Goal: Task Accomplishment & Management: Use online tool/utility

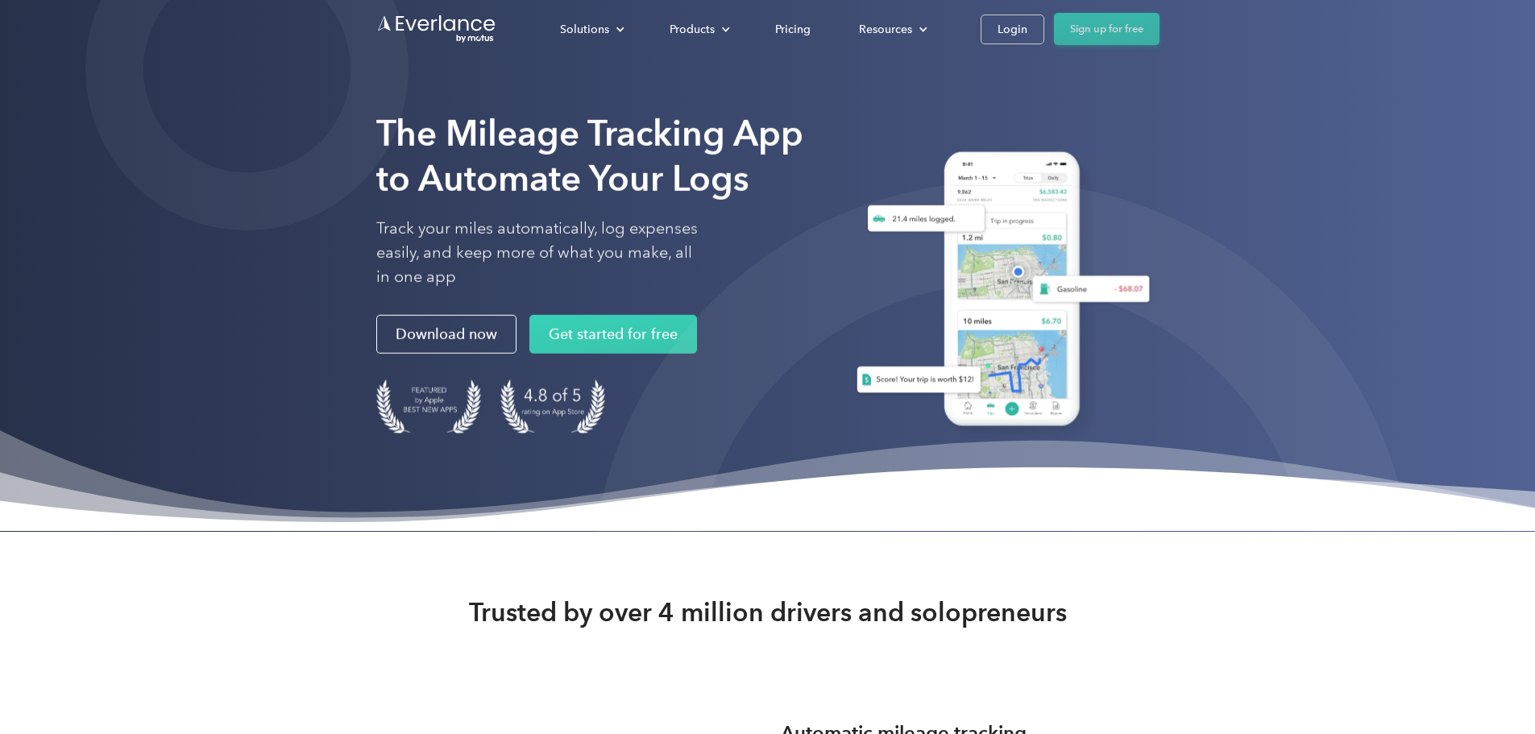
drag, startPoint x: 1178, startPoint y: 24, endPoint x: 1245, endPoint y: 32, distance: 68.2
click at [1045, 24] on link "Login" at bounding box center [1013, 30] width 64 height 30
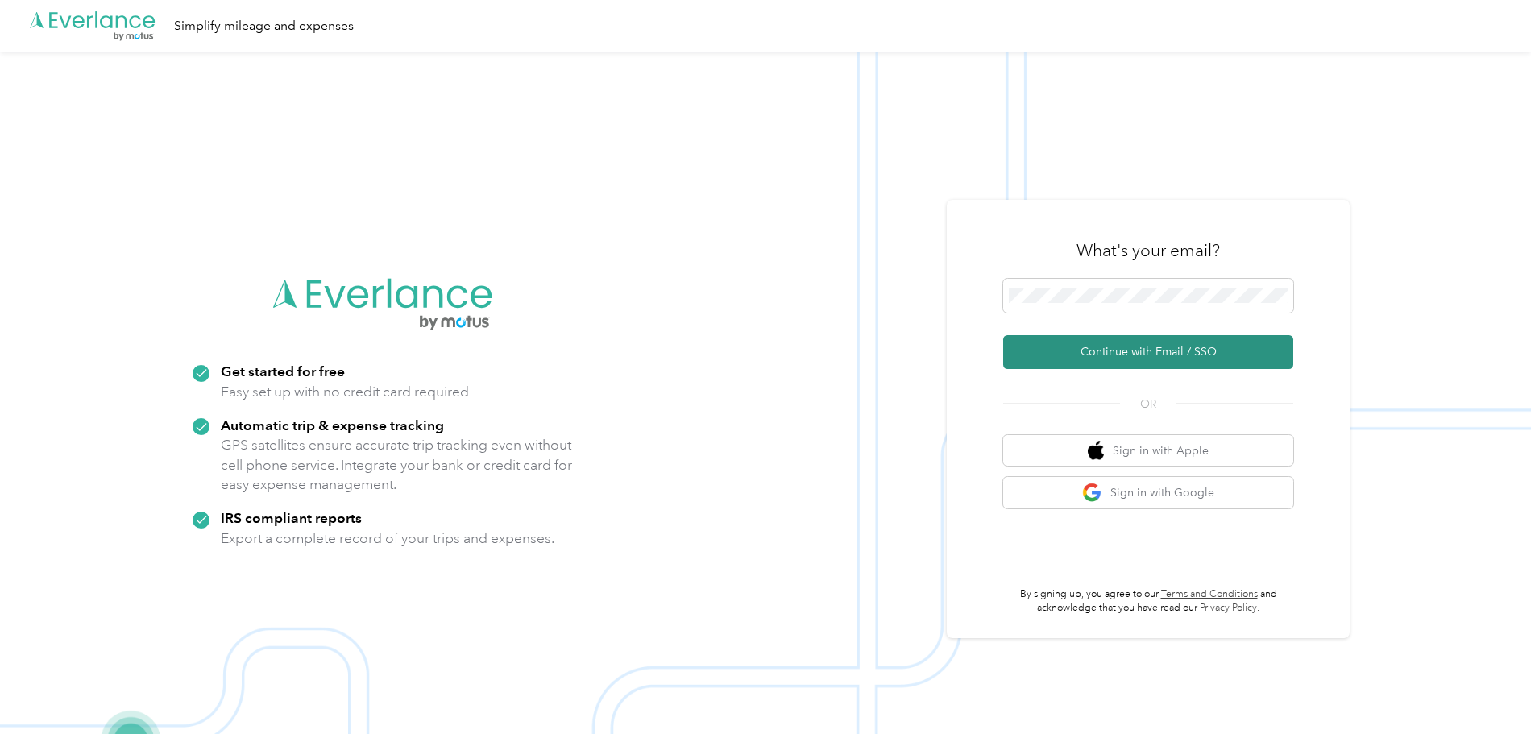
click at [1164, 348] on button "Continue with Email / SSO" at bounding box center [1148, 352] width 290 height 34
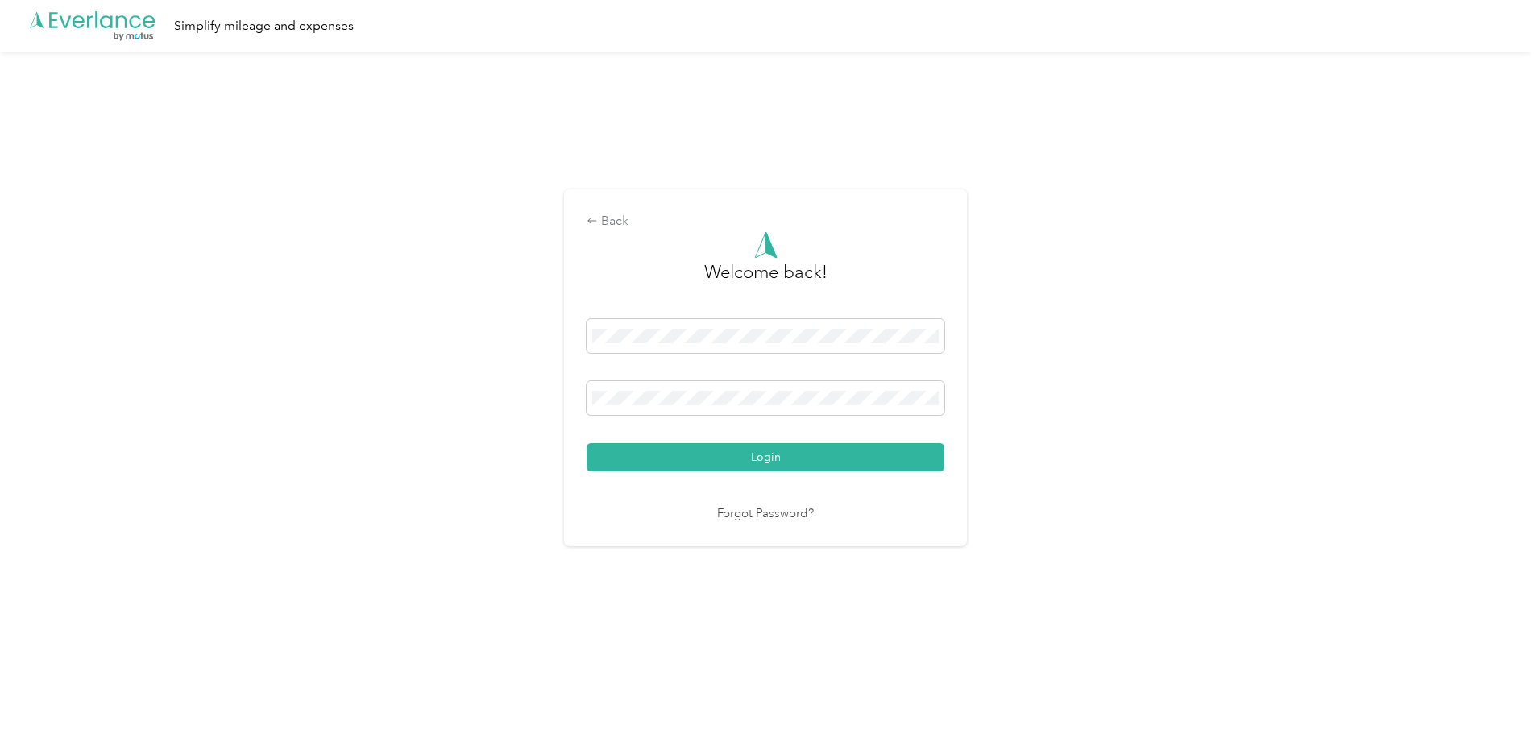
click at [587, 443] on button "Login" at bounding box center [766, 457] width 358 height 28
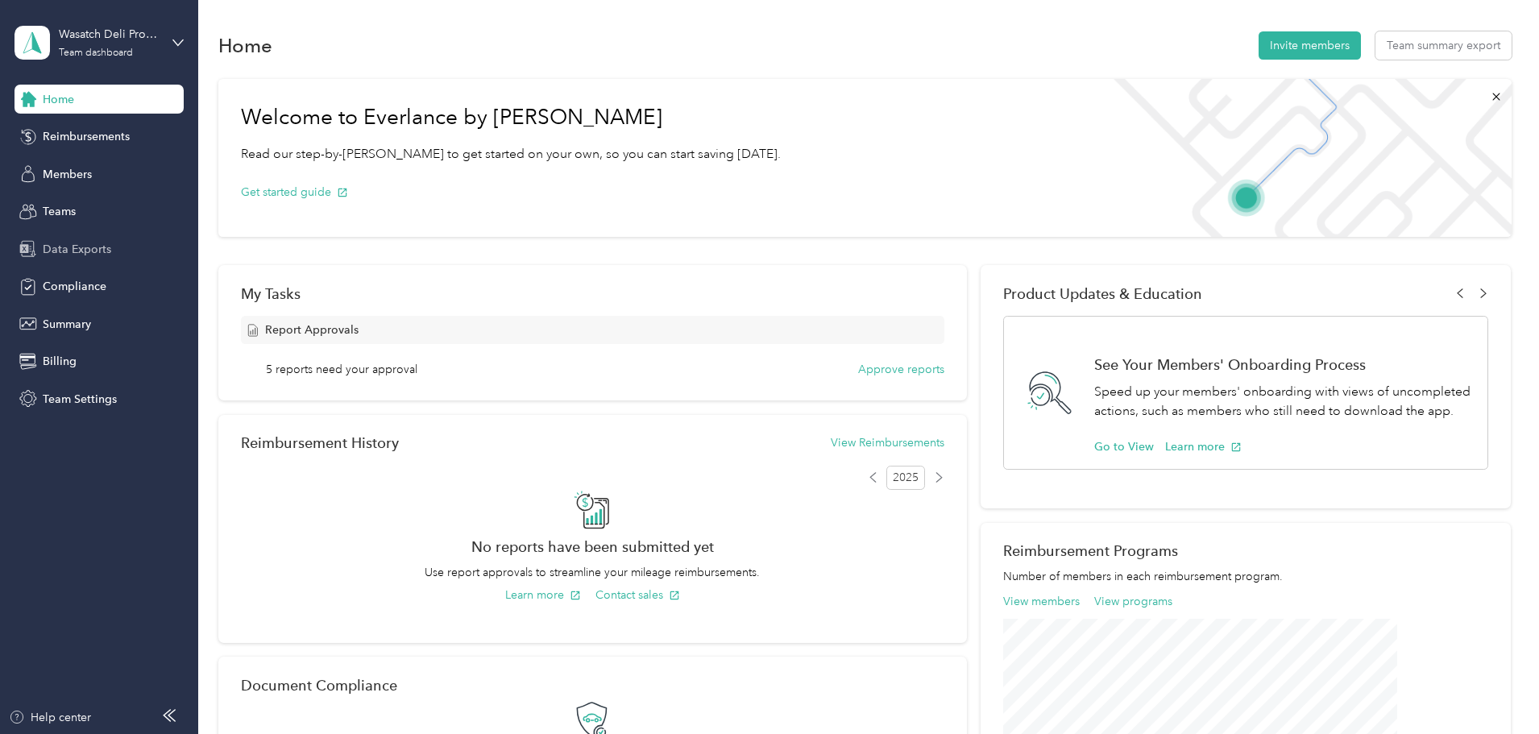
click at [54, 241] on span "Data Exports" at bounding box center [77, 249] width 69 height 17
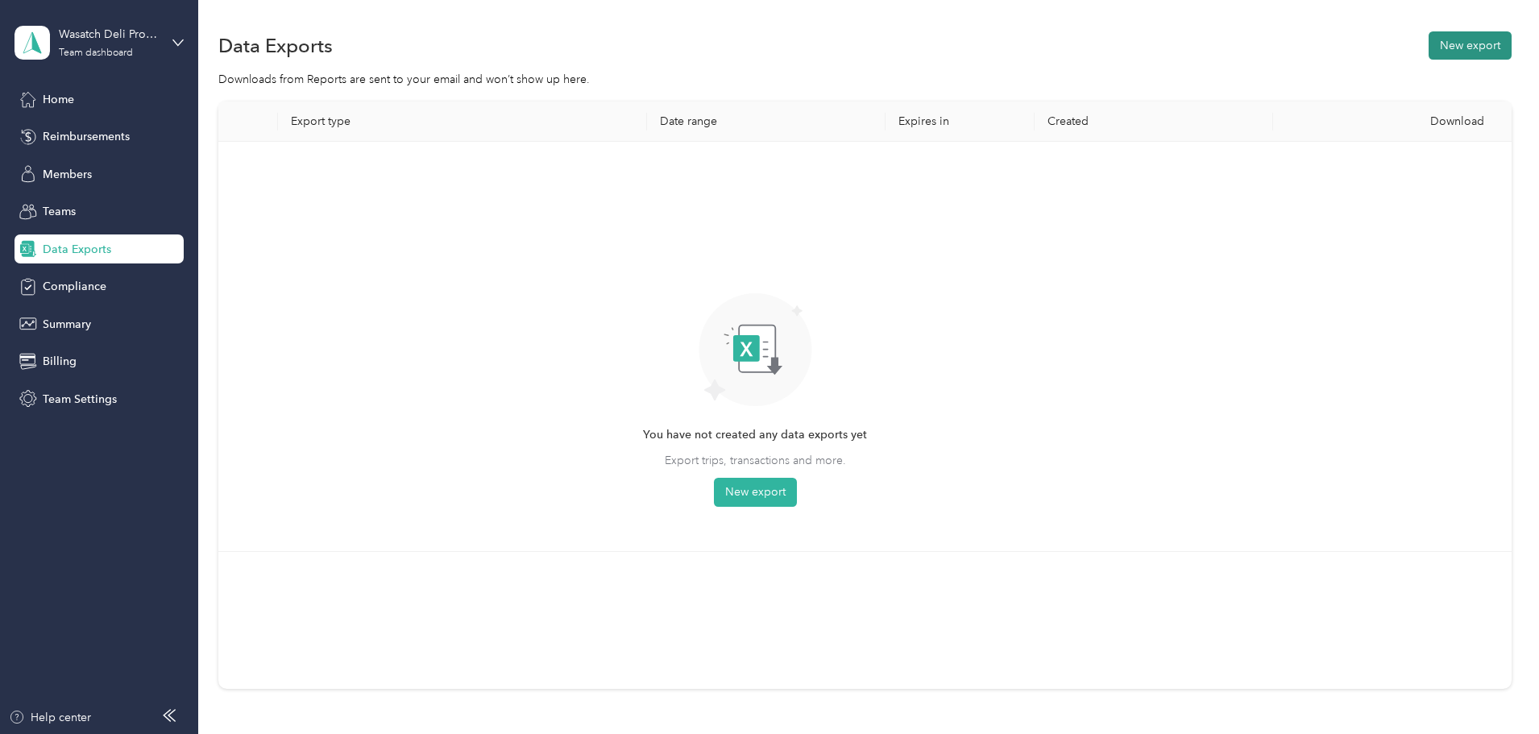
click at [1429, 35] on button "New export" at bounding box center [1470, 45] width 83 height 28
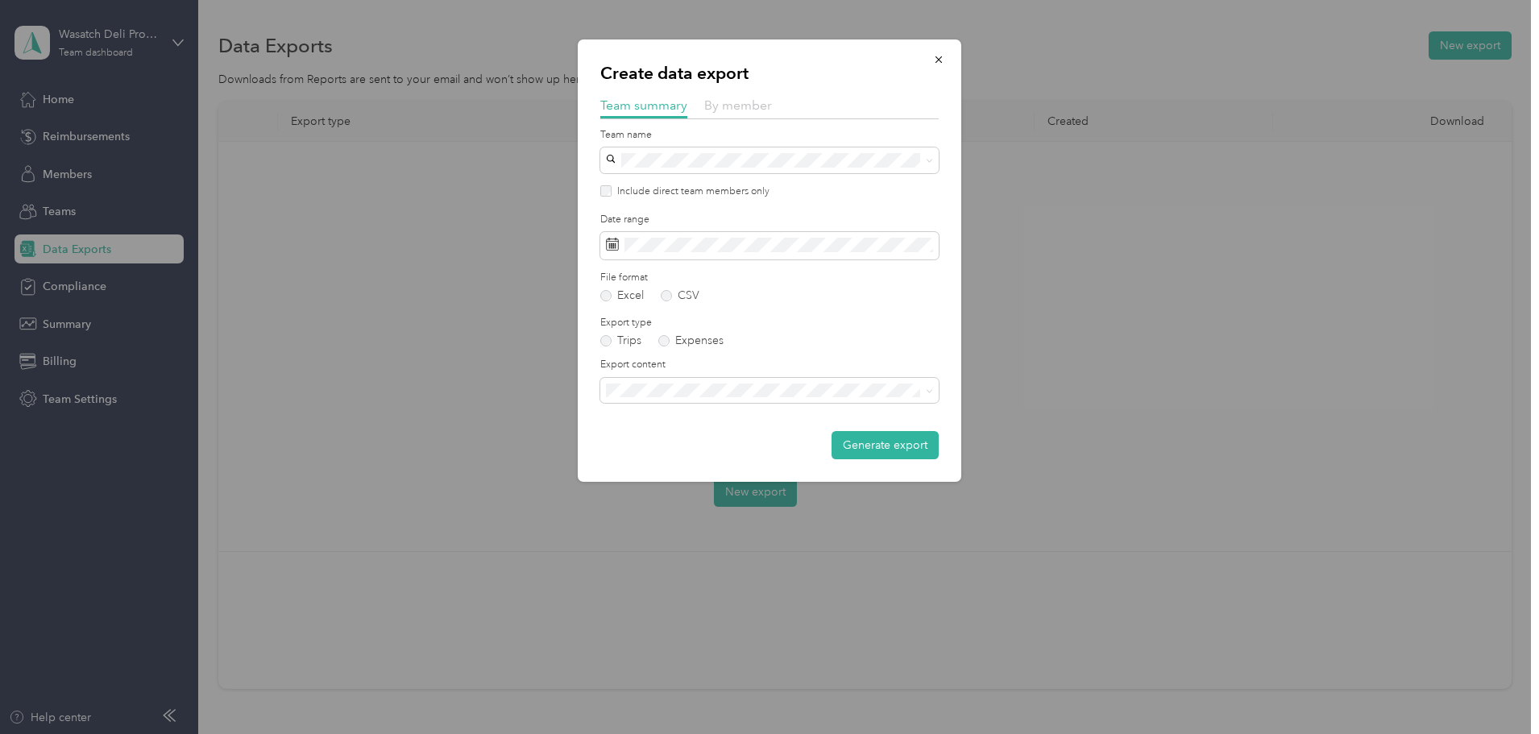
click at [742, 100] on span "By member" at bounding box center [738, 105] width 68 height 15
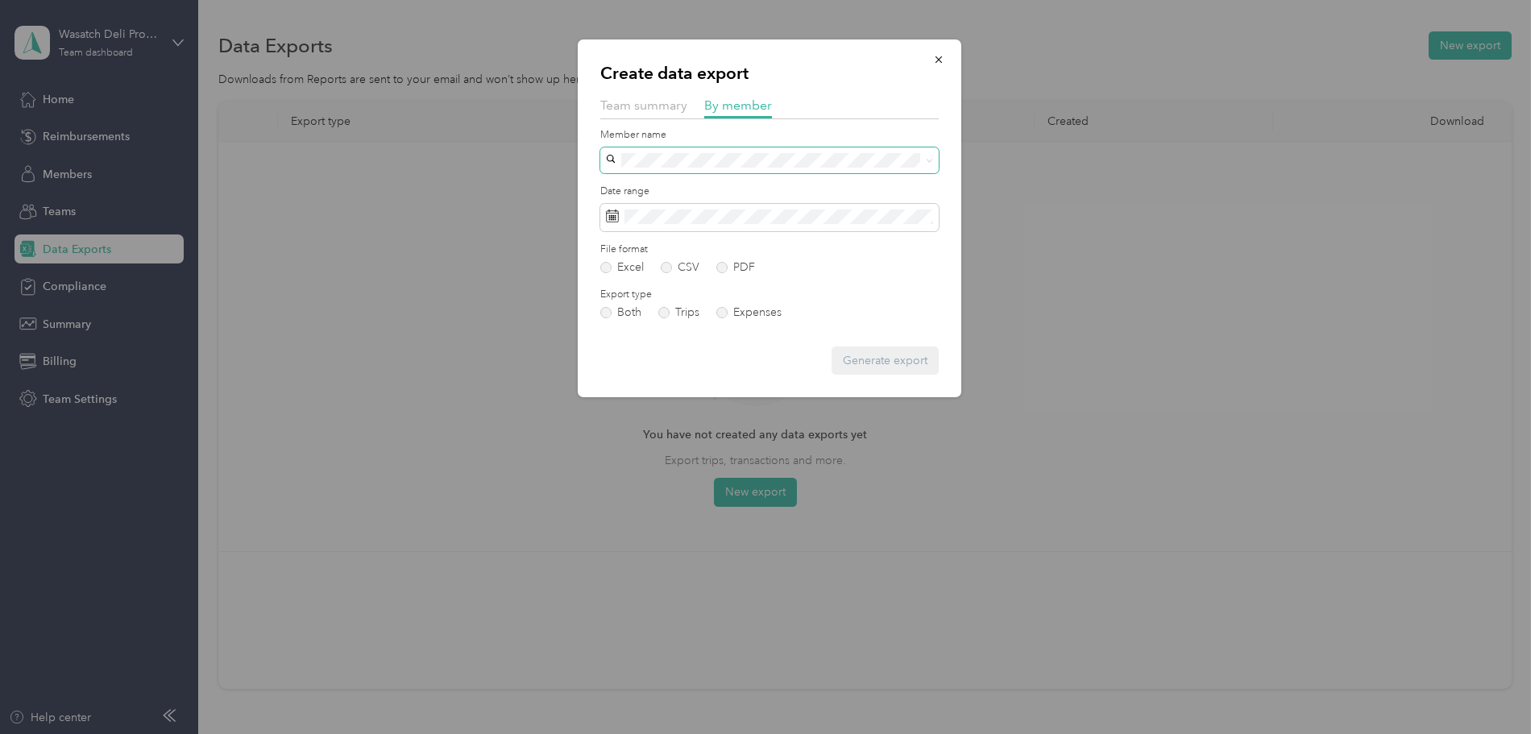
click at [745, 152] on span at bounding box center [769, 160] width 339 height 26
click at [845, 195] on li "[EMAIL_ADDRESS][DOMAIN_NAME]" at bounding box center [769, 186] width 339 height 28
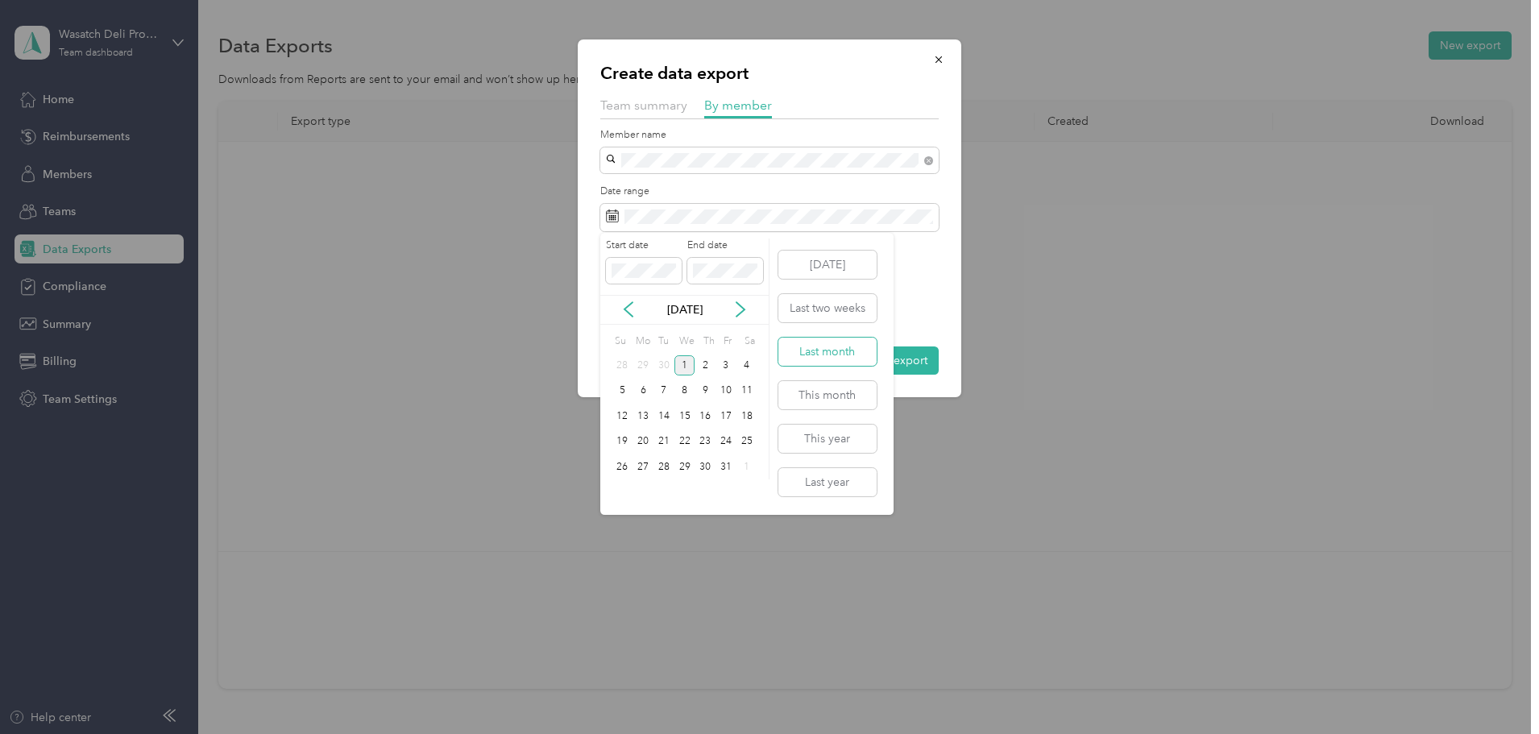
click at [845, 351] on button "Last month" at bounding box center [828, 352] width 98 height 28
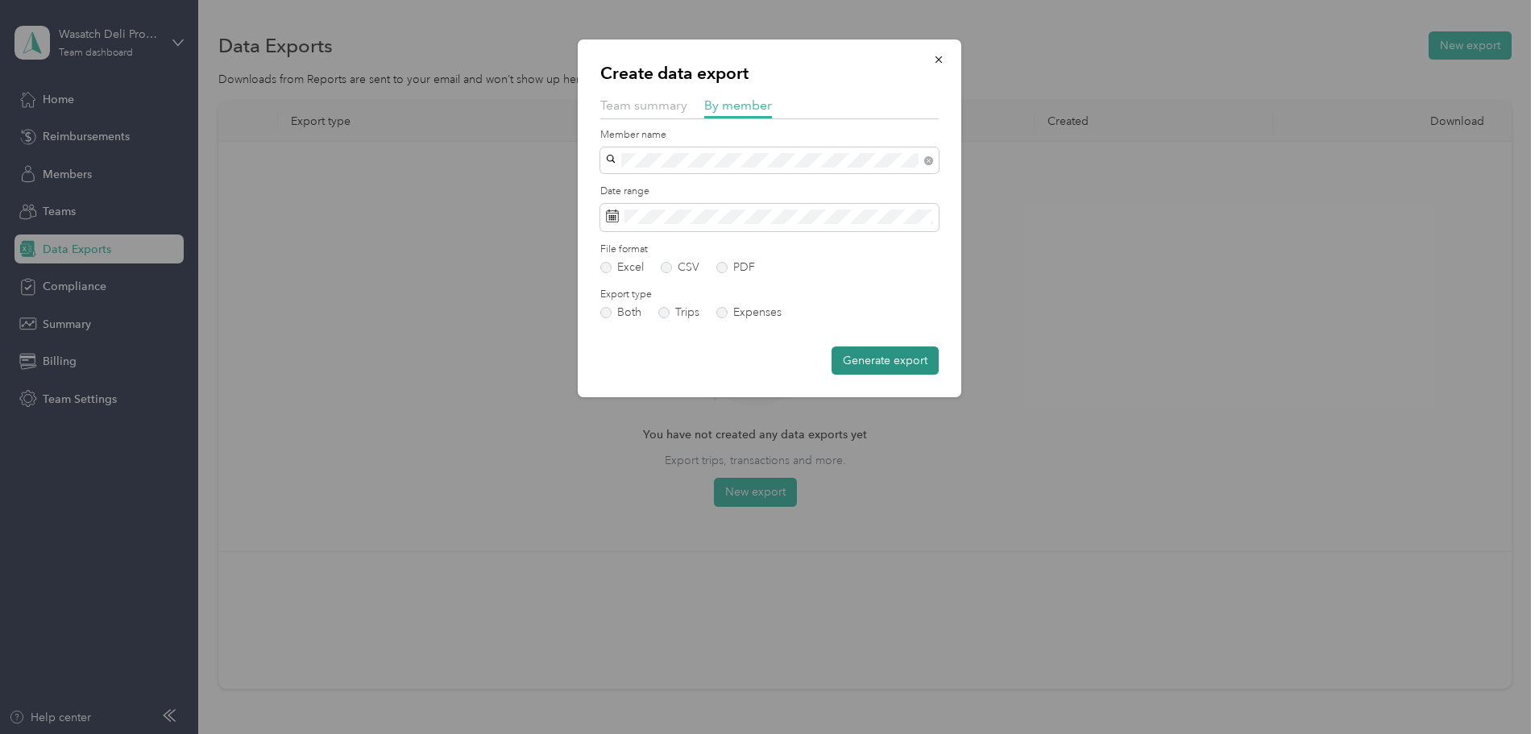
click at [920, 362] on button "Generate export" at bounding box center [885, 361] width 107 height 28
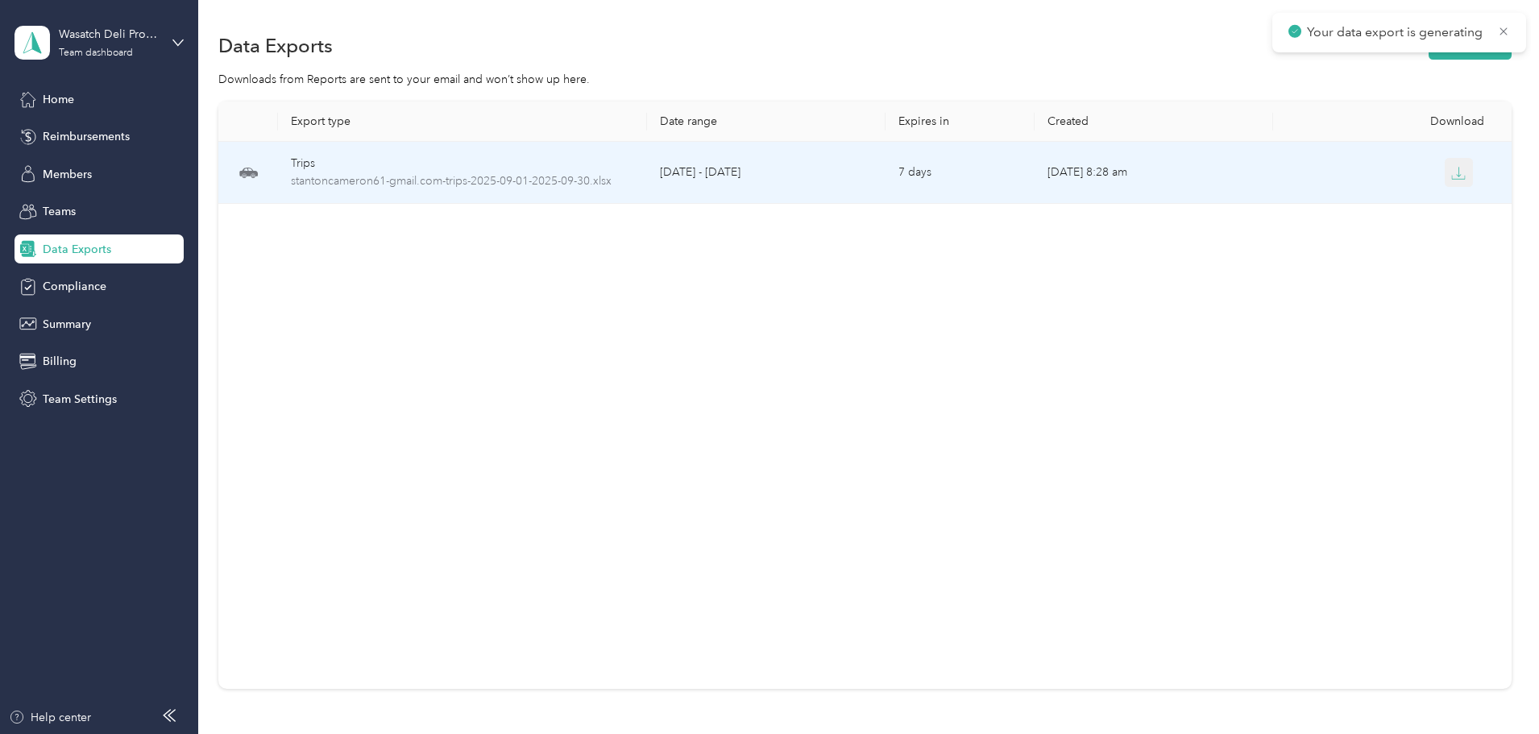
click at [1452, 170] on icon "button" at bounding box center [1459, 173] width 15 height 15
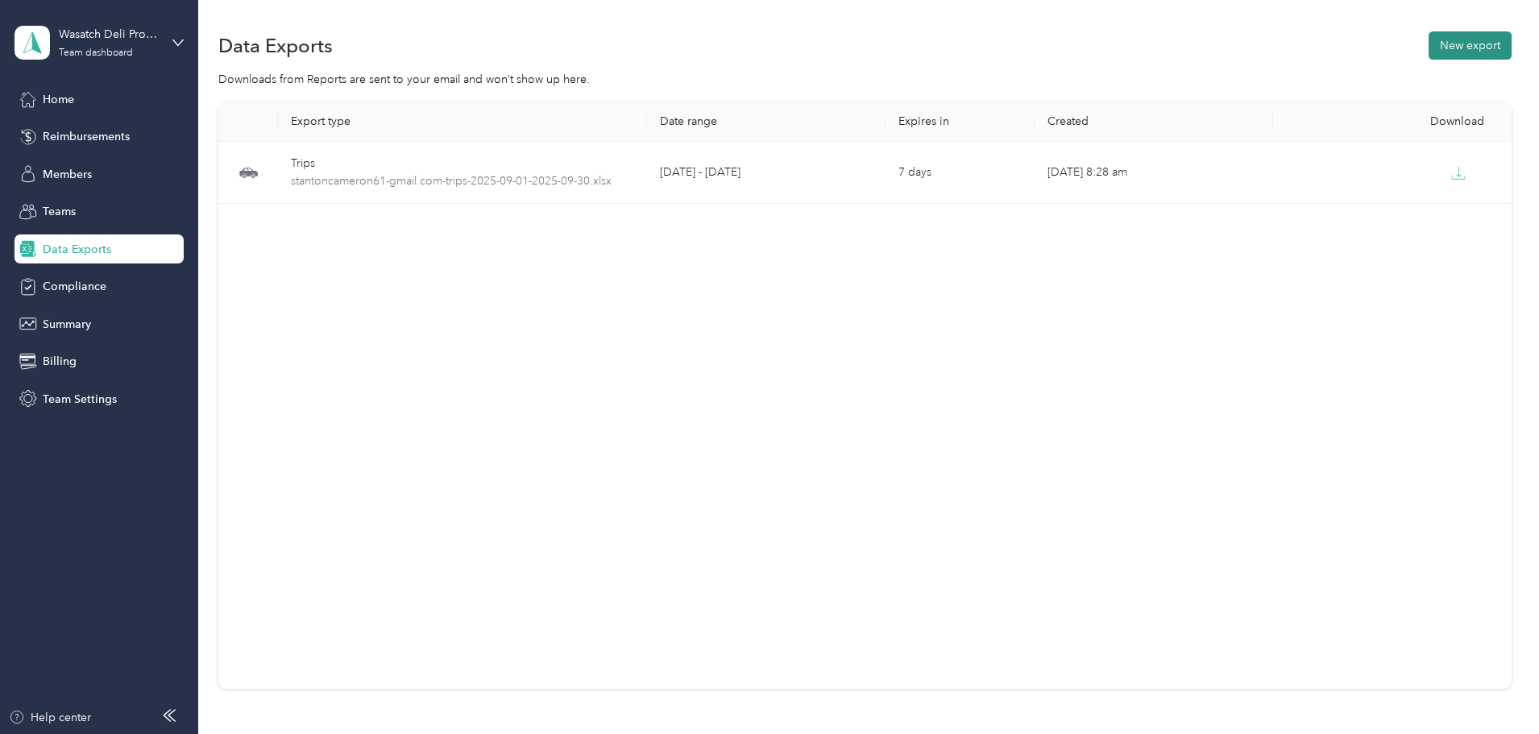
click at [1429, 52] on button "New export" at bounding box center [1470, 45] width 83 height 28
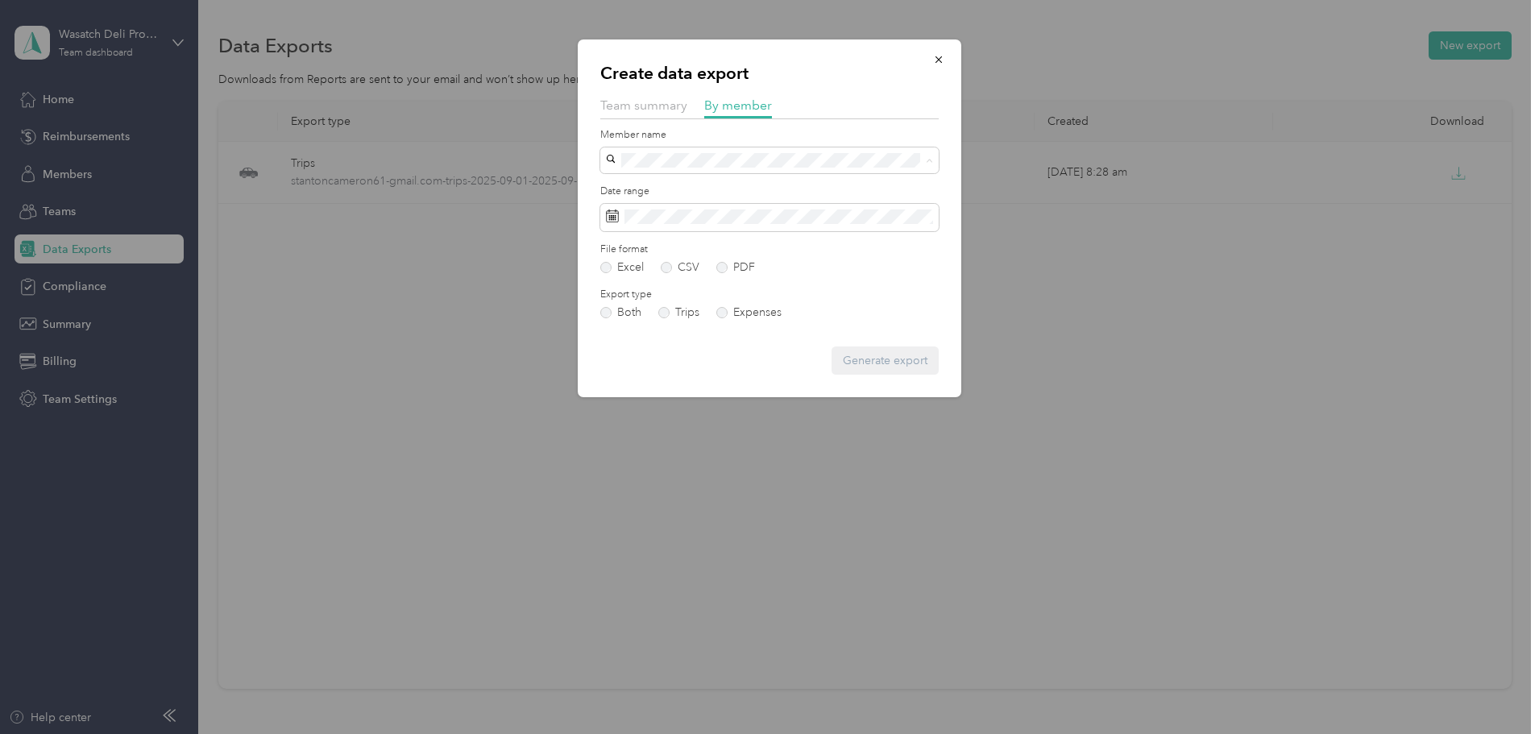
click at [749, 210] on div "[EMAIL_ADDRESS][DOMAIN_NAME]" at bounding box center [770, 217] width 316 height 17
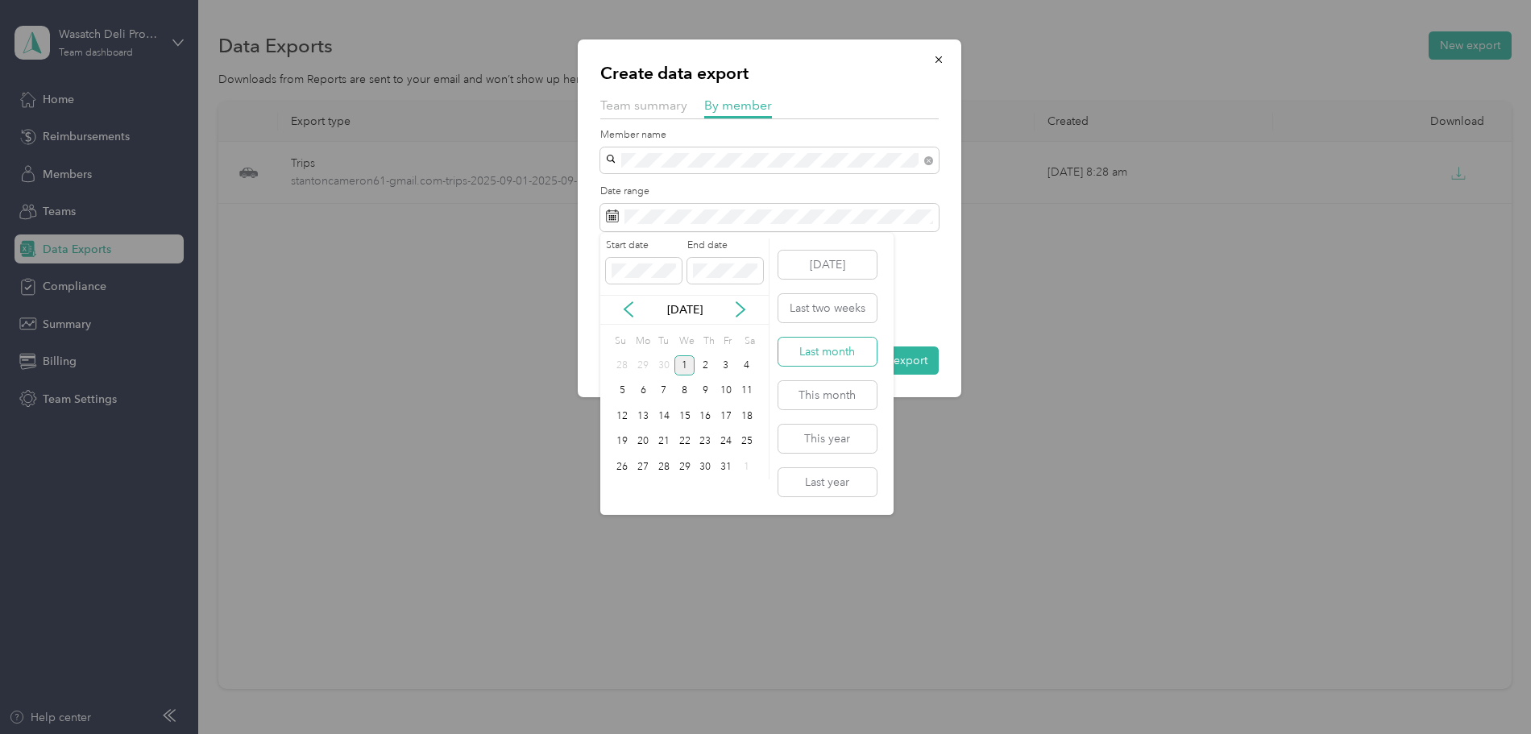
click at [835, 359] on button "Last month" at bounding box center [828, 352] width 98 height 28
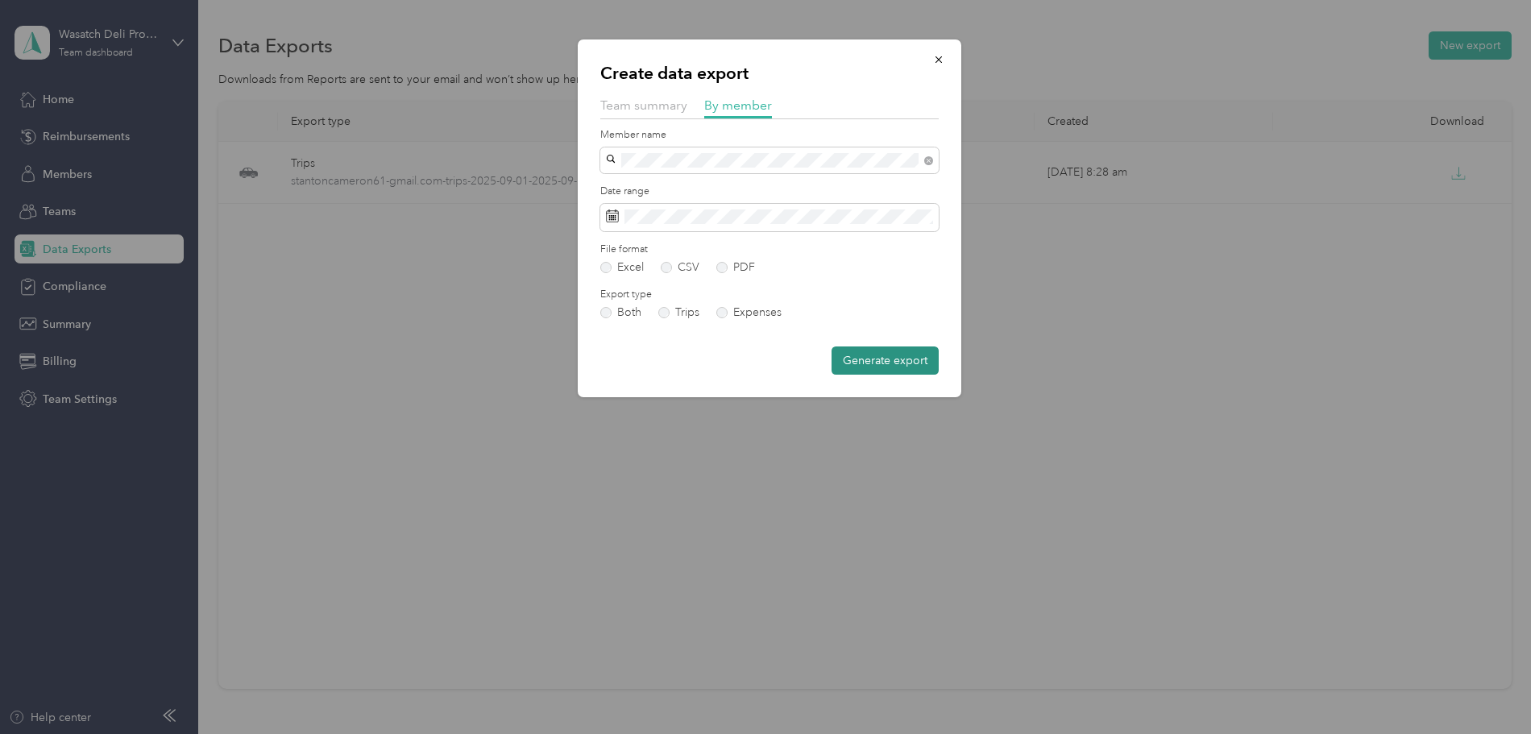
click at [854, 352] on button "Generate export" at bounding box center [885, 361] width 107 height 28
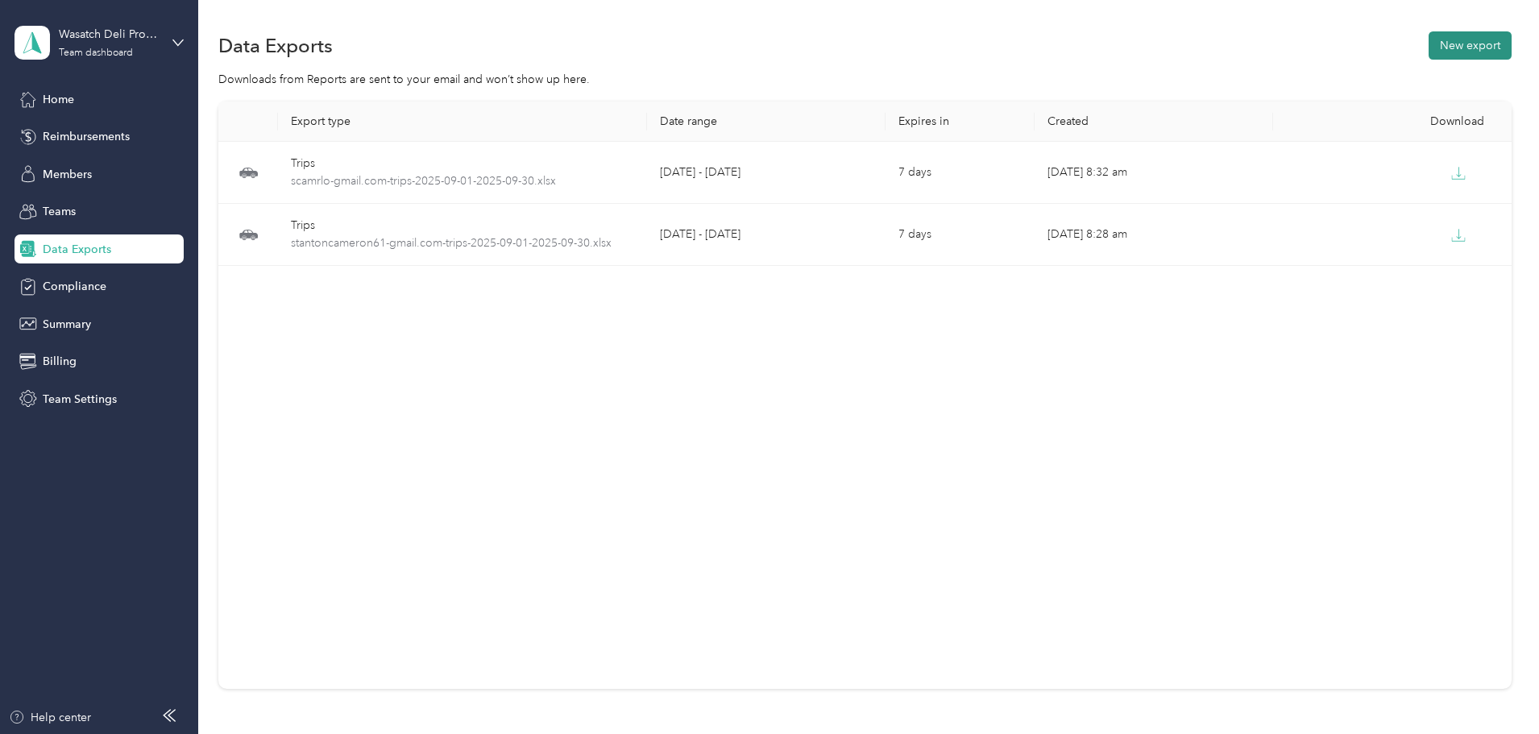
click at [1429, 49] on button "New export" at bounding box center [1470, 45] width 83 height 28
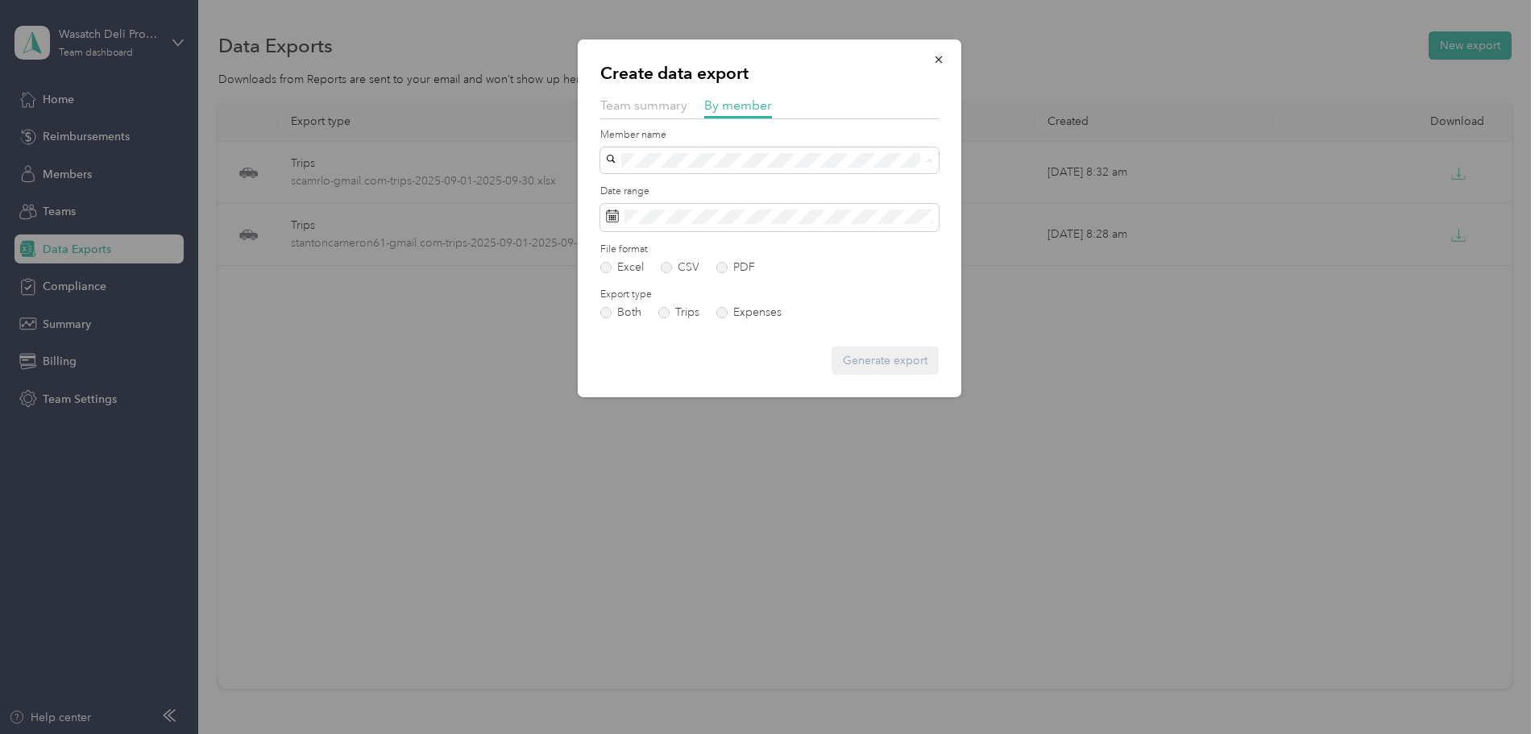
click at [694, 243] on div "[PERSON_NAME]" at bounding box center [770, 245] width 316 height 17
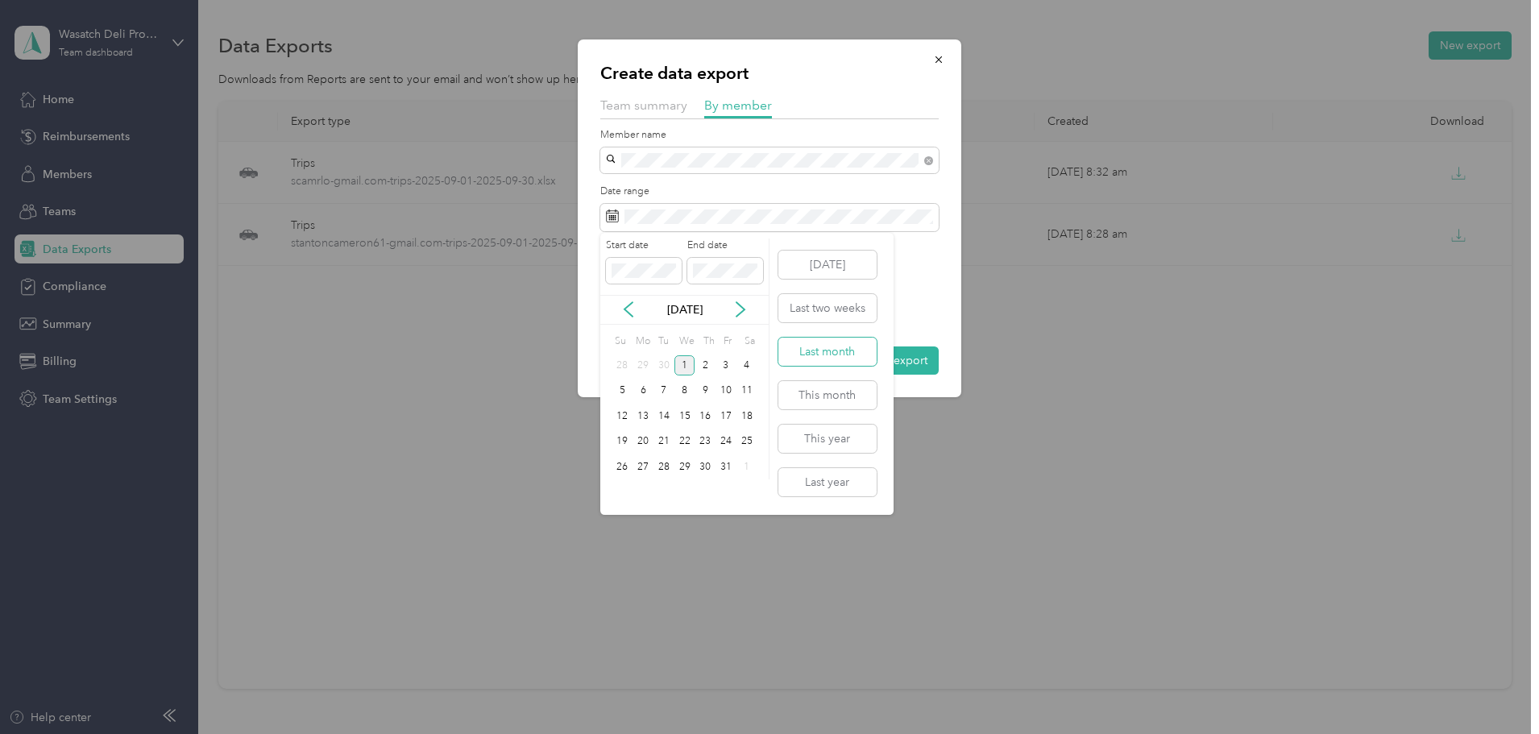
click at [837, 343] on button "Last month" at bounding box center [828, 352] width 98 height 28
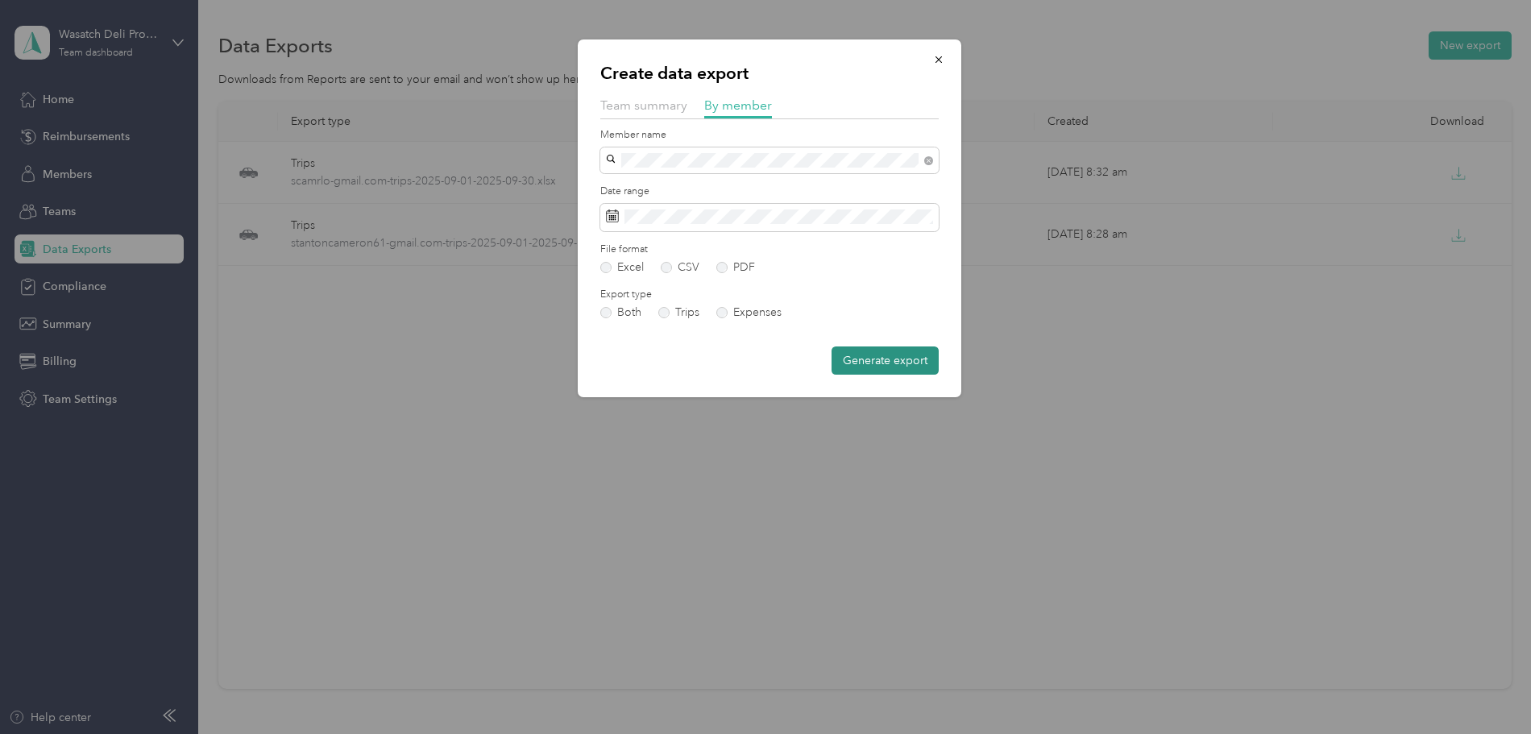
click at [919, 365] on button "Generate export" at bounding box center [885, 361] width 107 height 28
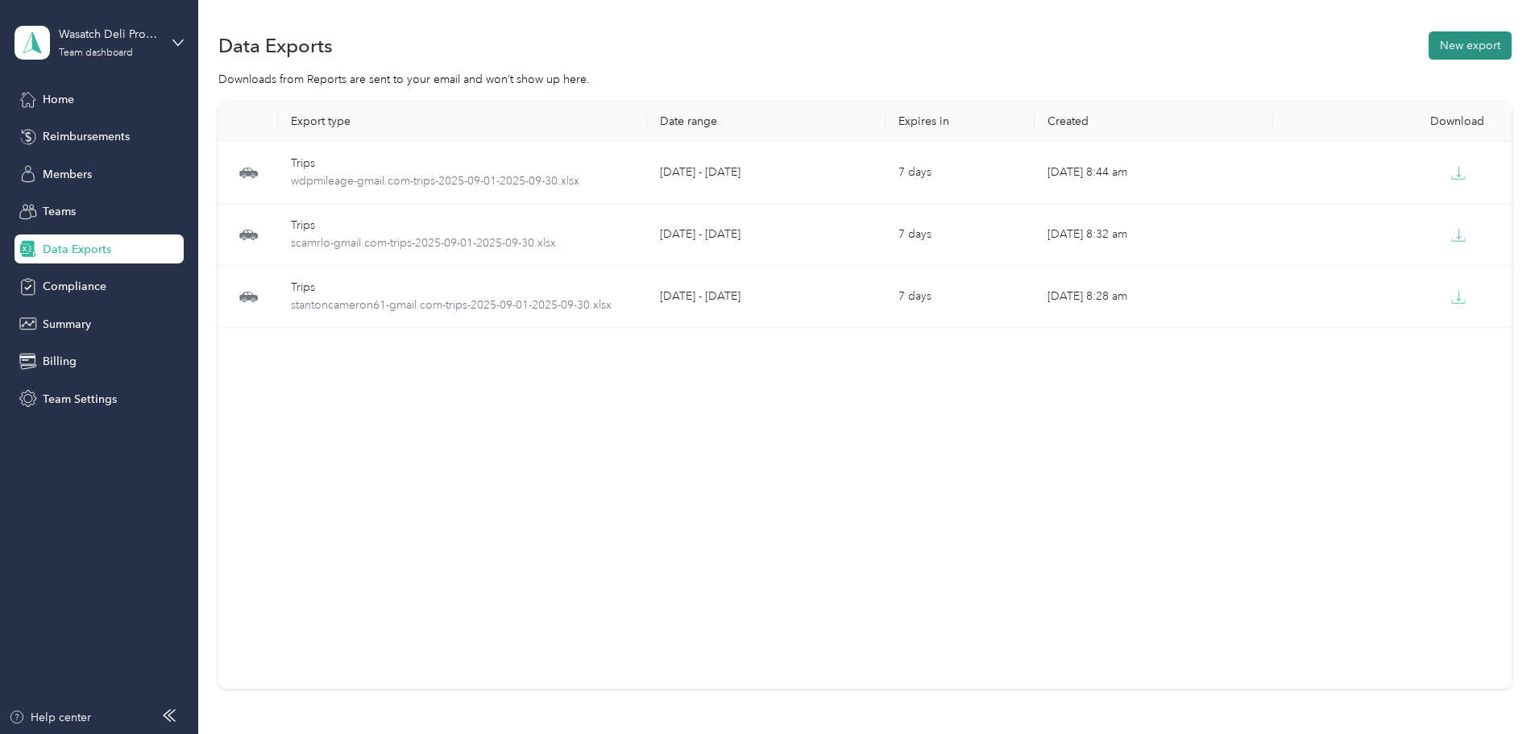
click at [1429, 51] on button "New export" at bounding box center [1470, 45] width 83 height 28
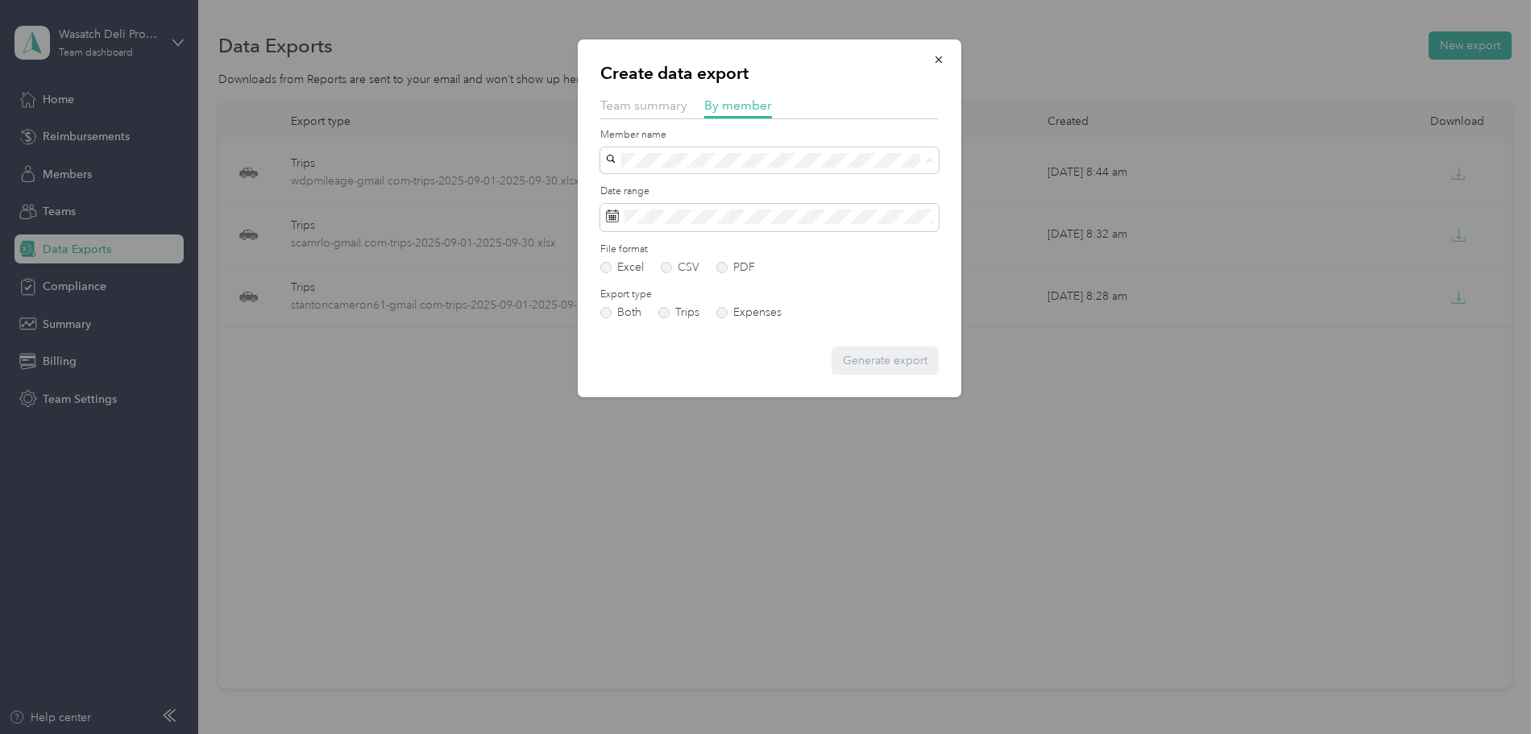
click at [766, 276] on li "[EMAIL_ADDRESS][DOMAIN_NAME]" at bounding box center [769, 274] width 339 height 28
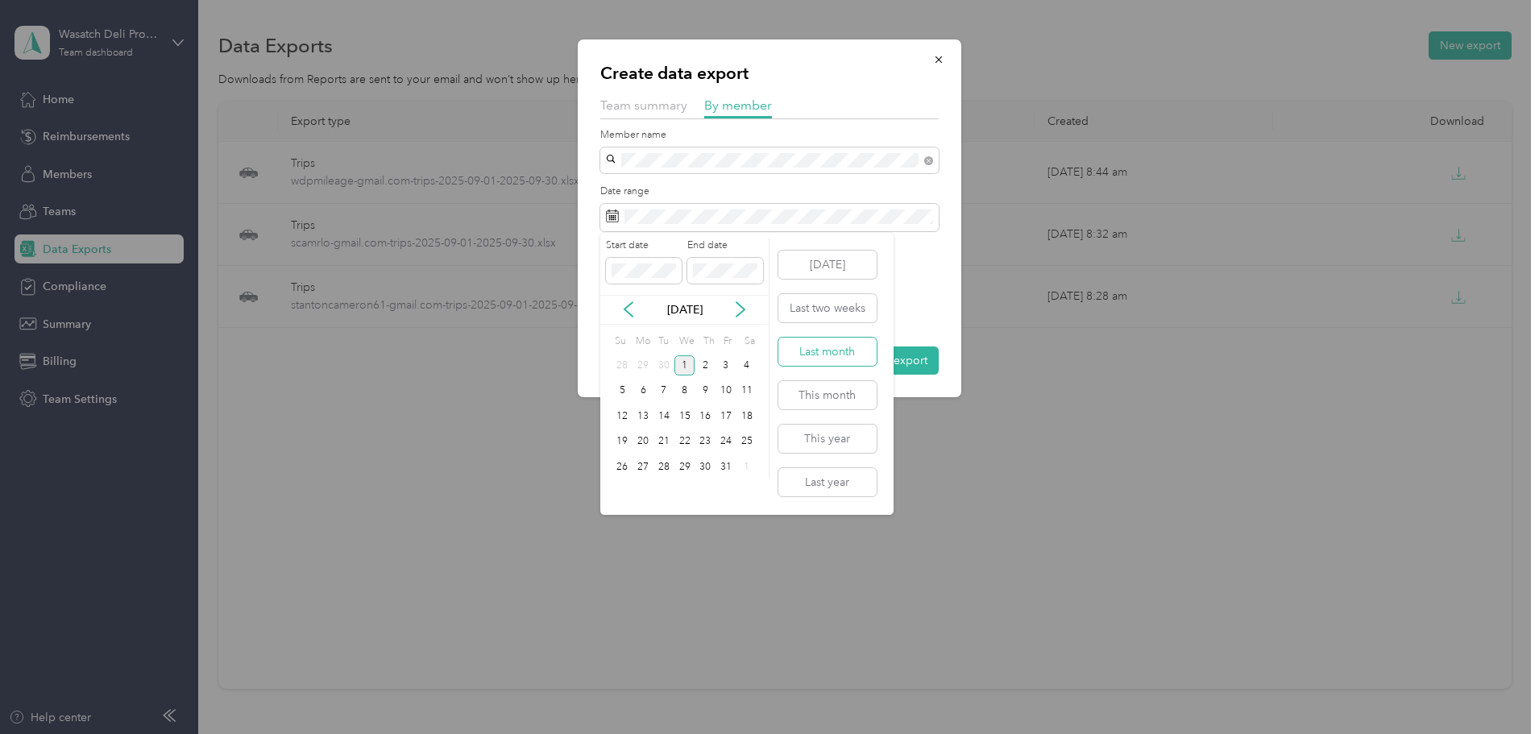
click at [864, 355] on button "Last month" at bounding box center [828, 352] width 98 height 28
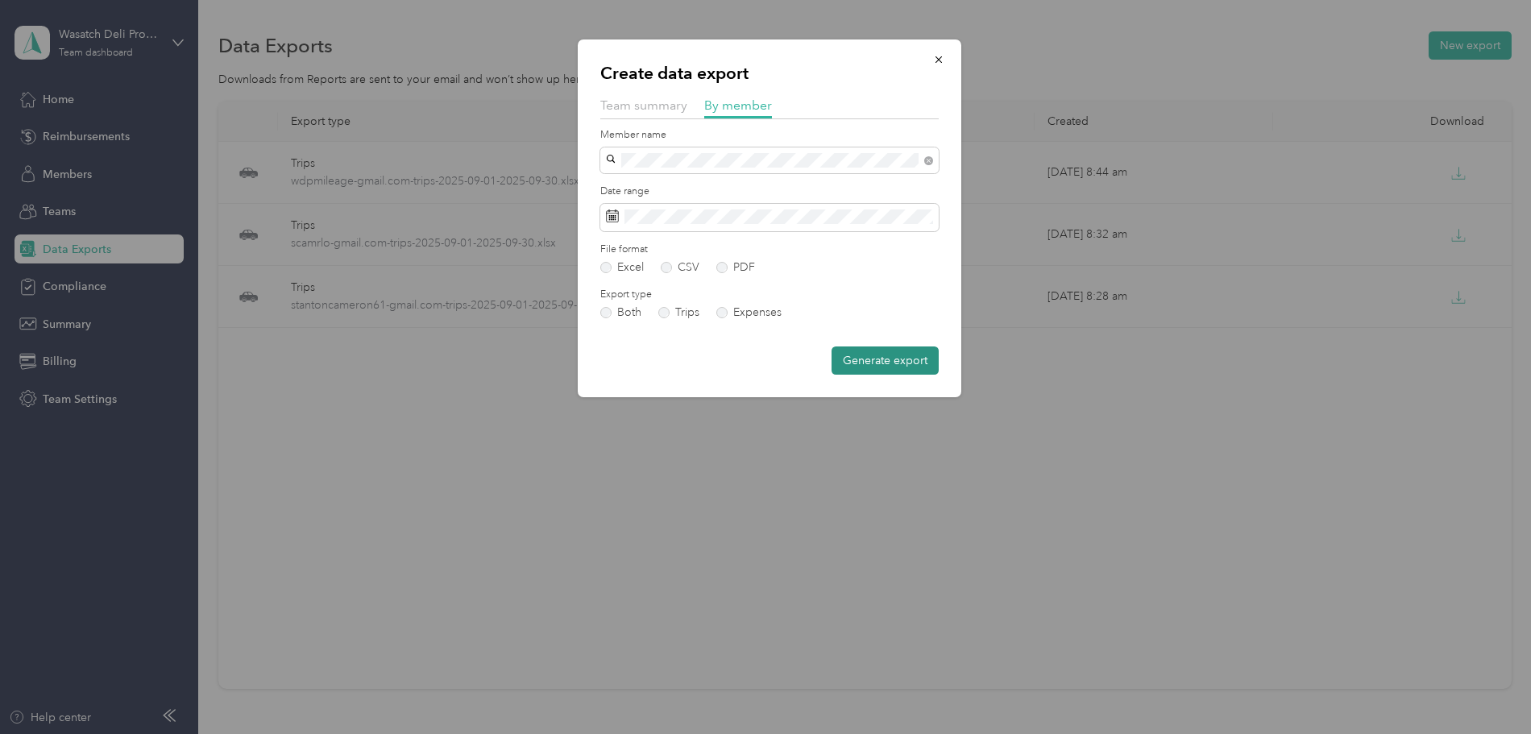
click at [891, 358] on button "Generate export" at bounding box center [885, 361] width 107 height 28
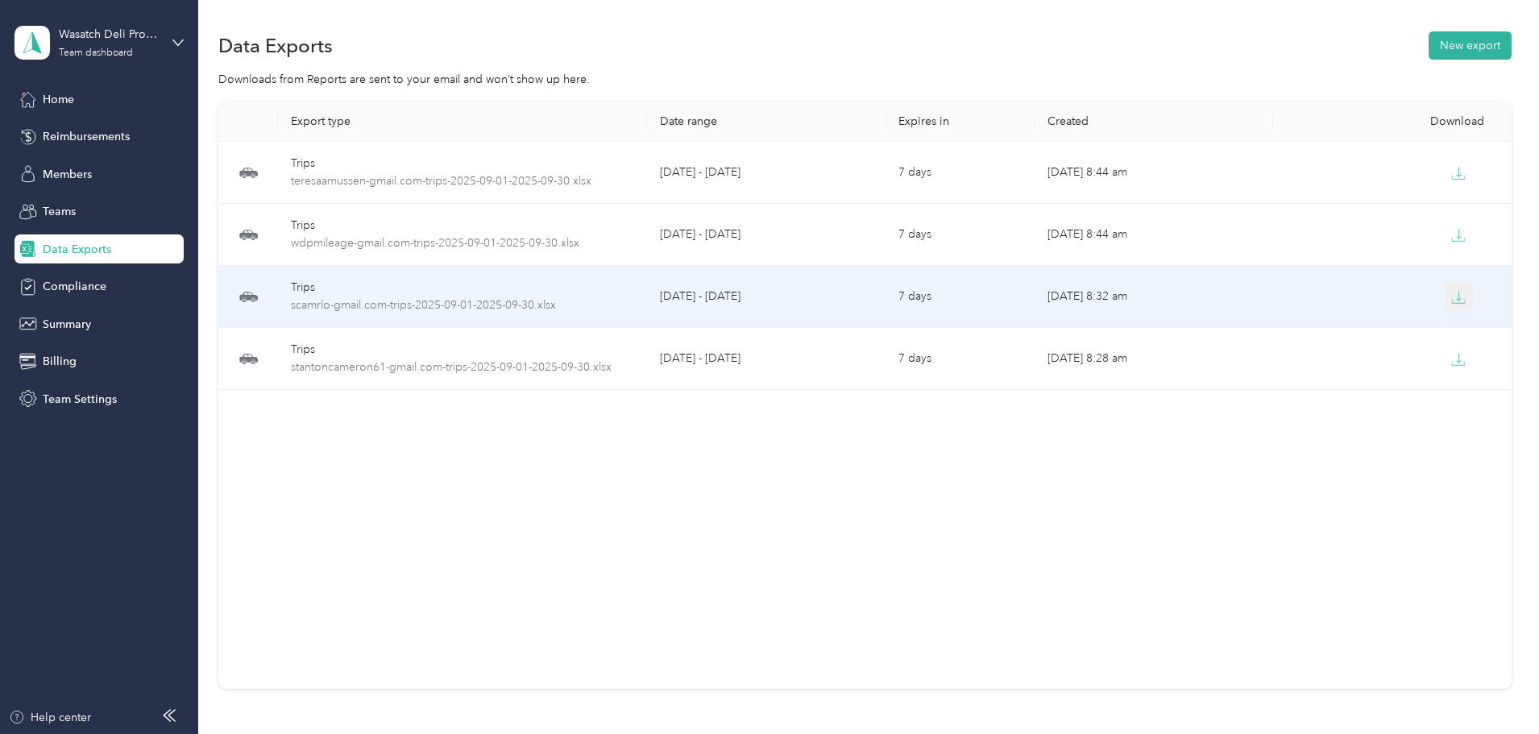
click at [1452, 301] on icon "button" at bounding box center [1459, 297] width 15 height 15
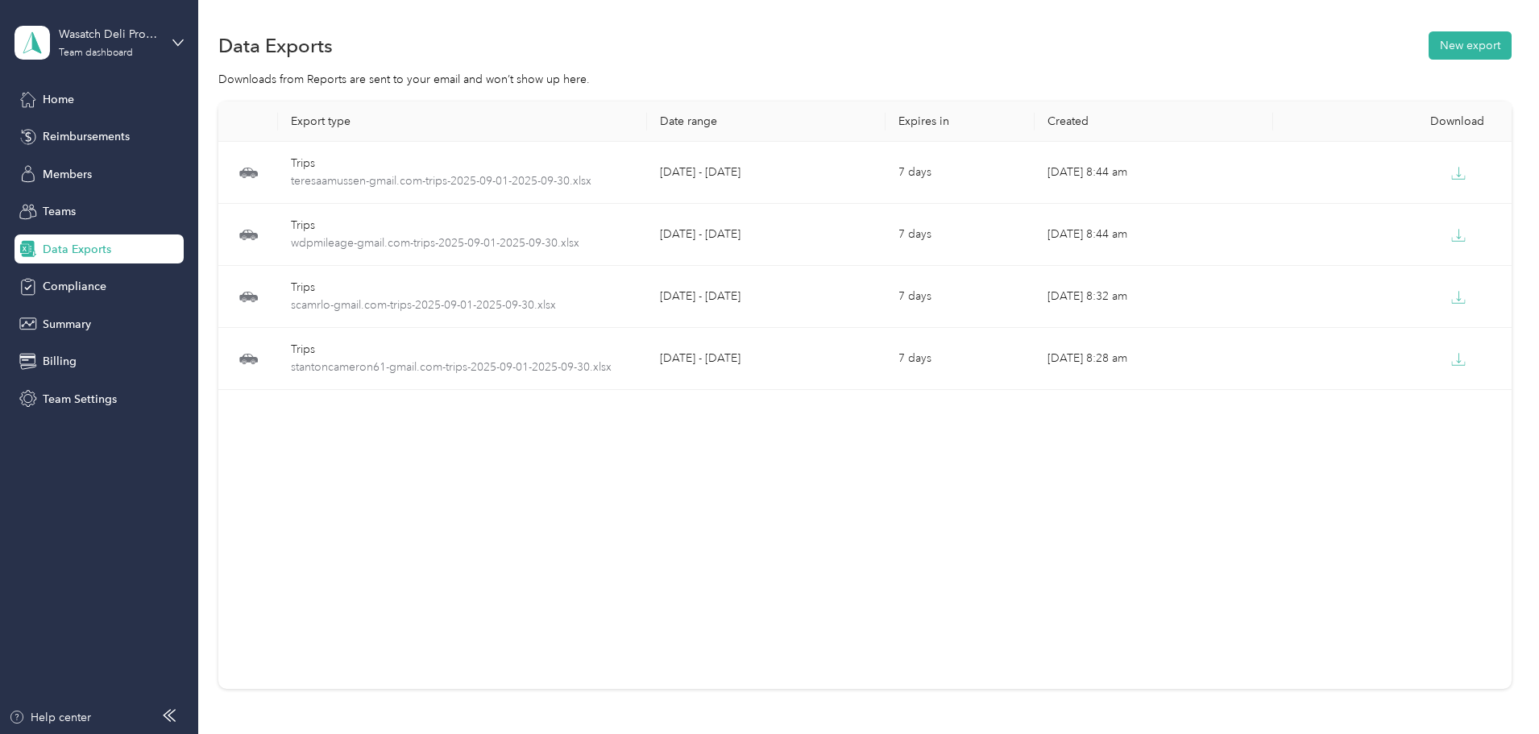
click at [795, 82] on div "Downloads from Reports are sent to your email and won’t show up here." at bounding box center [865, 79] width 1294 height 17
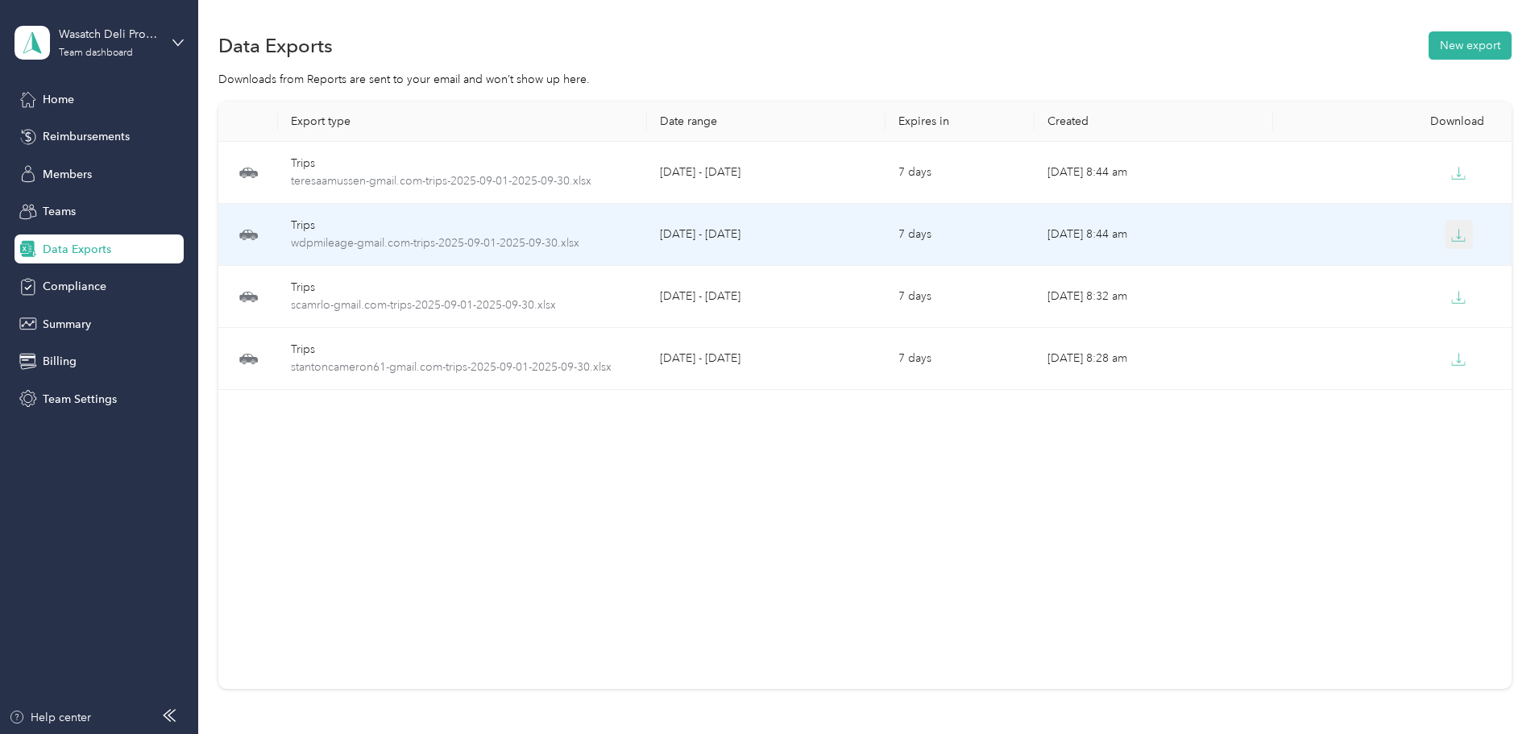
click at [1452, 240] on icon "button" at bounding box center [1459, 235] width 15 height 15
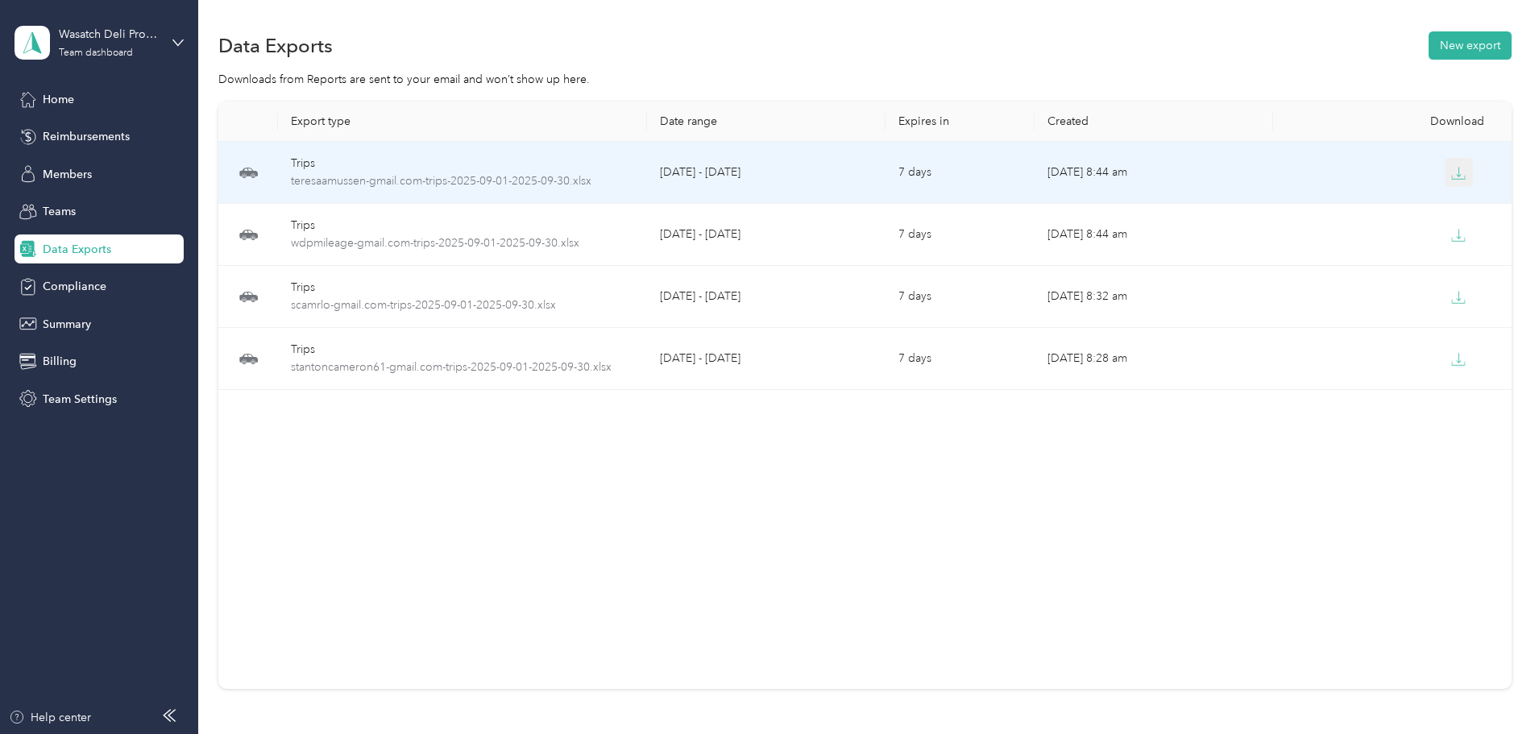
click at [1445, 182] on button "button" at bounding box center [1459, 172] width 29 height 29
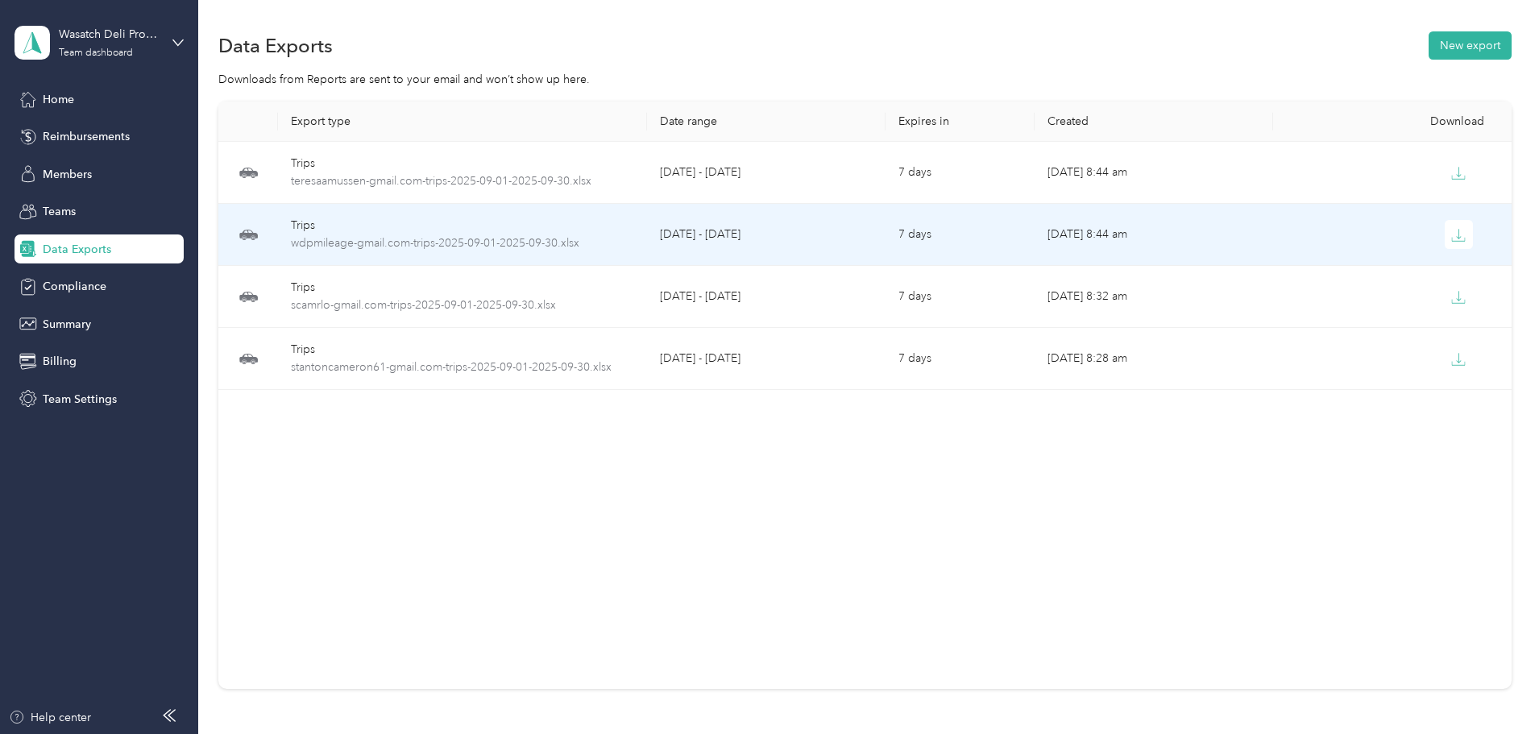
click at [1362, 239] on div at bounding box center [1392, 234] width 213 height 29
click at [1452, 234] on icon "button" at bounding box center [1459, 235] width 15 height 15
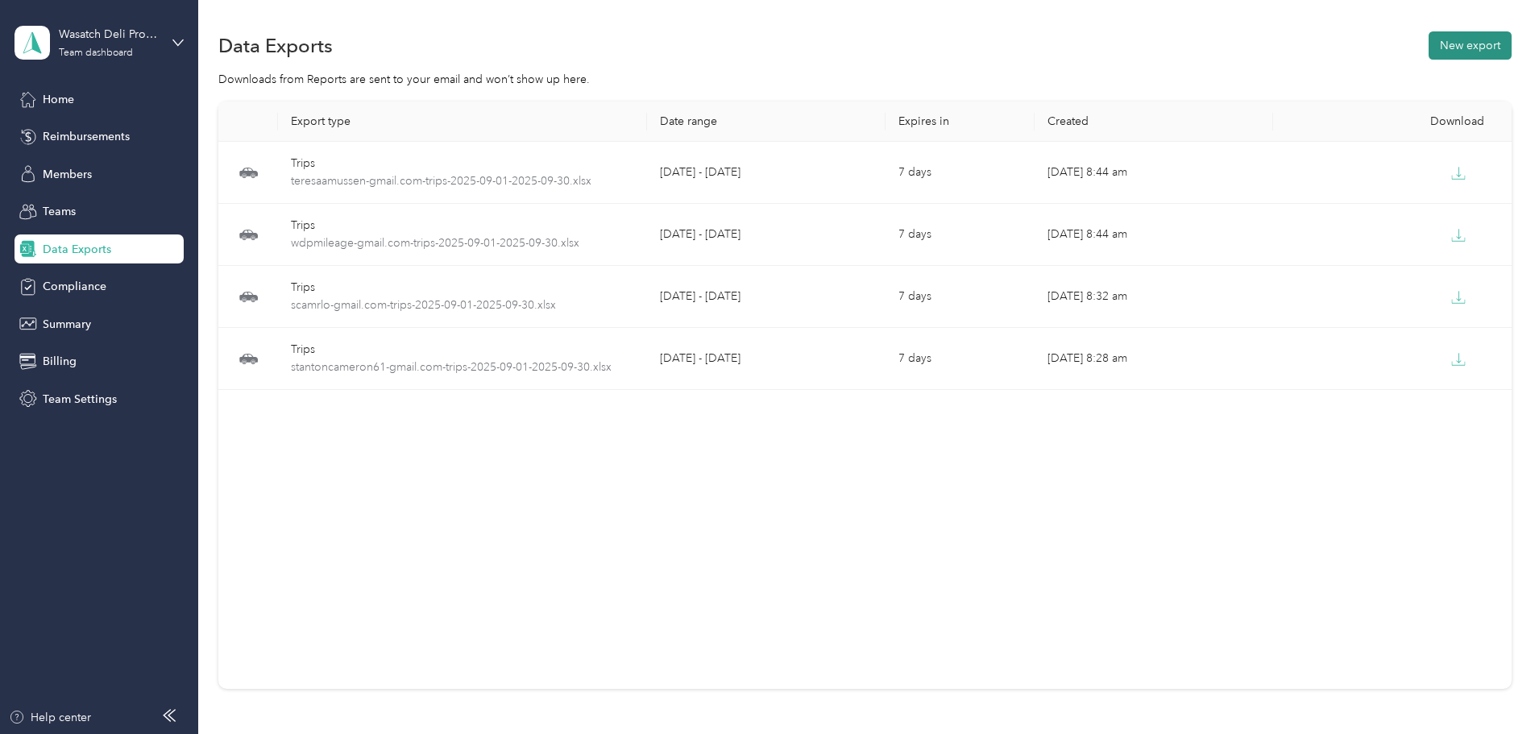
click at [1429, 52] on button "New export" at bounding box center [1470, 45] width 83 height 28
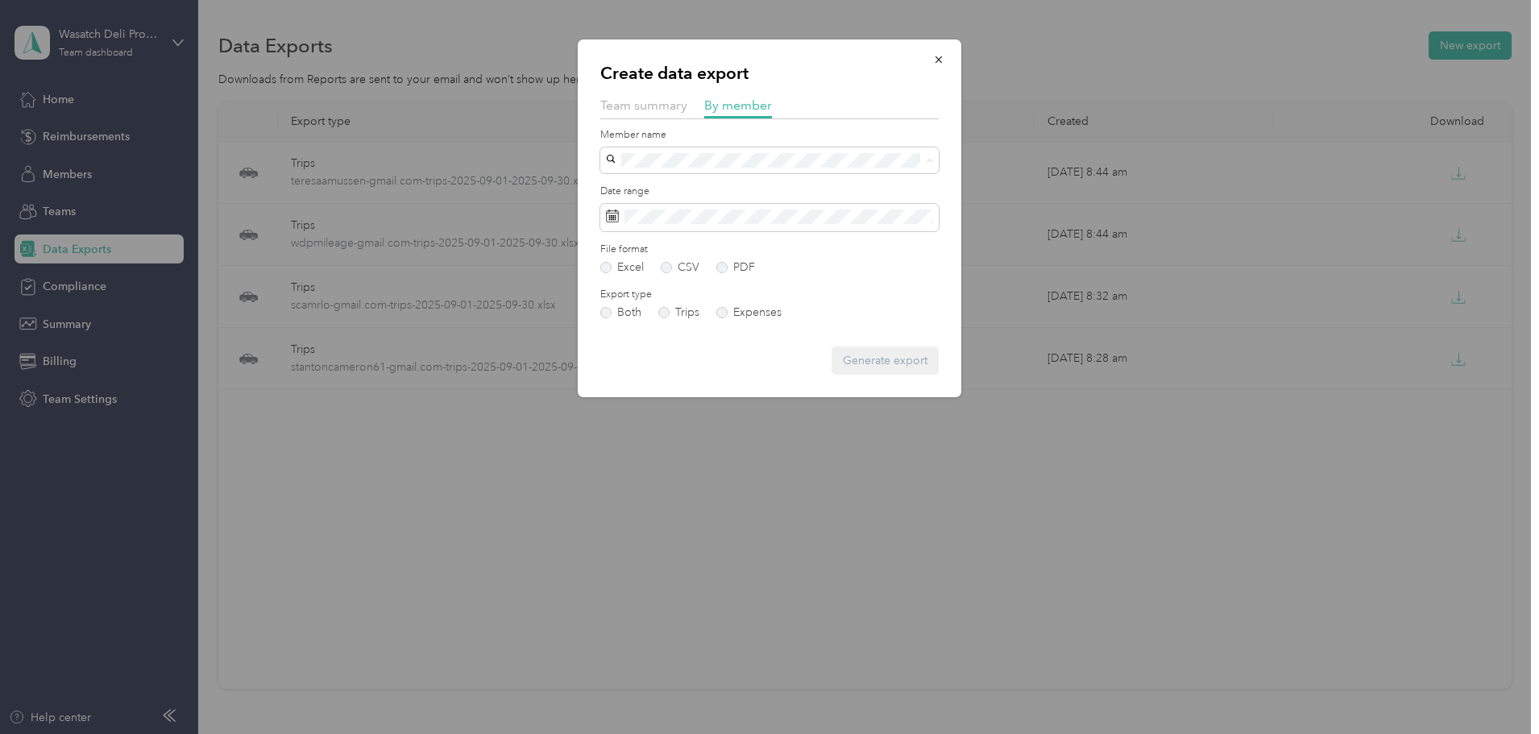
click at [677, 297] on span "[EMAIL_ADDRESS][DOMAIN_NAME]" at bounding box center [707, 302] width 190 height 14
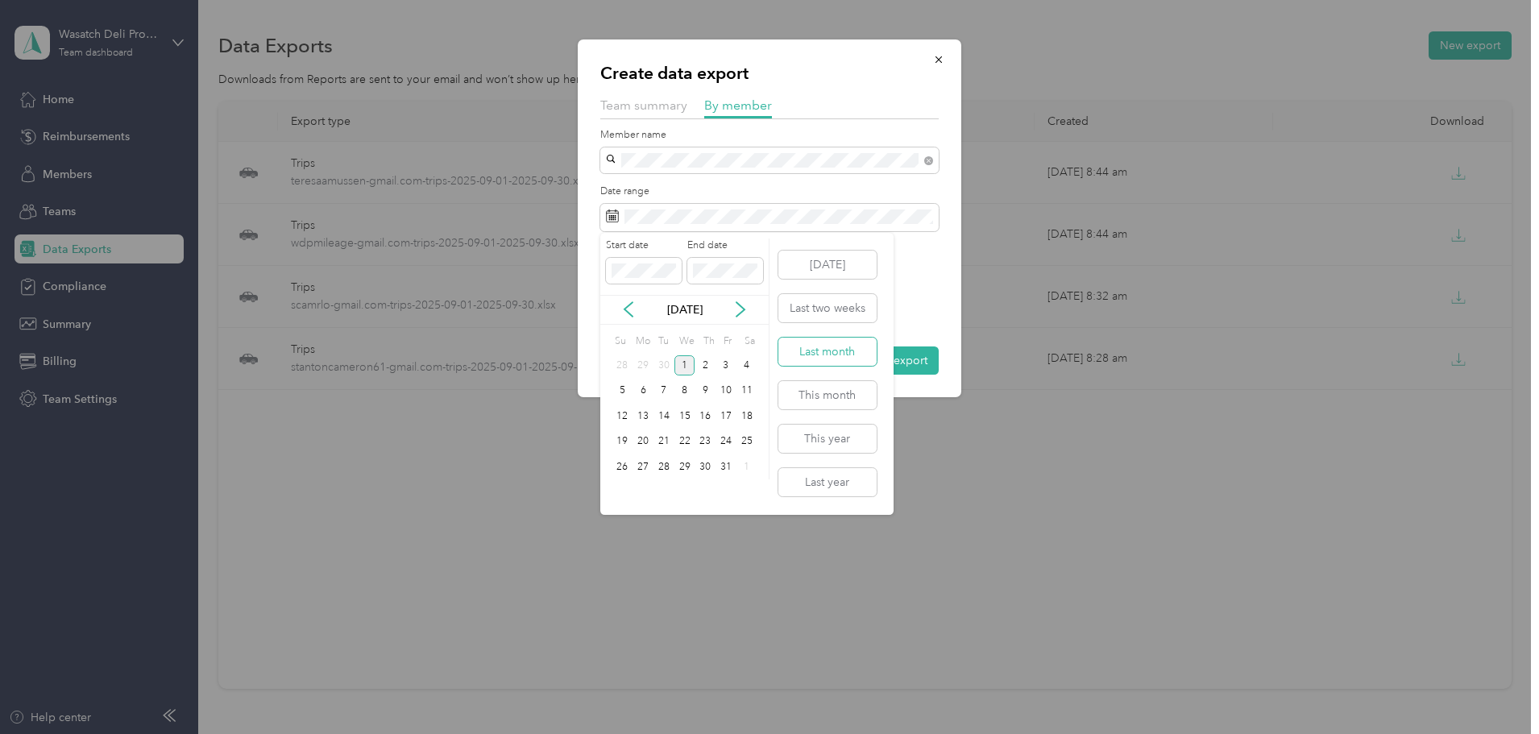
click at [819, 357] on button "Last month" at bounding box center [828, 352] width 98 height 28
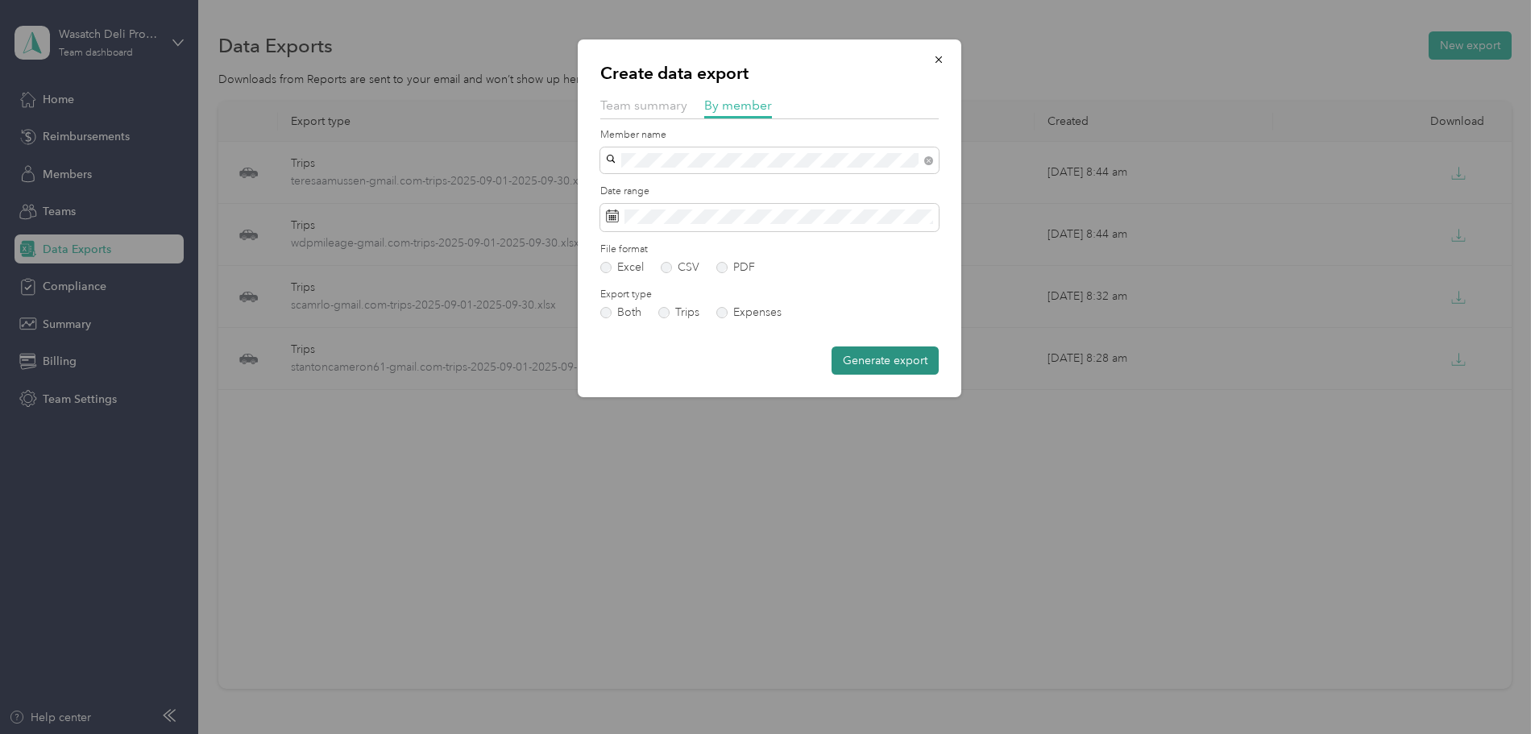
click at [914, 362] on button "Generate export" at bounding box center [885, 361] width 107 height 28
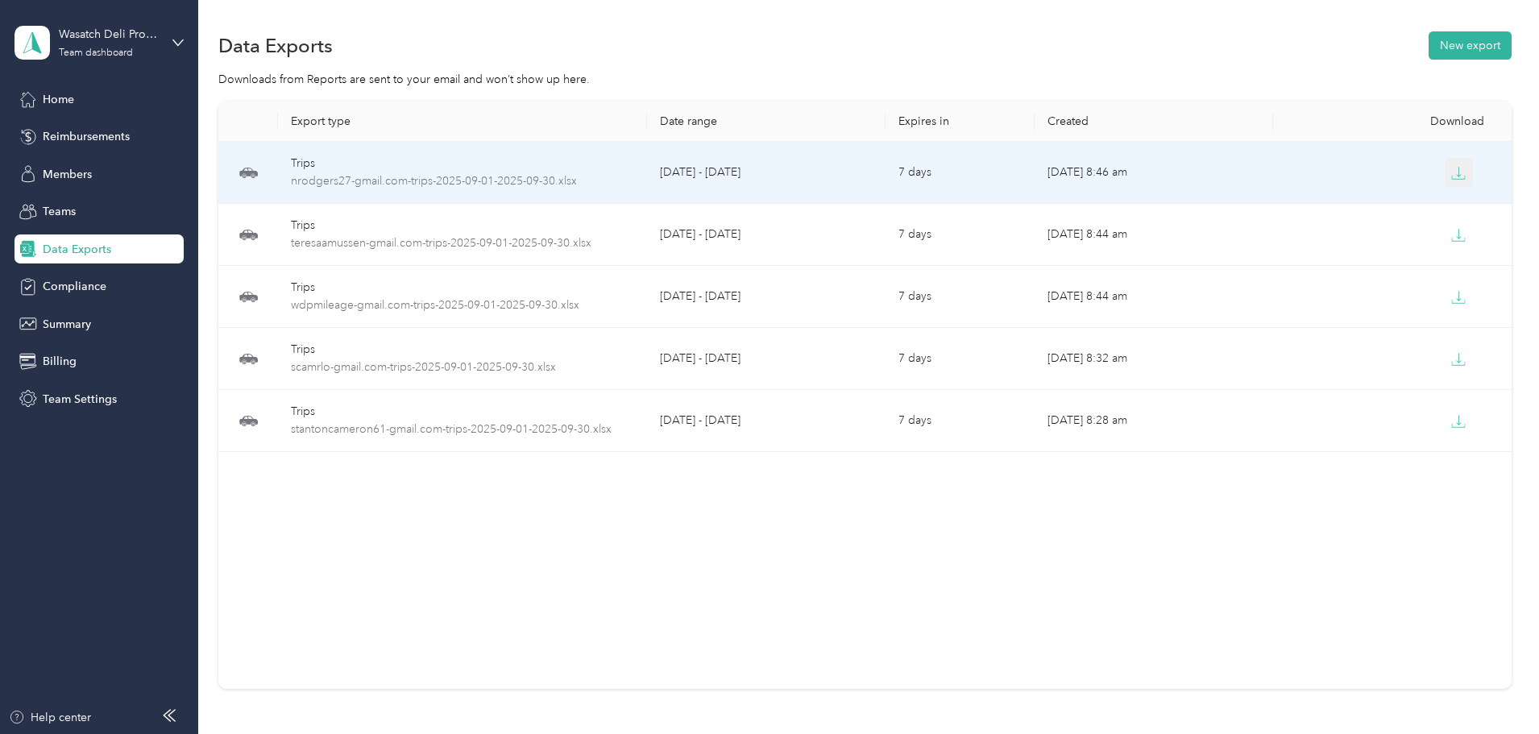
click at [1452, 171] on icon "button" at bounding box center [1459, 173] width 15 height 15
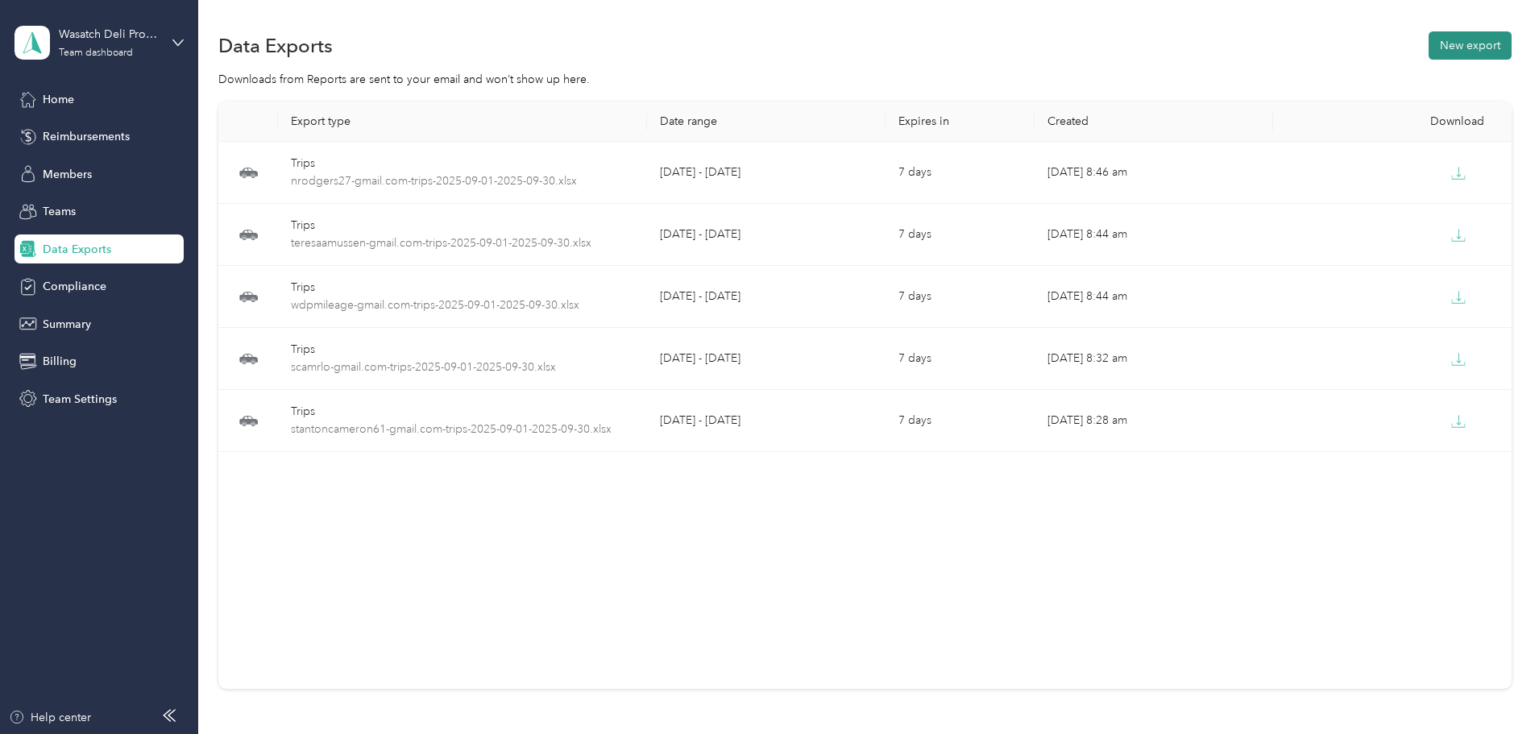
click at [1429, 37] on button "New export" at bounding box center [1470, 45] width 83 height 28
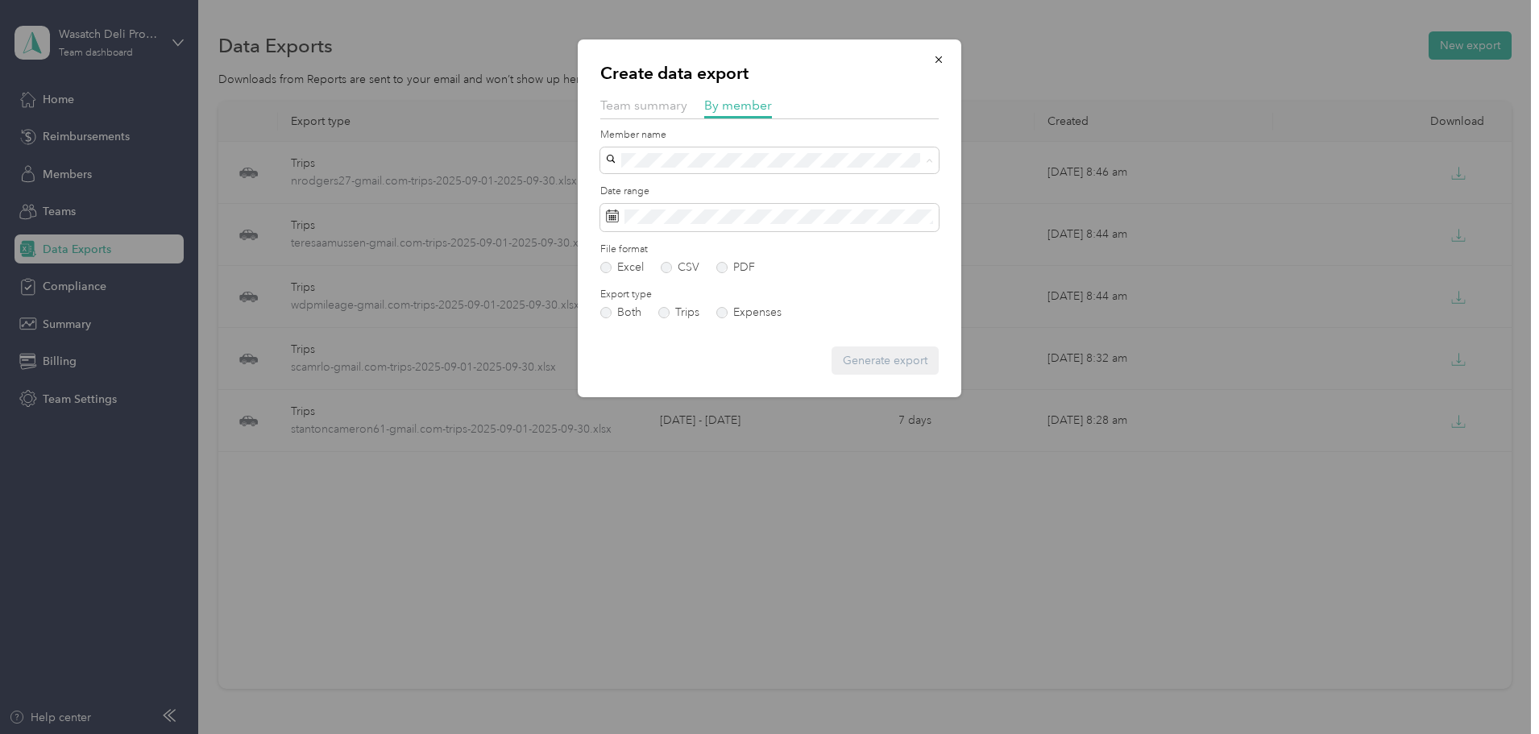
click at [758, 332] on li "[EMAIL_ADDRESS][DOMAIN_NAME]" at bounding box center [769, 330] width 339 height 28
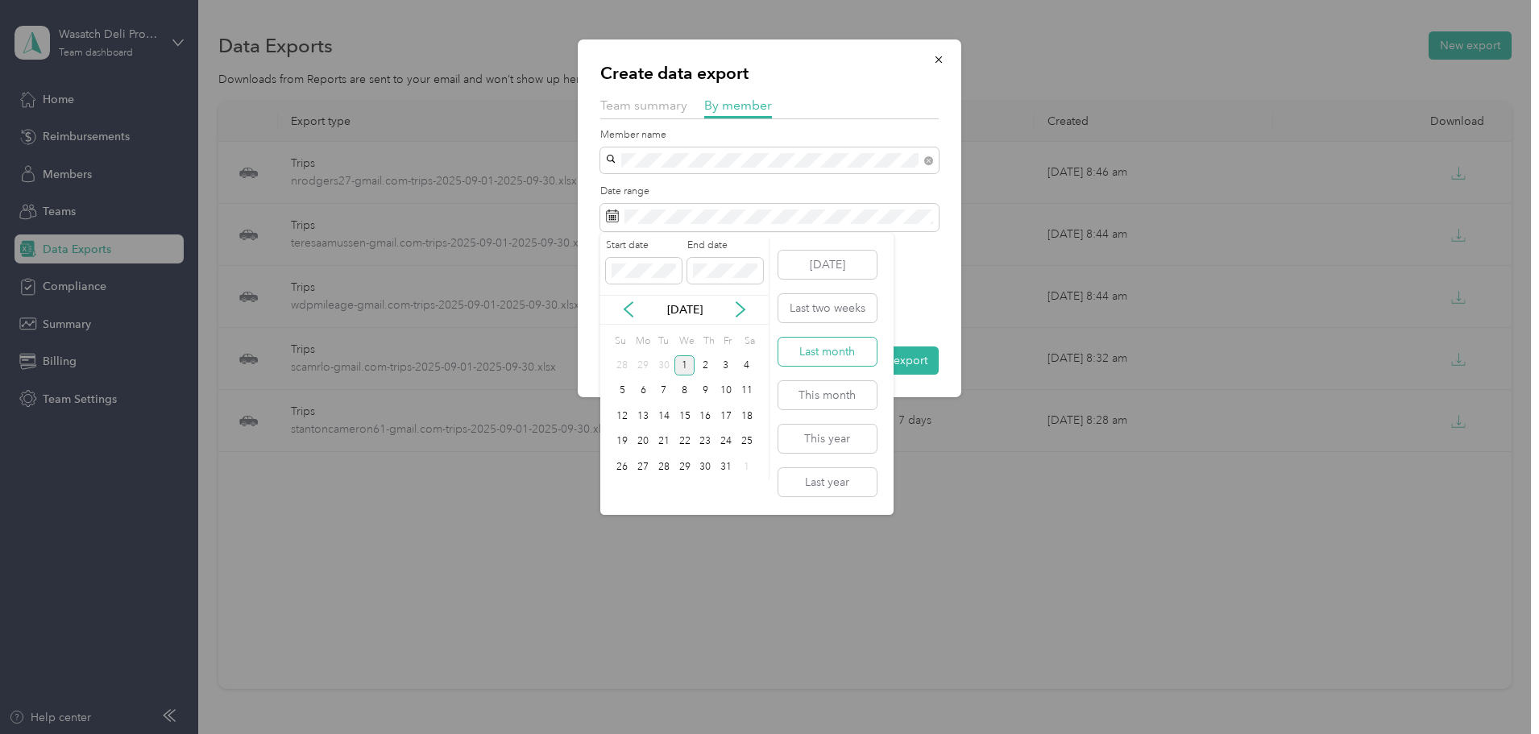
click at [867, 350] on button "Last month" at bounding box center [828, 352] width 98 height 28
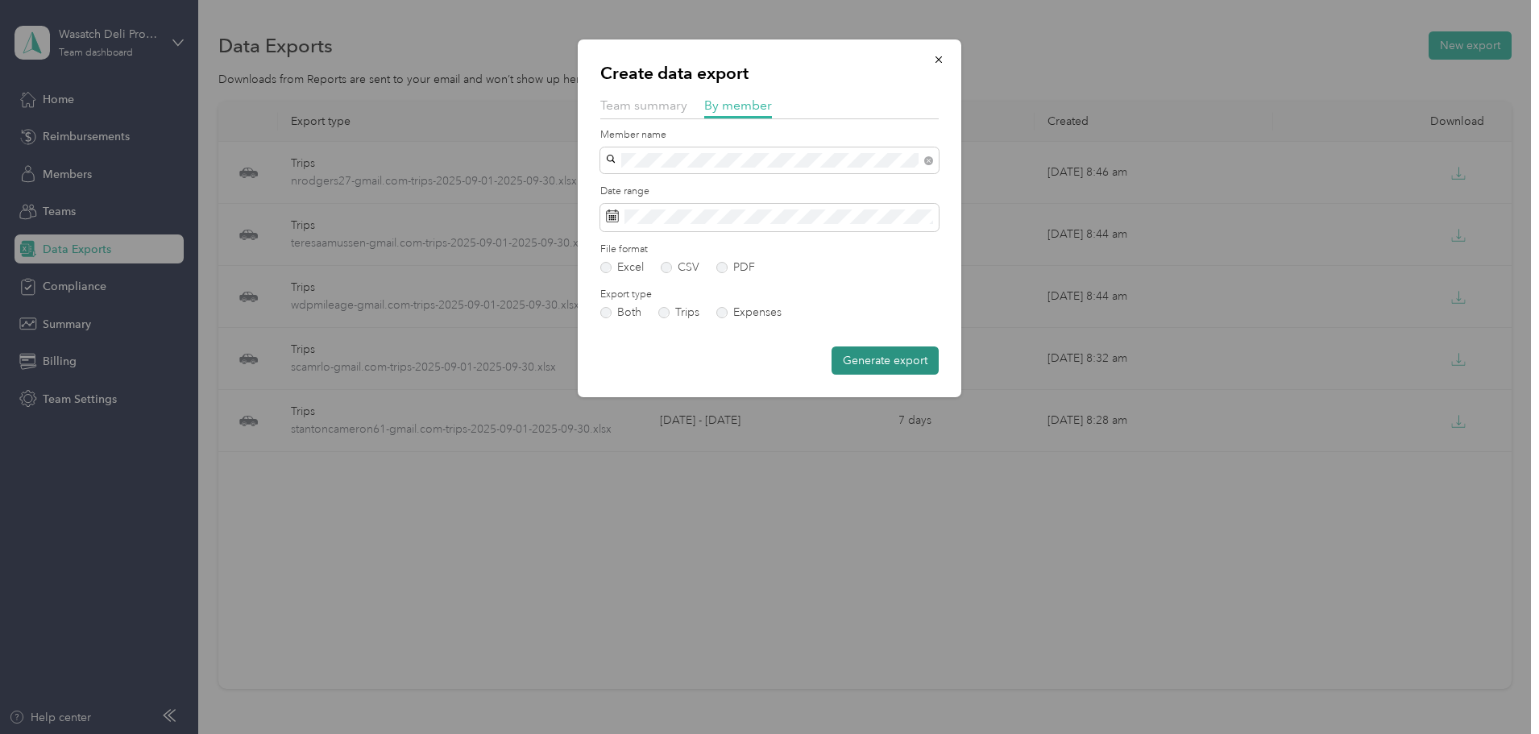
click at [906, 363] on button "Generate export" at bounding box center [885, 361] width 107 height 28
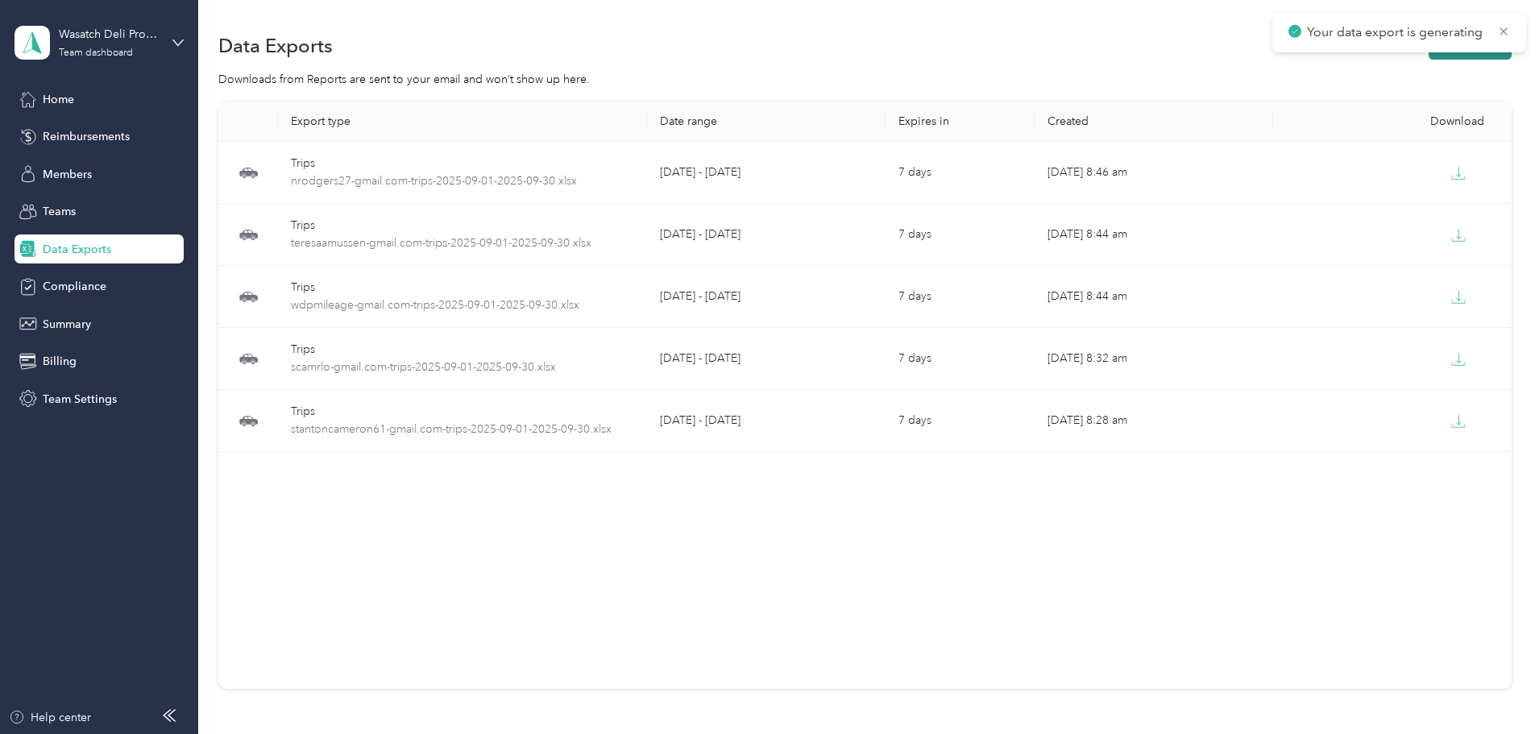
click at [1429, 57] on button "New export" at bounding box center [1470, 45] width 83 height 28
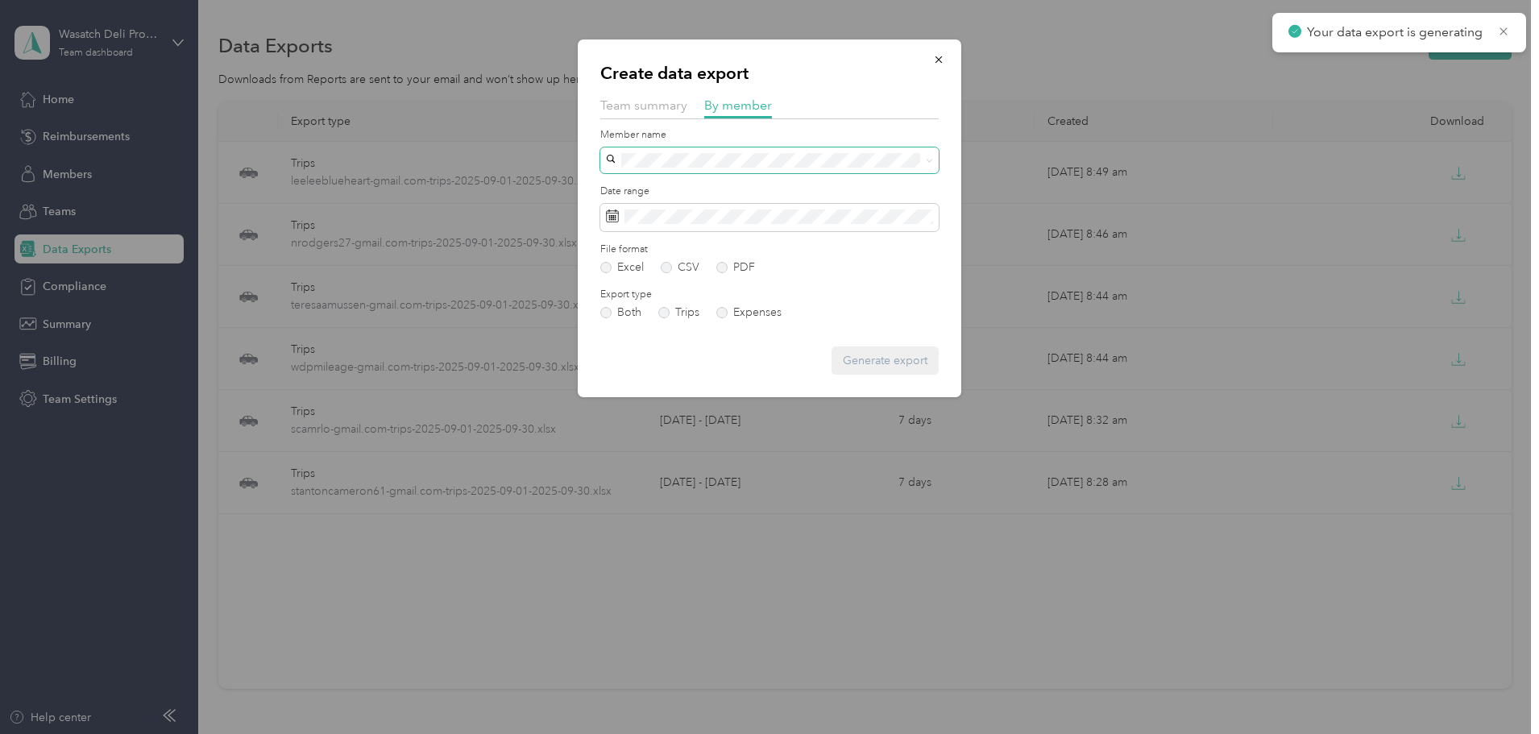
click at [818, 148] on span at bounding box center [769, 160] width 339 height 26
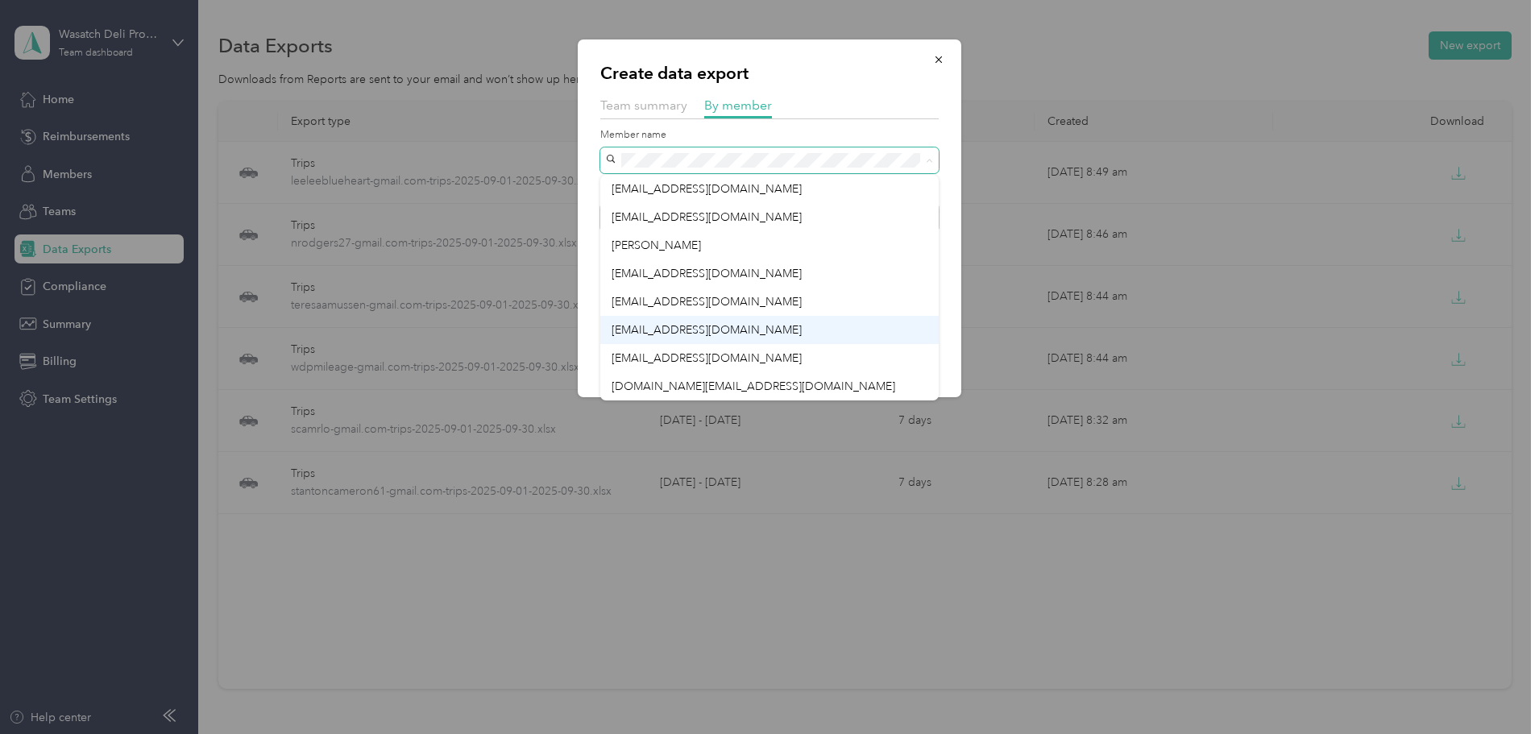
scroll to position [81, 0]
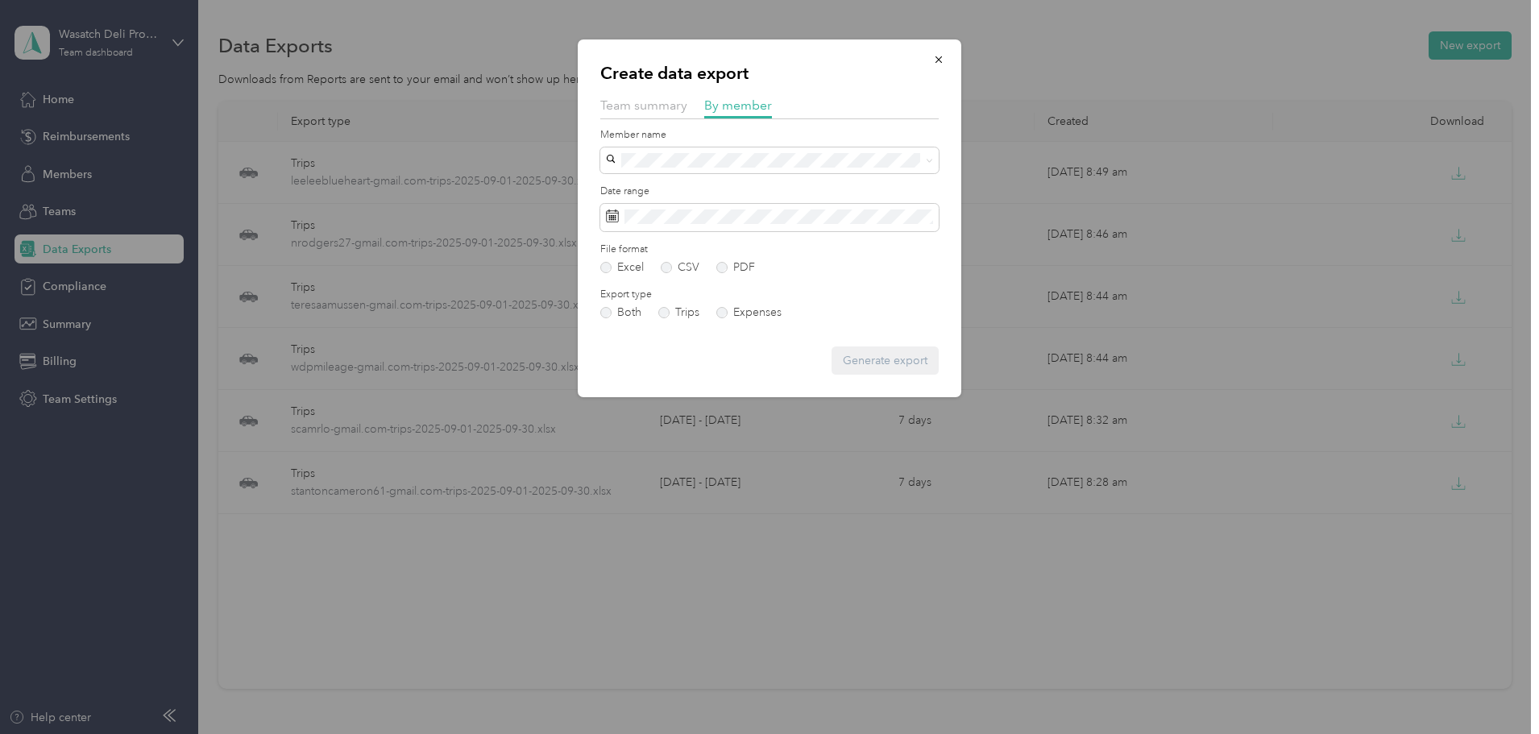
click at [716, 309] on li "[DOMAIN_NAME][EMAIL_ADDRESS][DOMAIN_NAME]" at bounding box center [769, 303] width 339 height 28
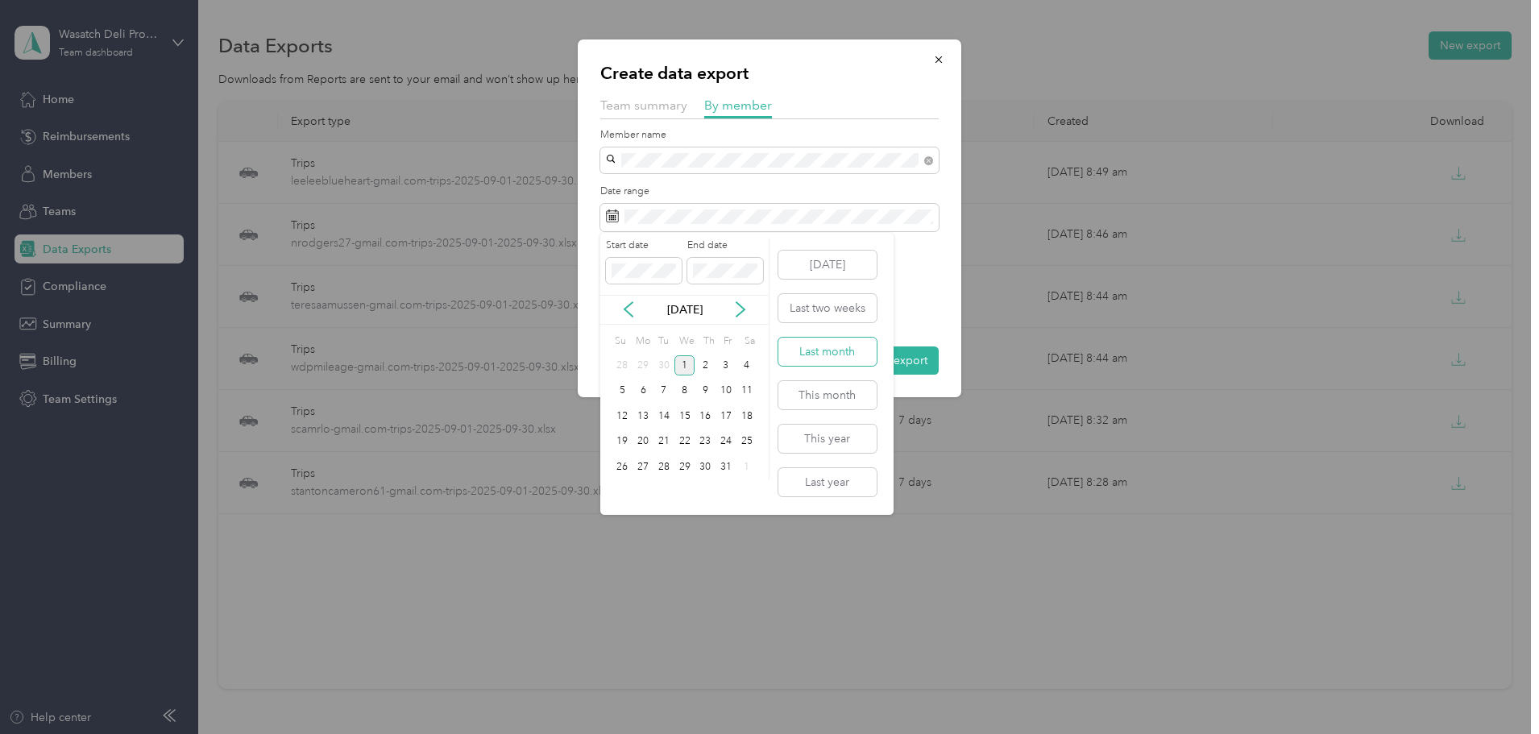
click at [847, 348] on button "Last month" at bounding box center [828, 352] width 98 height 28
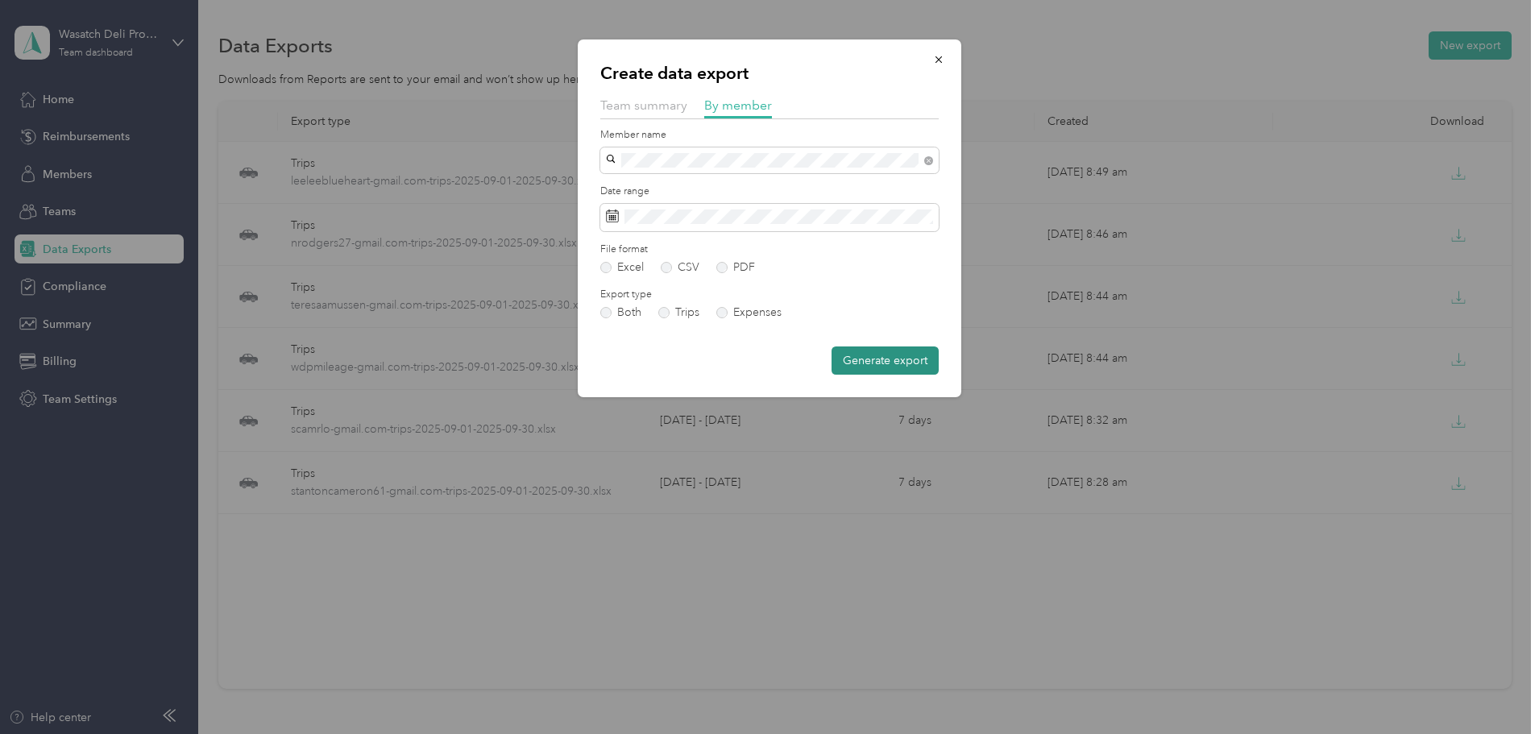
click at [904, 358] on button "Generate export" at bounding box center [885, 361] width 107 height 28
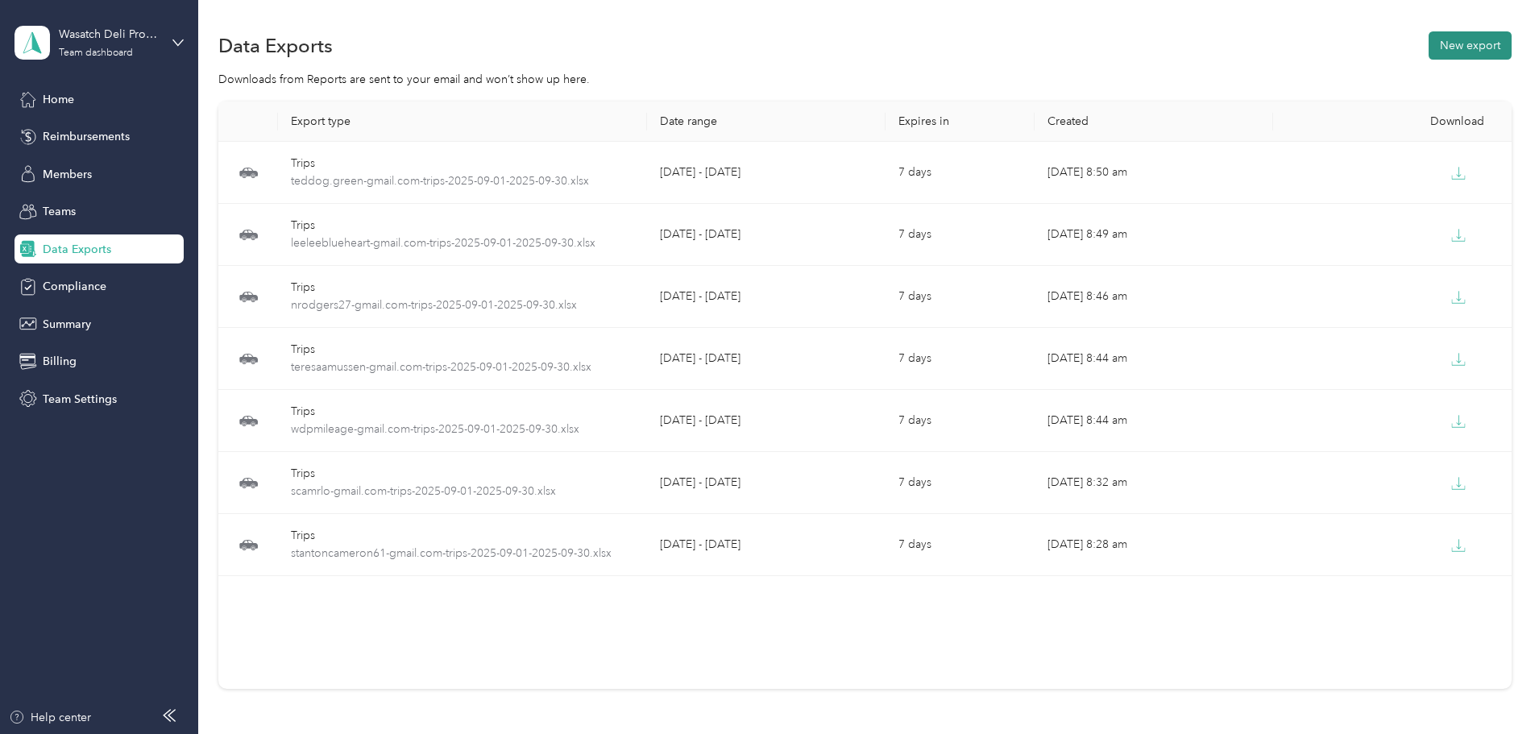
click at [1429, 47] on button "New export" at bounding box center [1470, 45] width 83 height 28
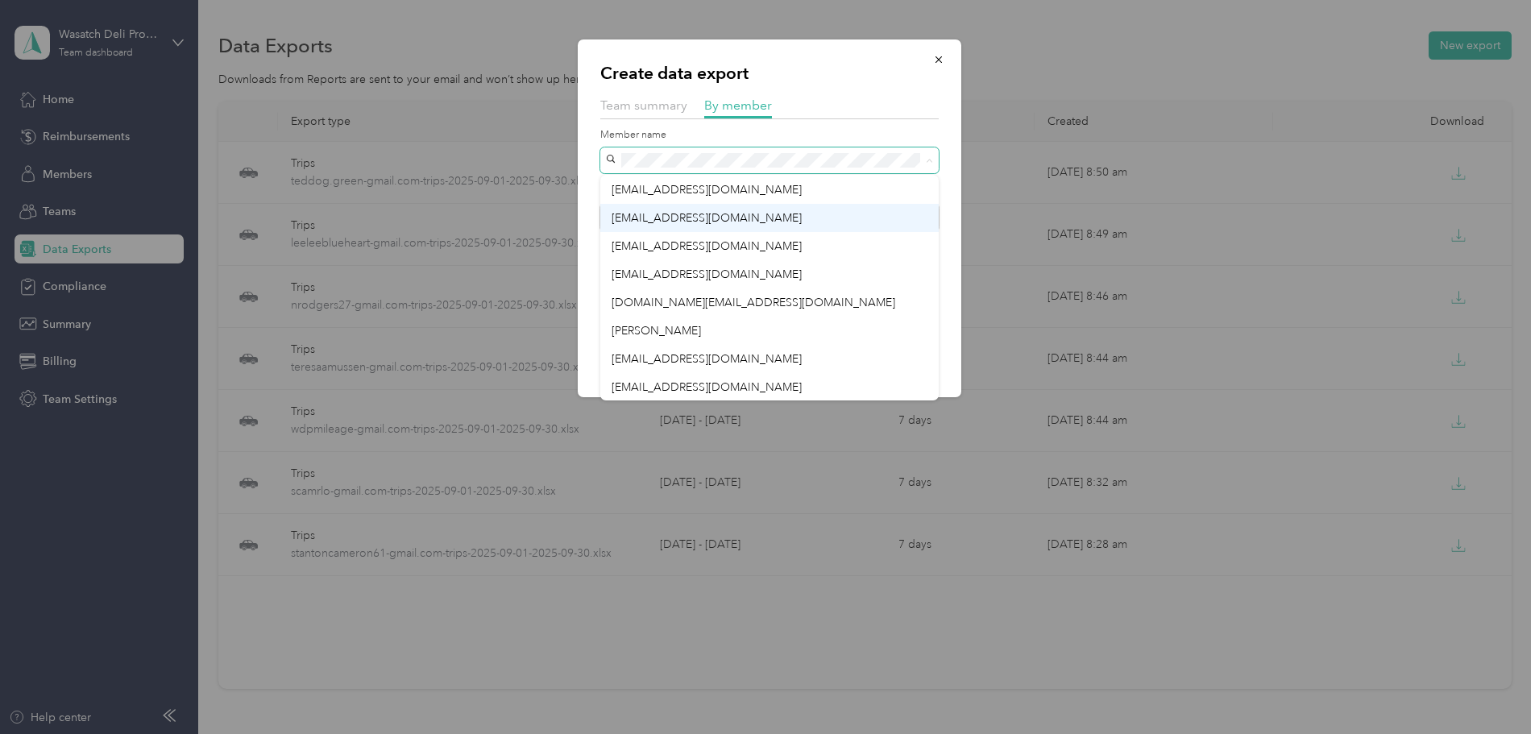
scroll to position [85, 0]
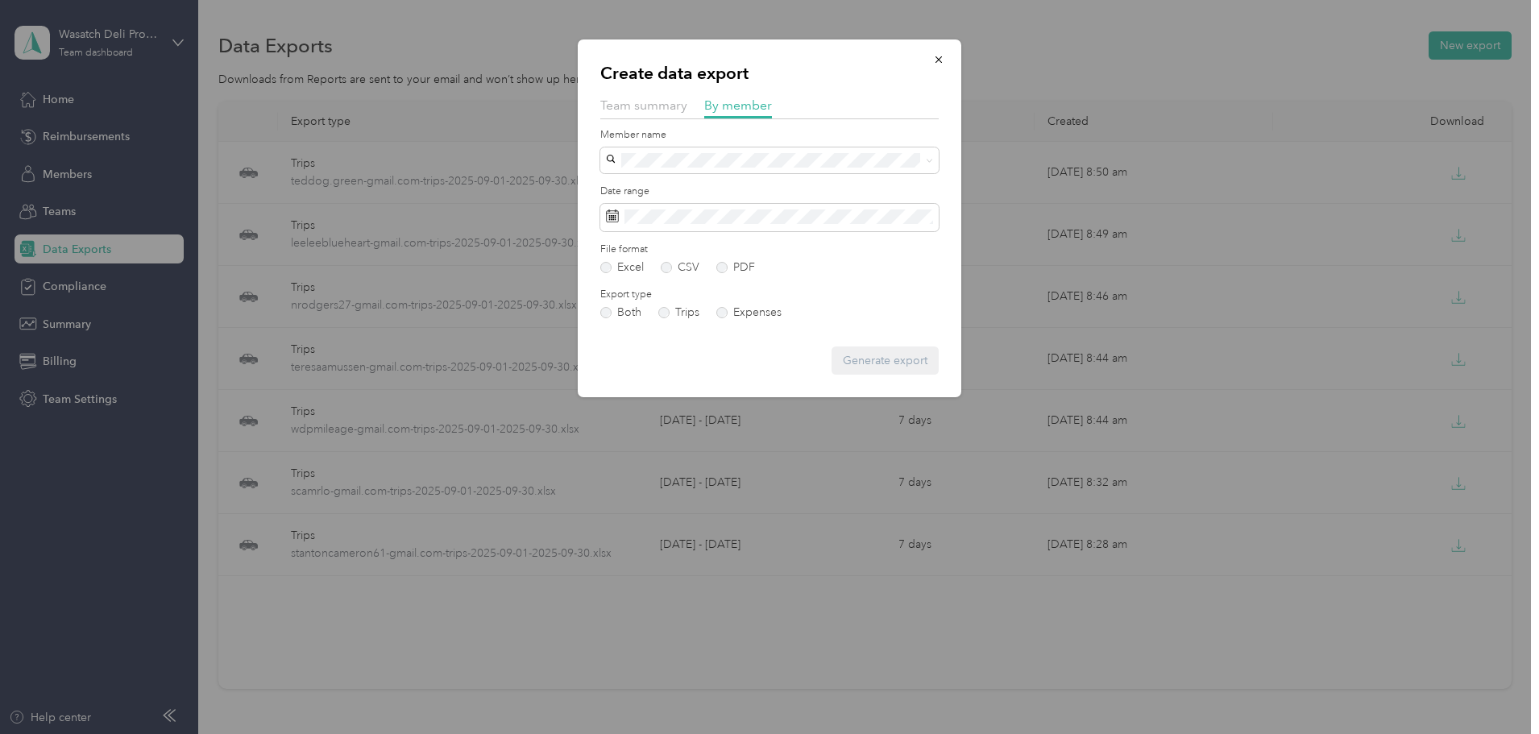
click at [825, 324] on div "[PERSON_NAME]" at bounding box center [770, 322] width 316 height 17
click at [860, 226] on span at bounding box center [769, 217] width 339 height 27
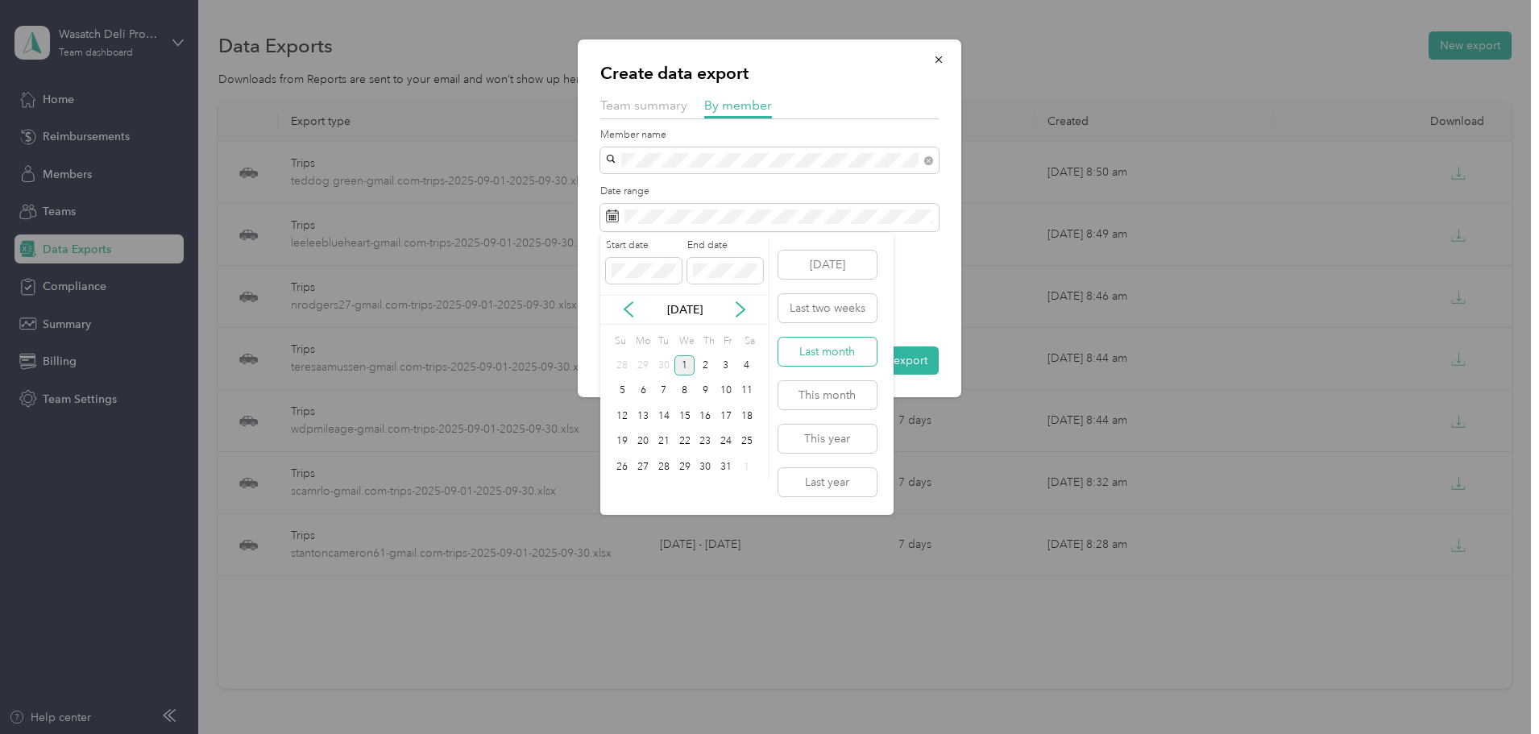
click at [850, 356] on button "Last month" at bounding box center [828, 352] width 98 height 28
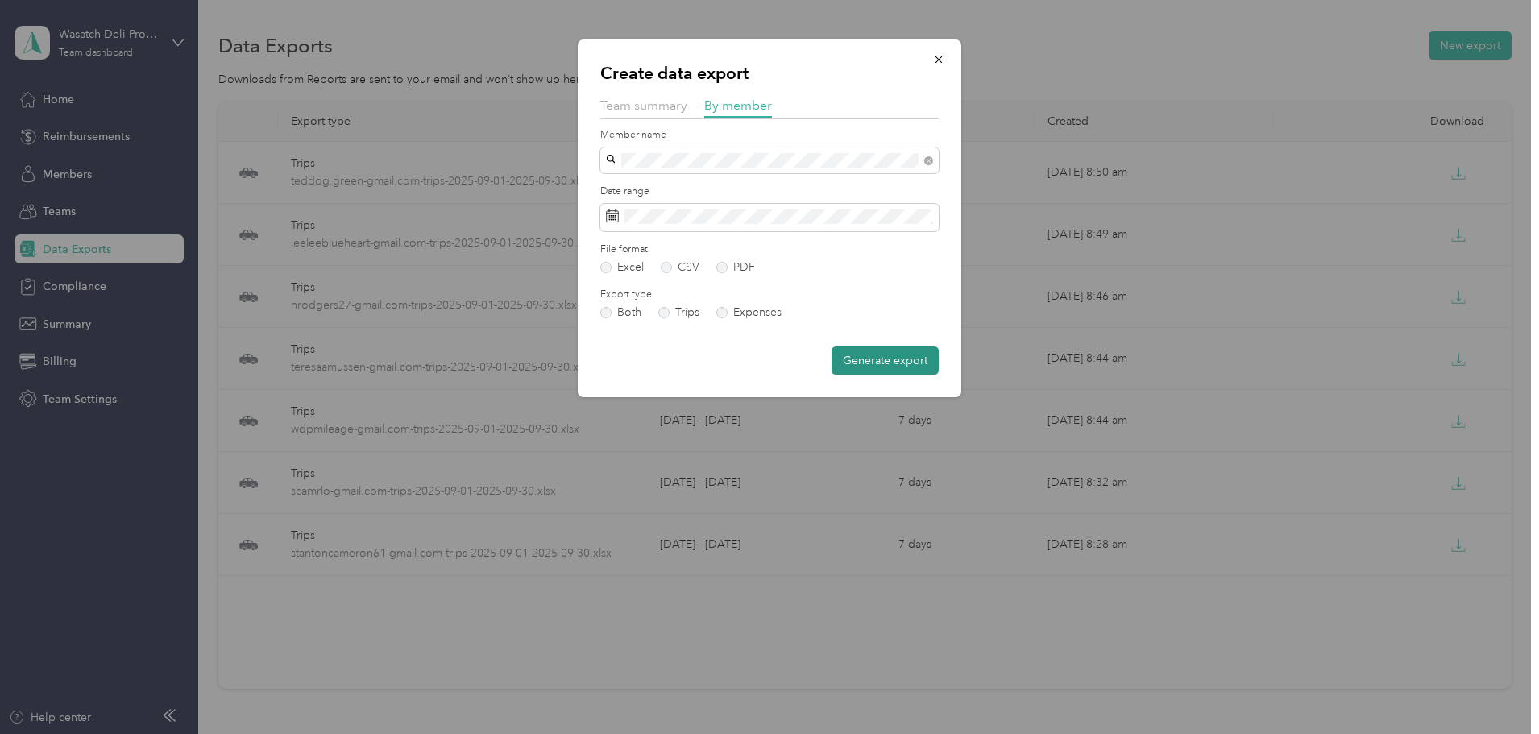
click at [881, 363] on button "Generate export" at bounding box center [885, 361] width 107 height 28
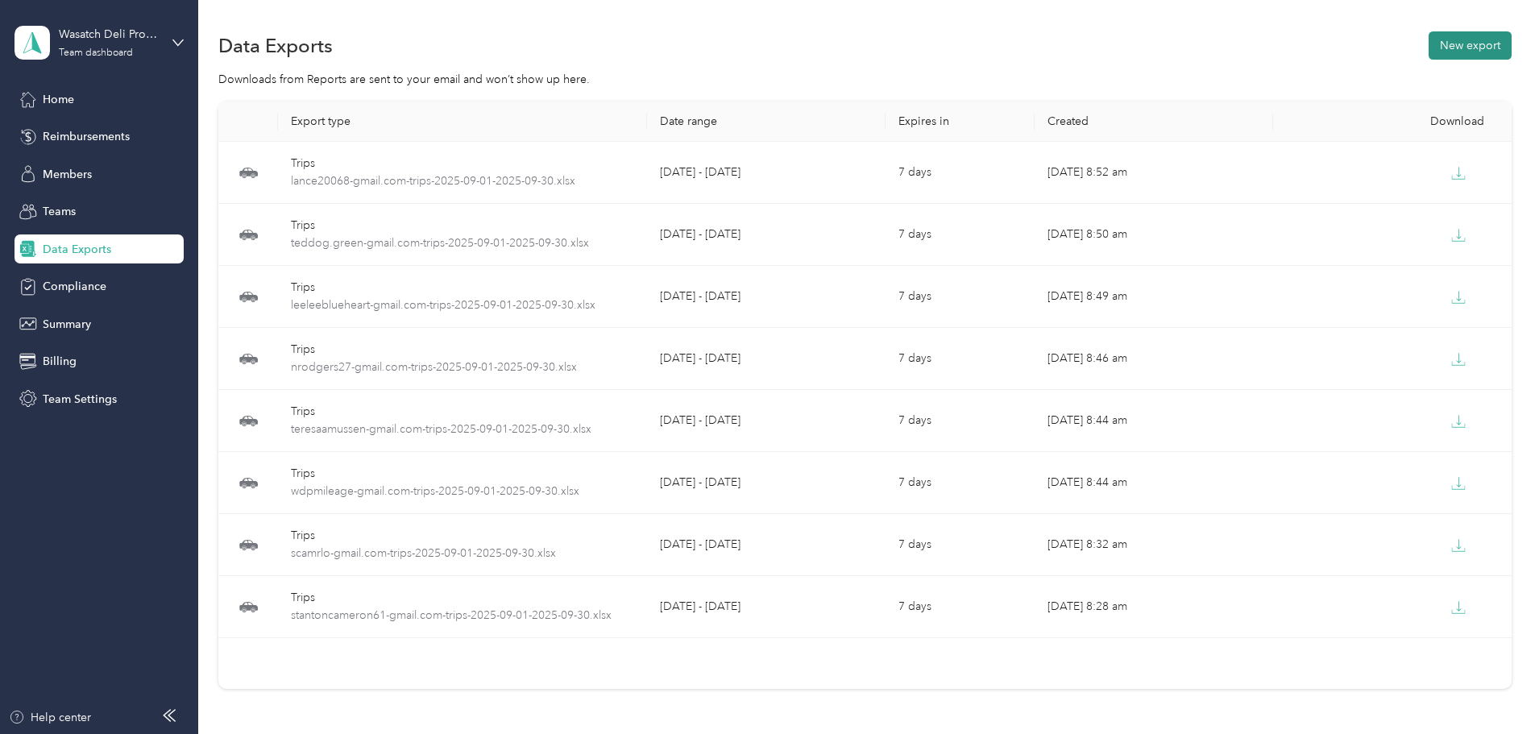
click at [1429, 41] on button "New export" at bounding box center [1470, 45] width 83 height 28
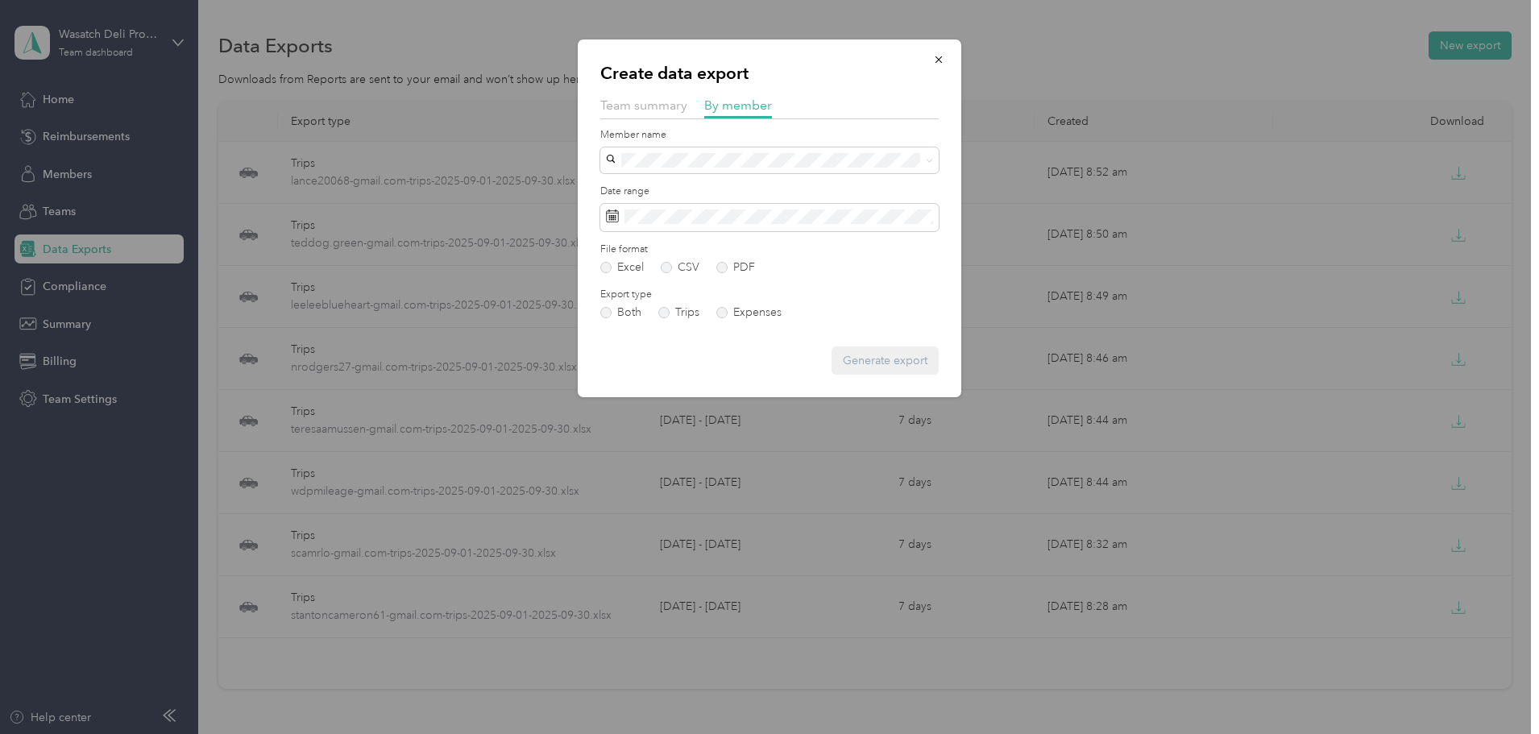
click at [832, 352] on div "[EMAIL_ADDRESS][DOMAIN_NAME]" at bounding box center [770, 354] width 316 height 17
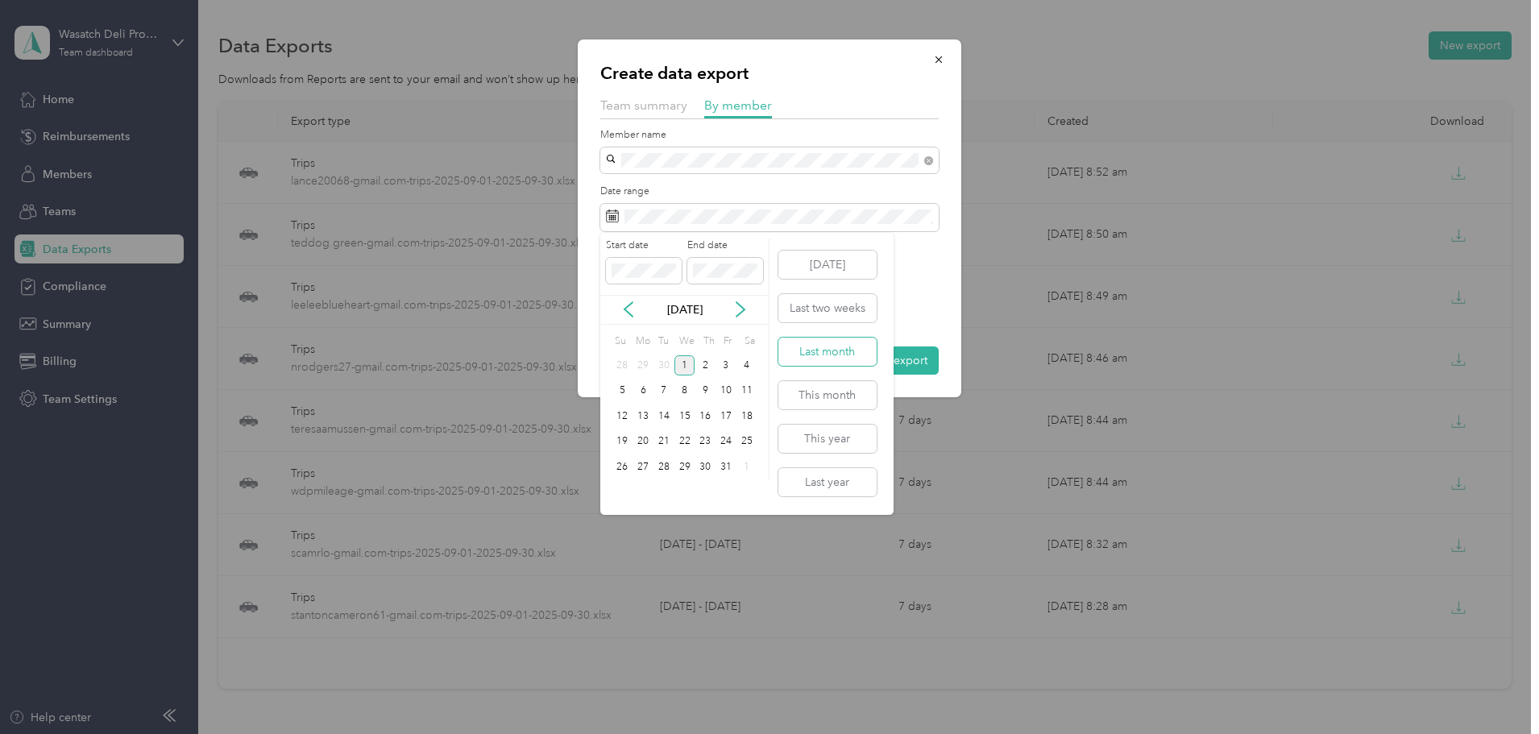
click at [841, 349] on button "Last month" at bounding box center [828, 352] width 98 height 28
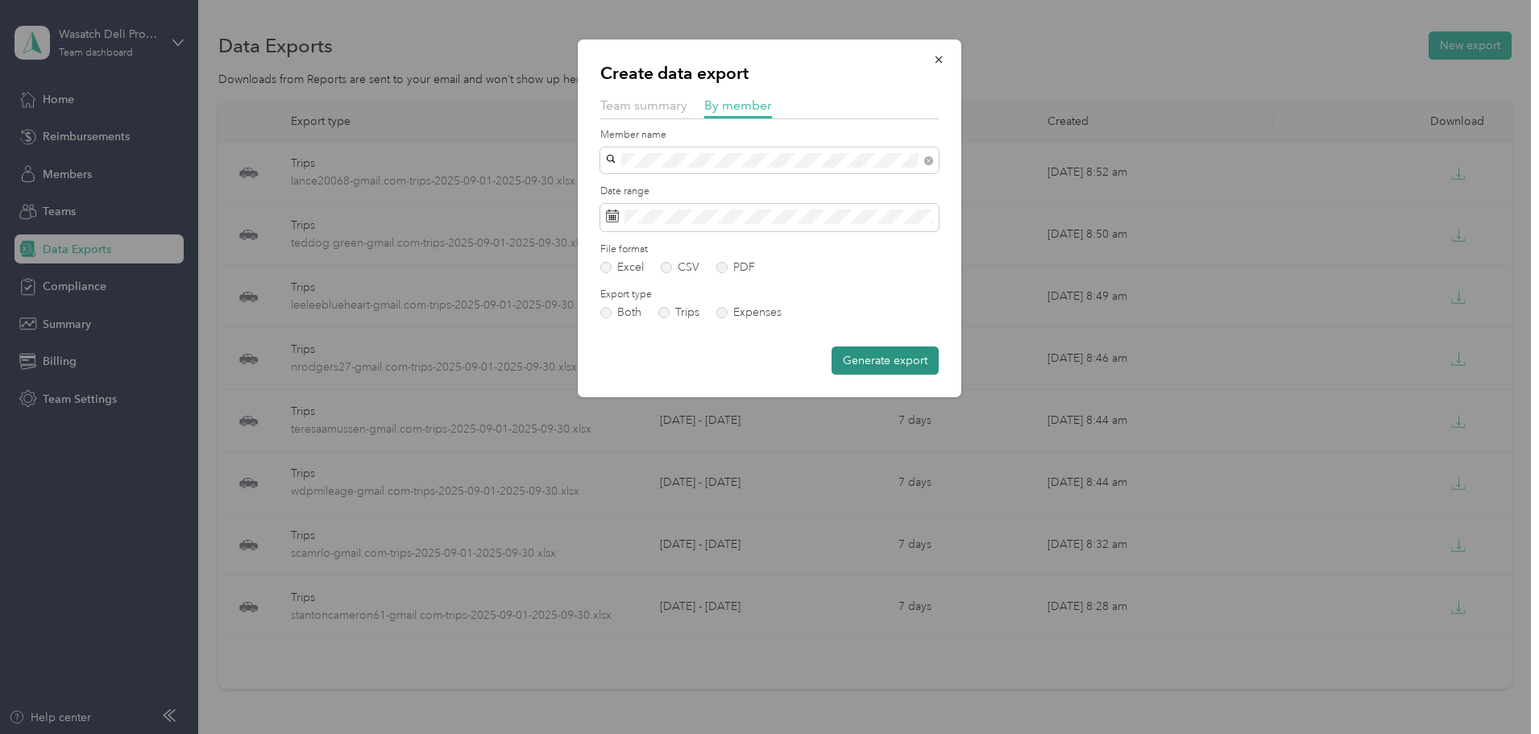
click at [881, 353] on button "Generate export" at bounding box center [885, 361] width 107 height 28
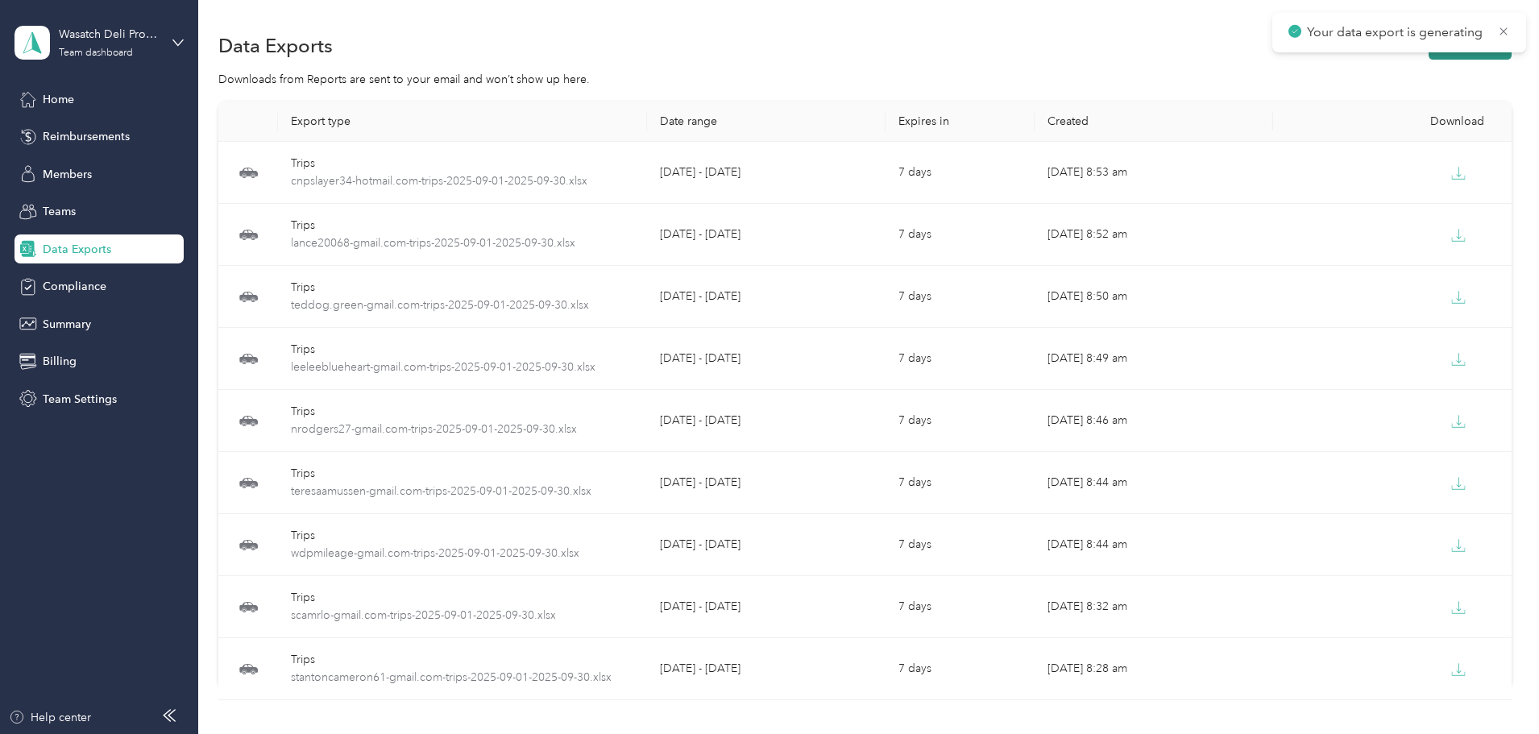
click at [1429, 56] on button "New export" at bounding box center [1470, 45] width 83 height 28
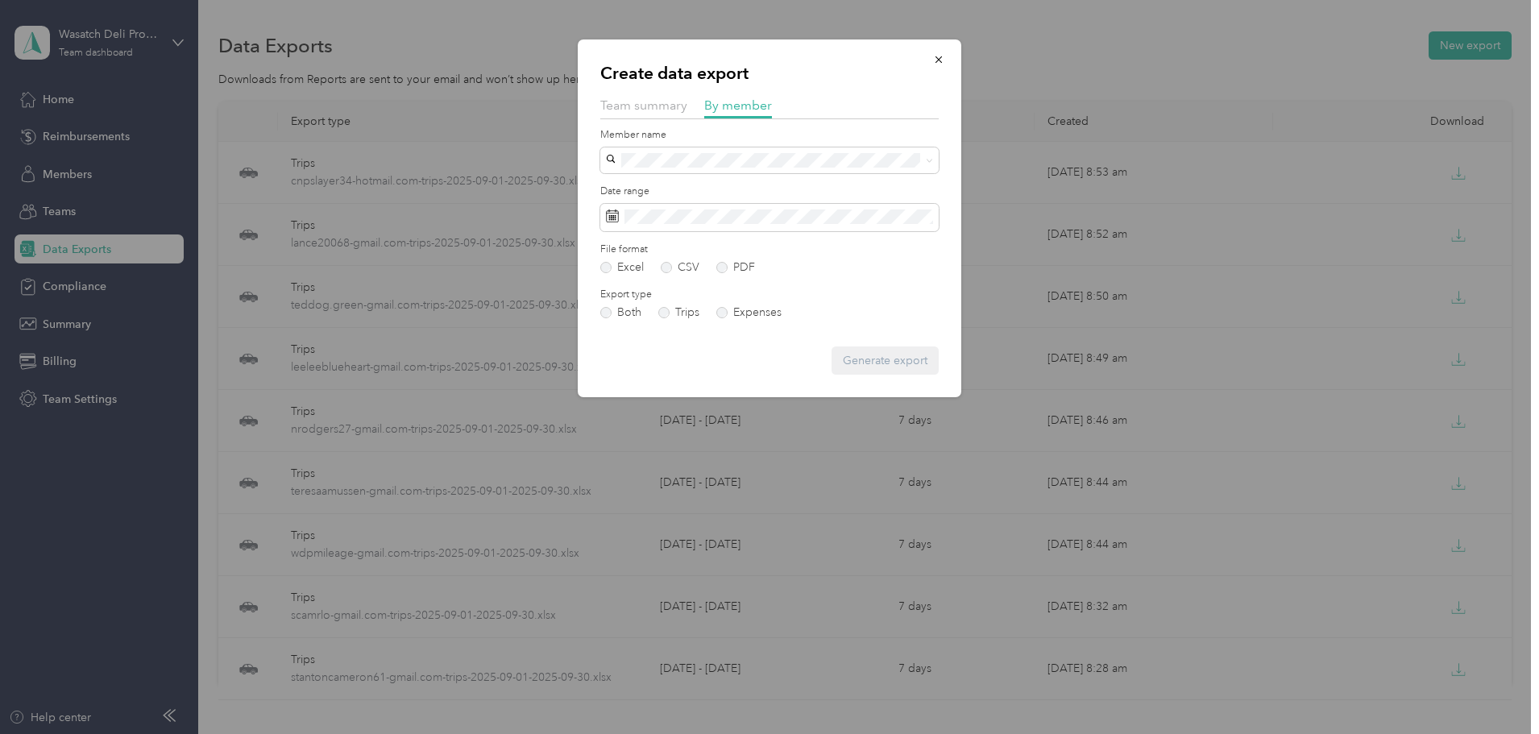
click at [687, 387] on span "[EMAIL_ADDRESS][DOMAIN_NAME]" at bounding box center [707, 384] width 190 height 14
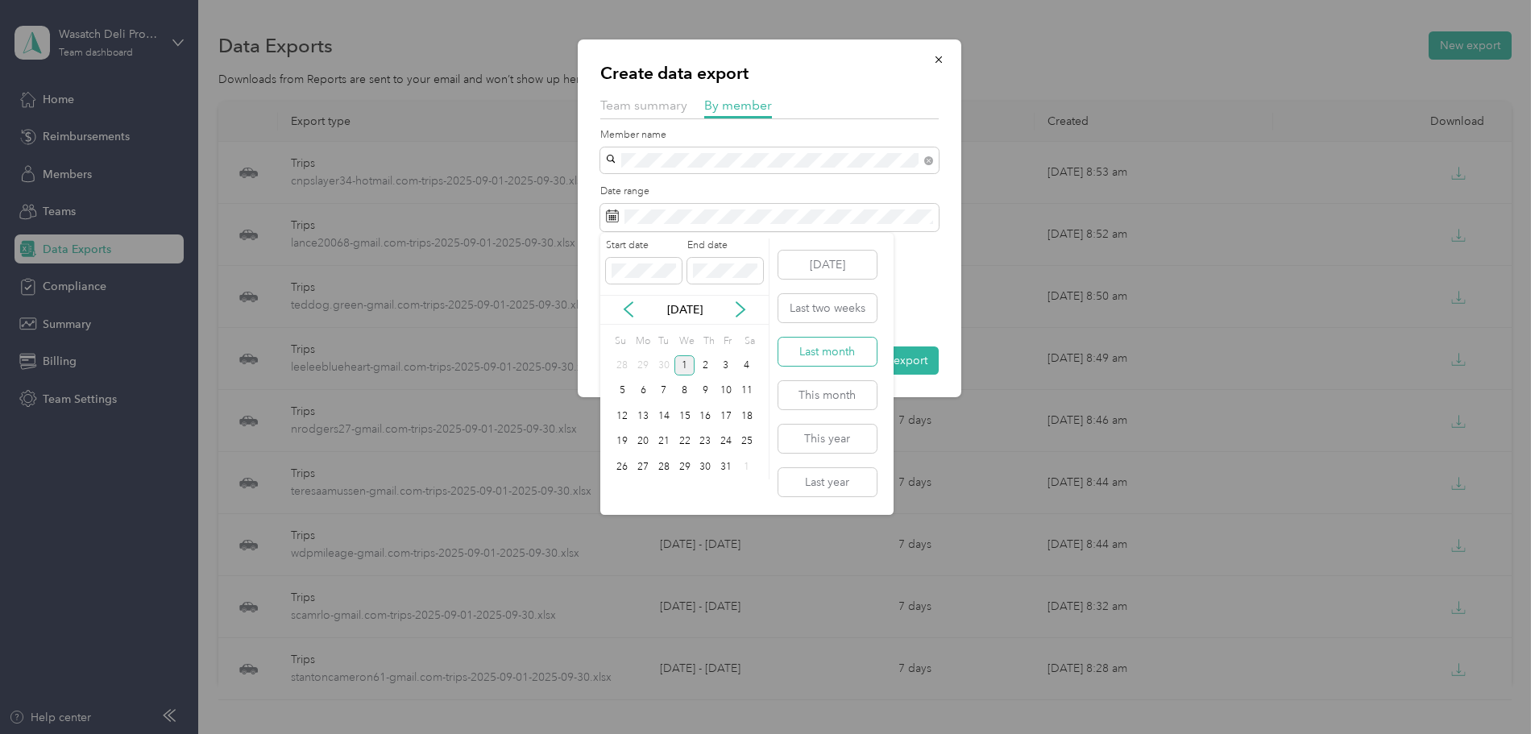
click at [838, 347] on button "Last month" at bounding box center [828, 352] width 98 height 28
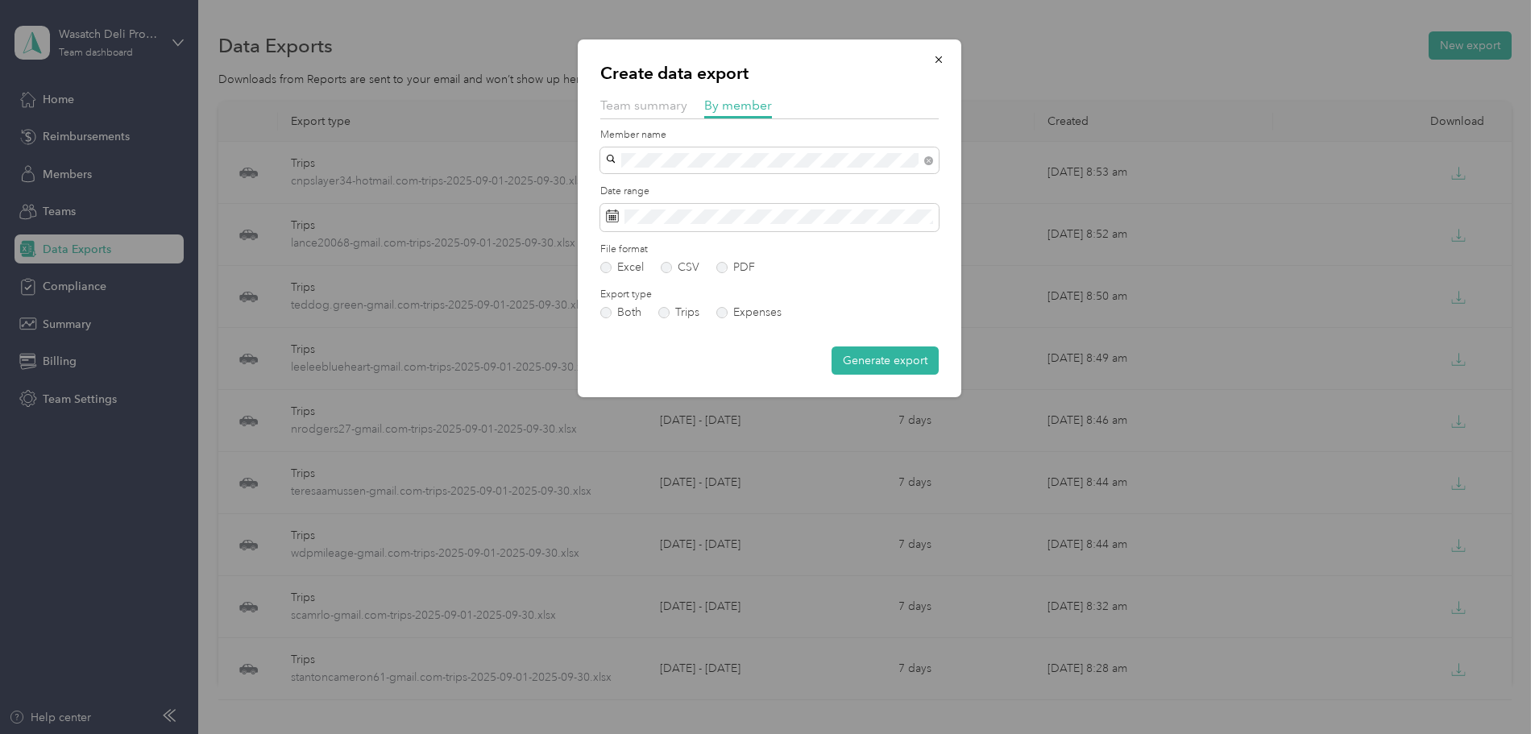
click at [854, 366] on button "Generate export" at bounding box center [885, 361] width 107 height 28
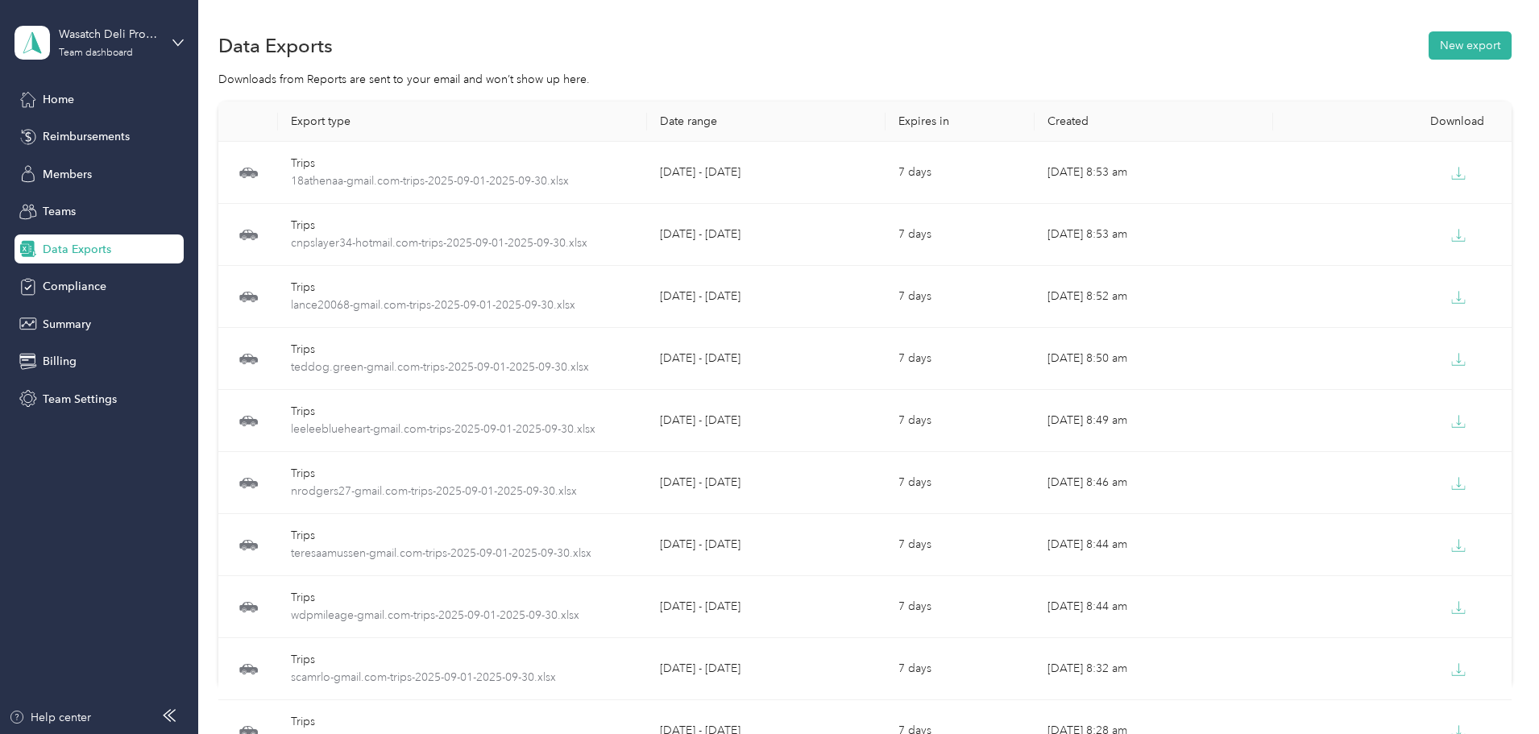
click at [1497, 339] on div "Export type Date range Expires in Created Download Trips 18athenaa-gmail.com-tr…" at bounding box center [865, 424] width 1294 height 644
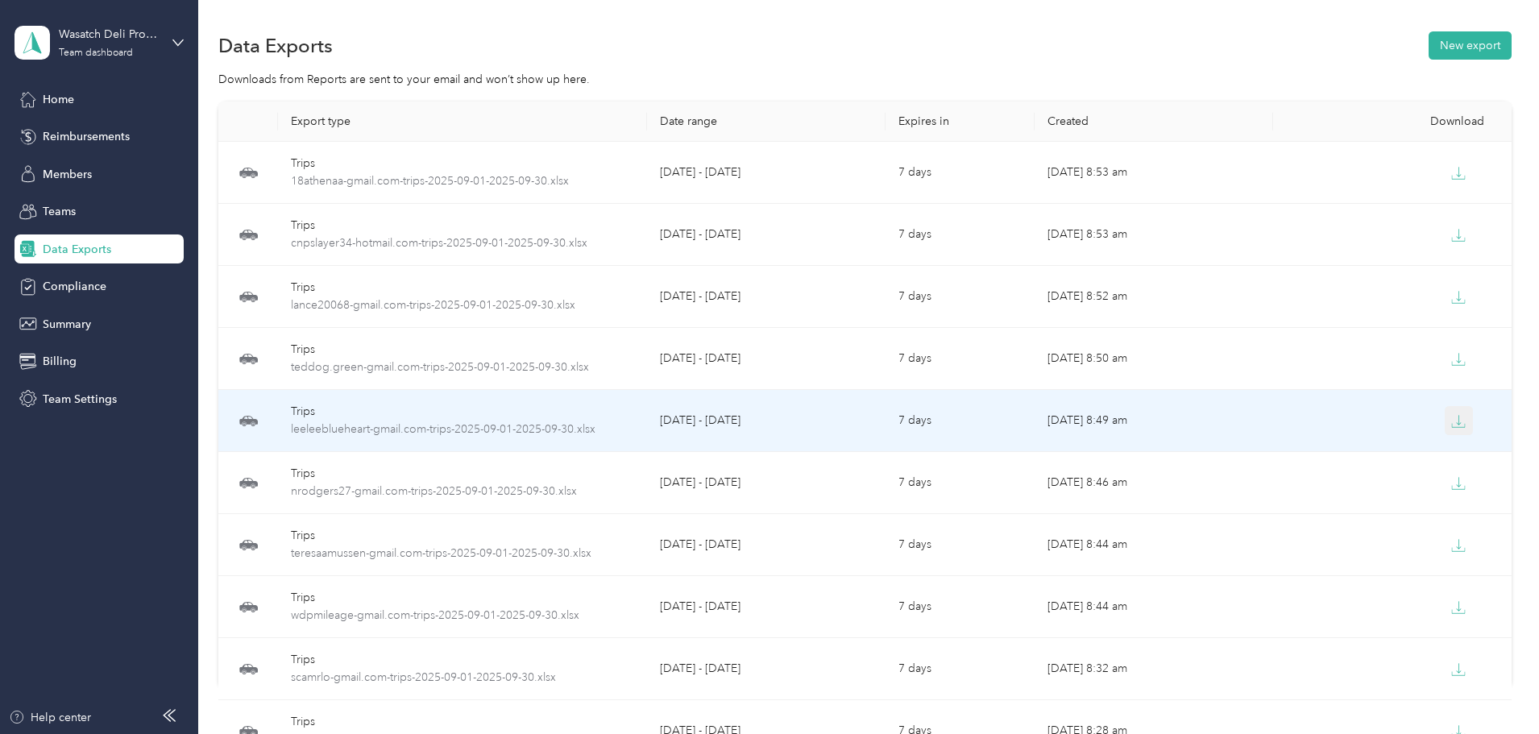
click at [1452, 414] on icon "button" at bounding box center [1459, 421] width 15 height 15
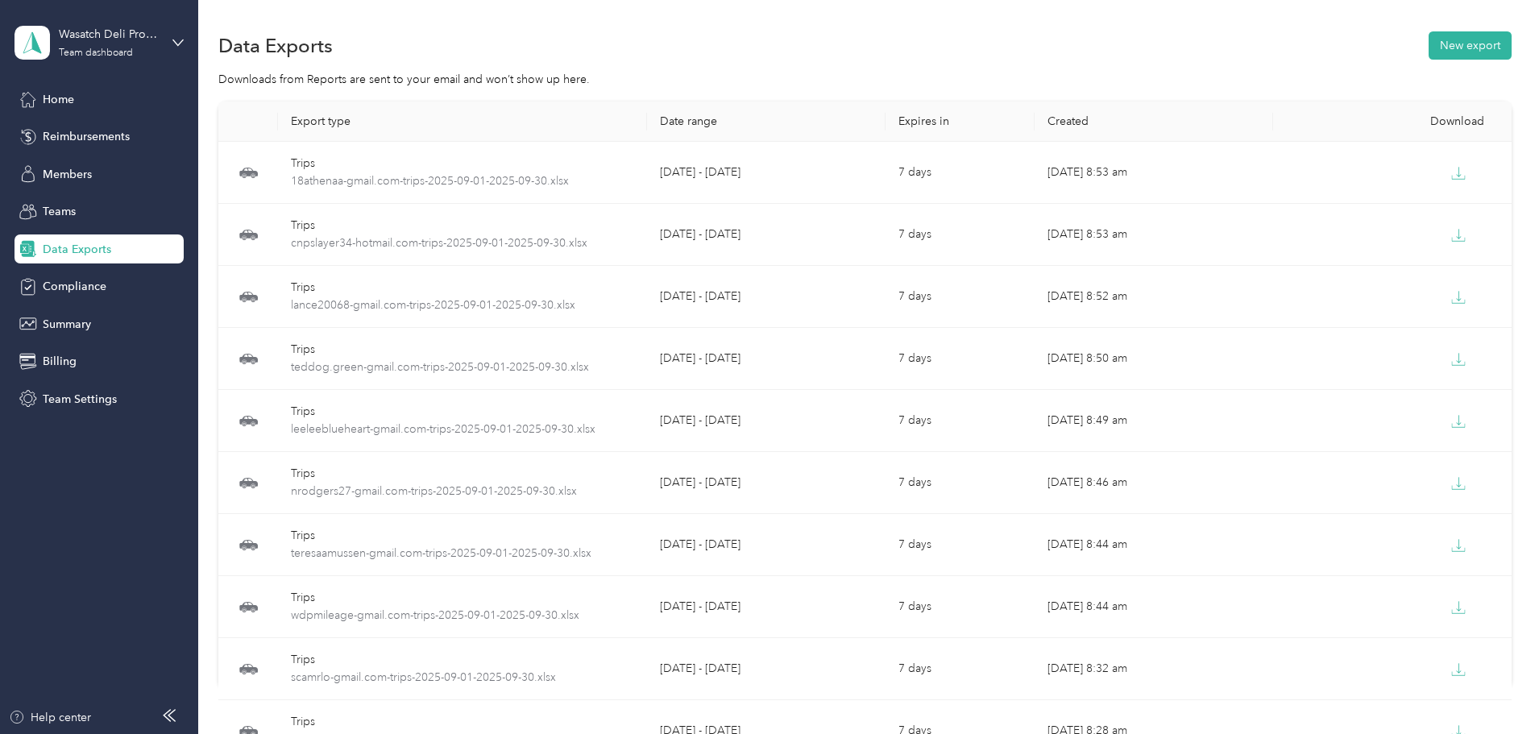
click at [715, 60] on div "Data Exports New export" at bounding box center [865, 45] width 1294 height 34
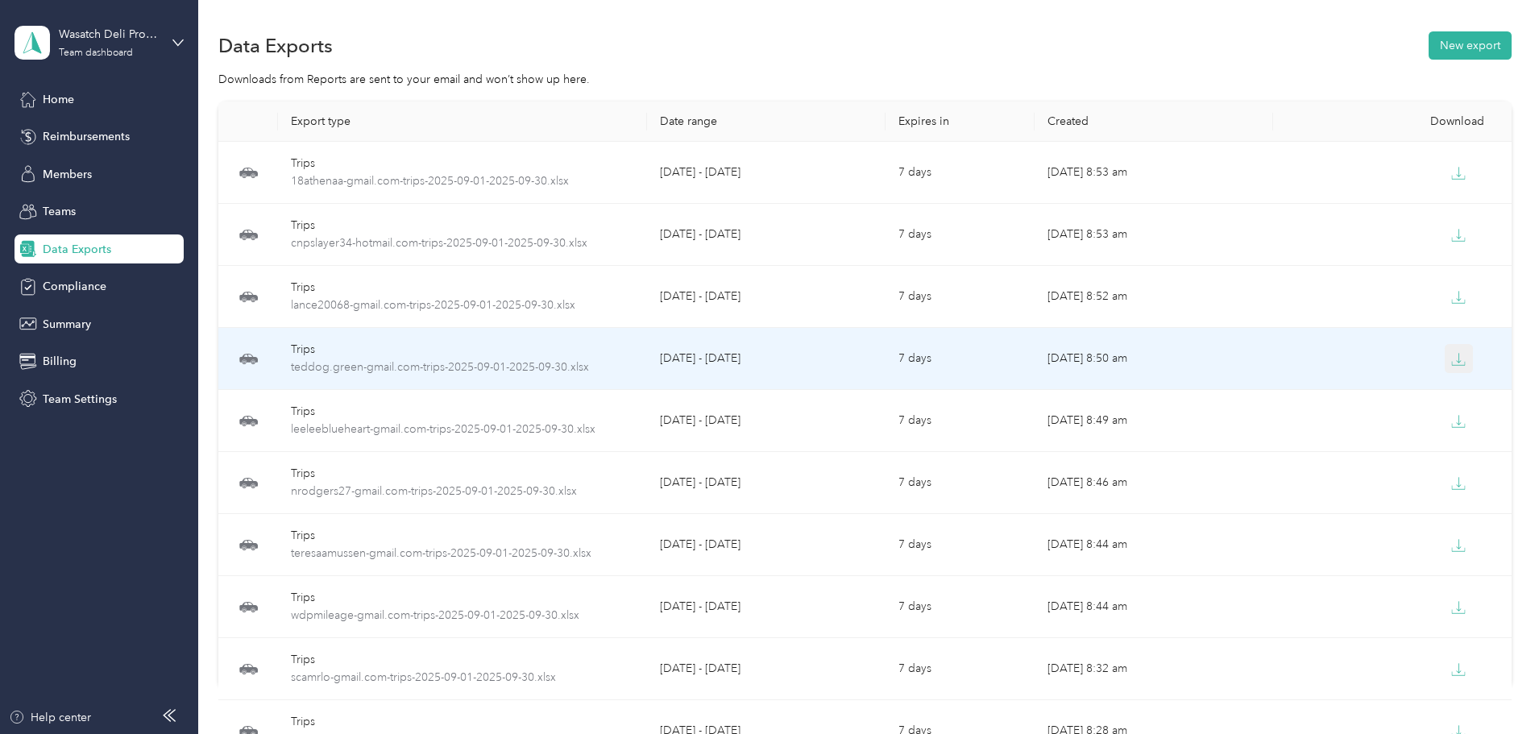
click at [1452, 365] on icon "button" at bounding box center [1458, 363] width 13 height 3
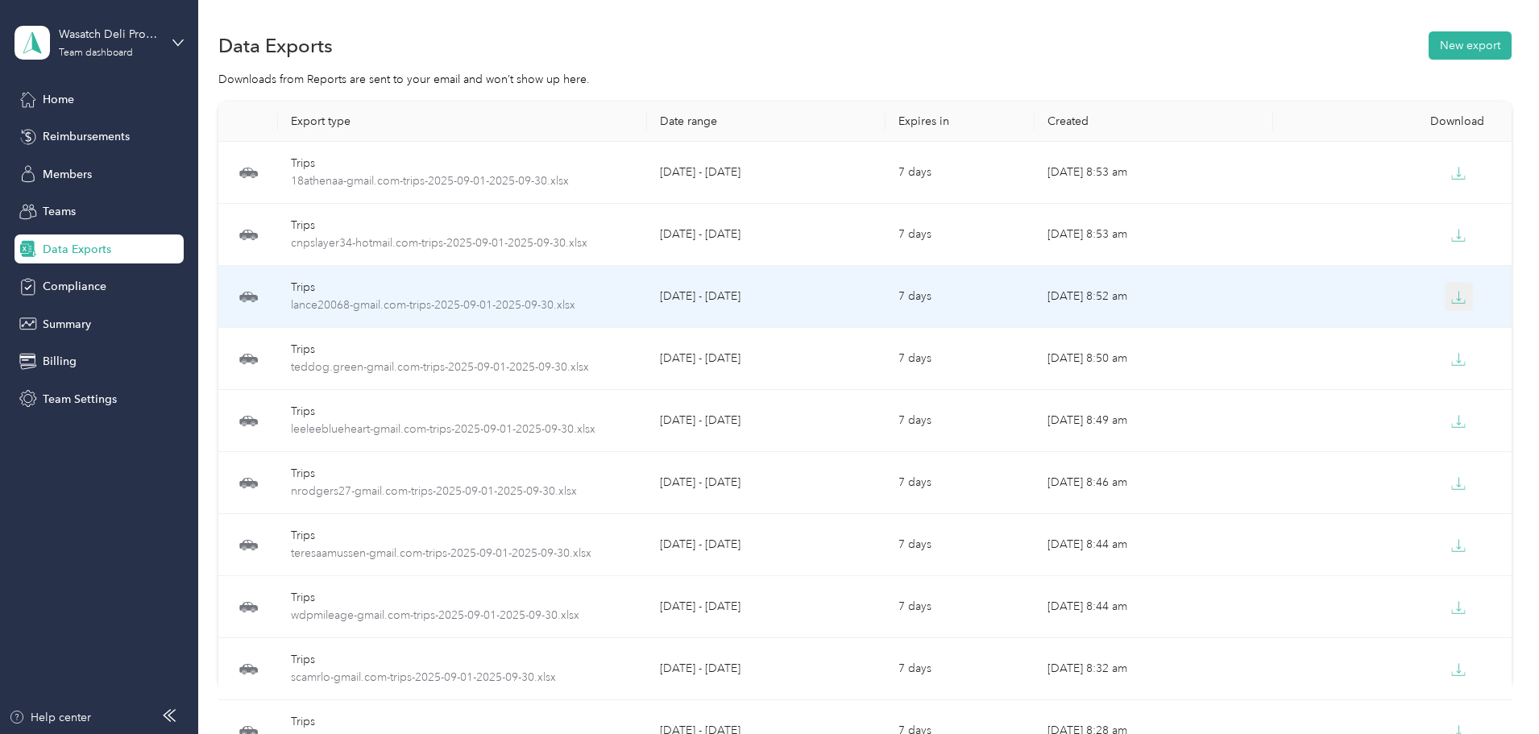
click at [1452, 292] on icon "button" at bounding box center [1459, 297] width 15 height 15
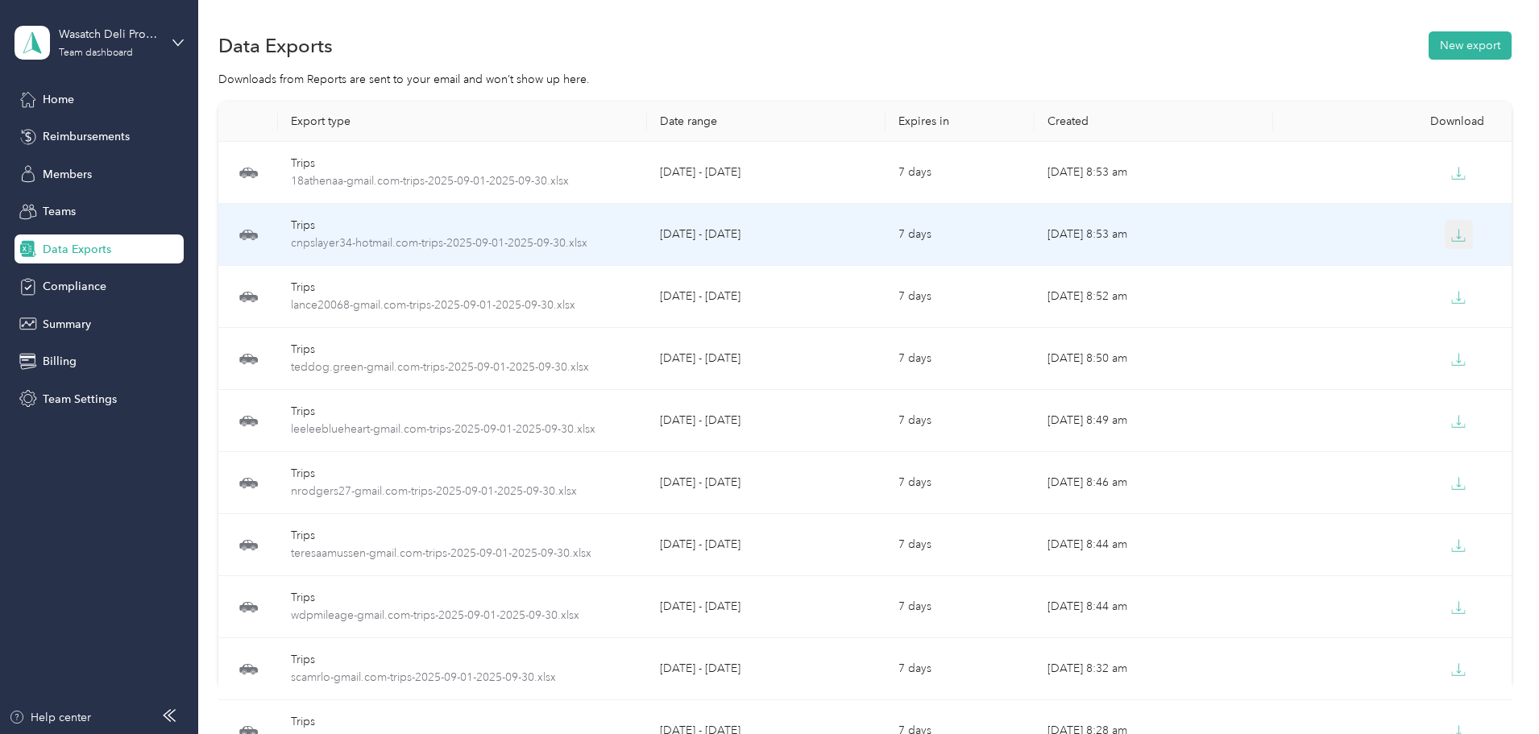
click at [1445, 230] on button "button" at bounding box center [1459, 234] width 29 height 29
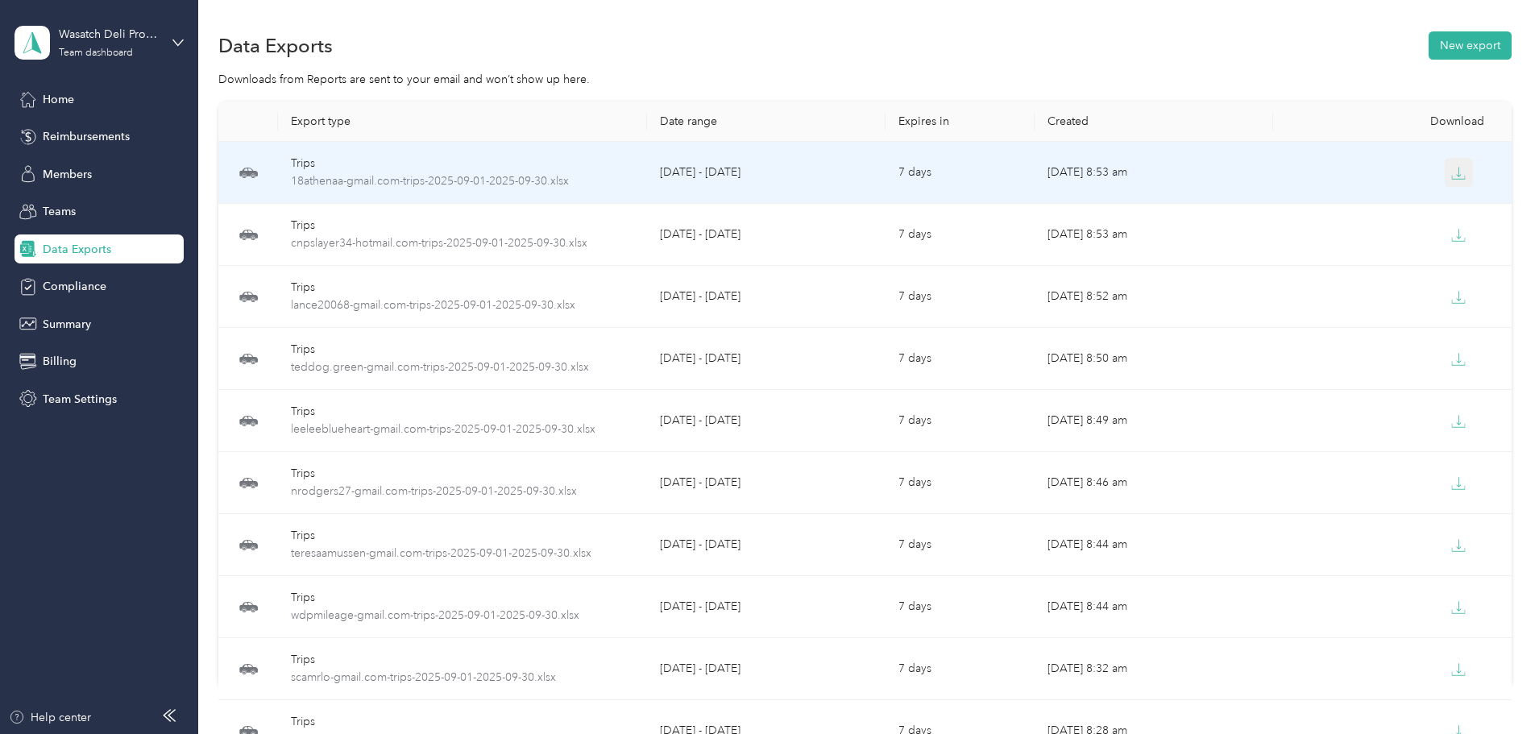
click at [1452, 172] on icon "button" at bounding box center [1459, 173] width 15 height 15
